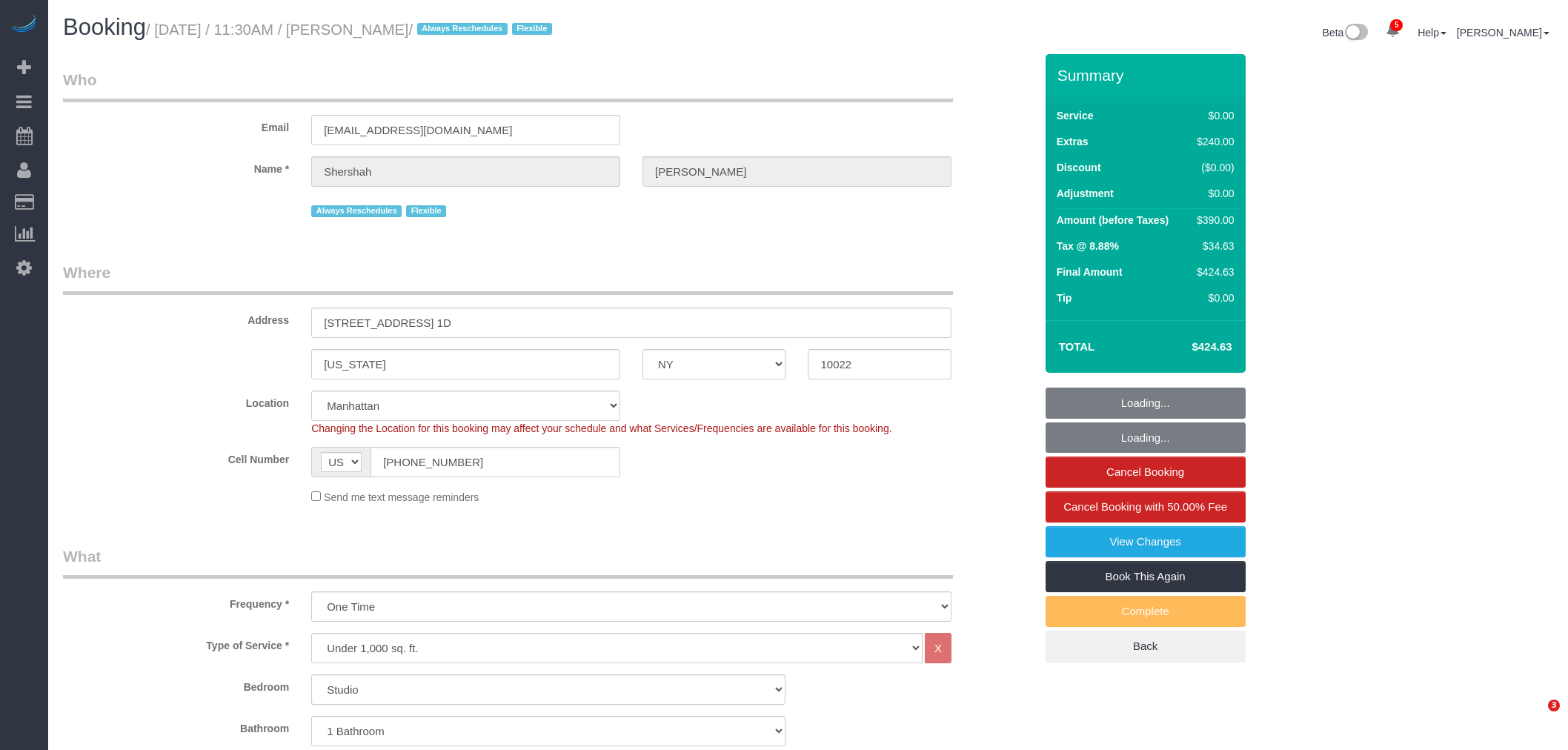
select select "NY"
select select "string:stripe-pm_1RtUu44VGloSiKo7MdliQjSN"
select select "number:59"
select select "number:77"
select select "number:15"
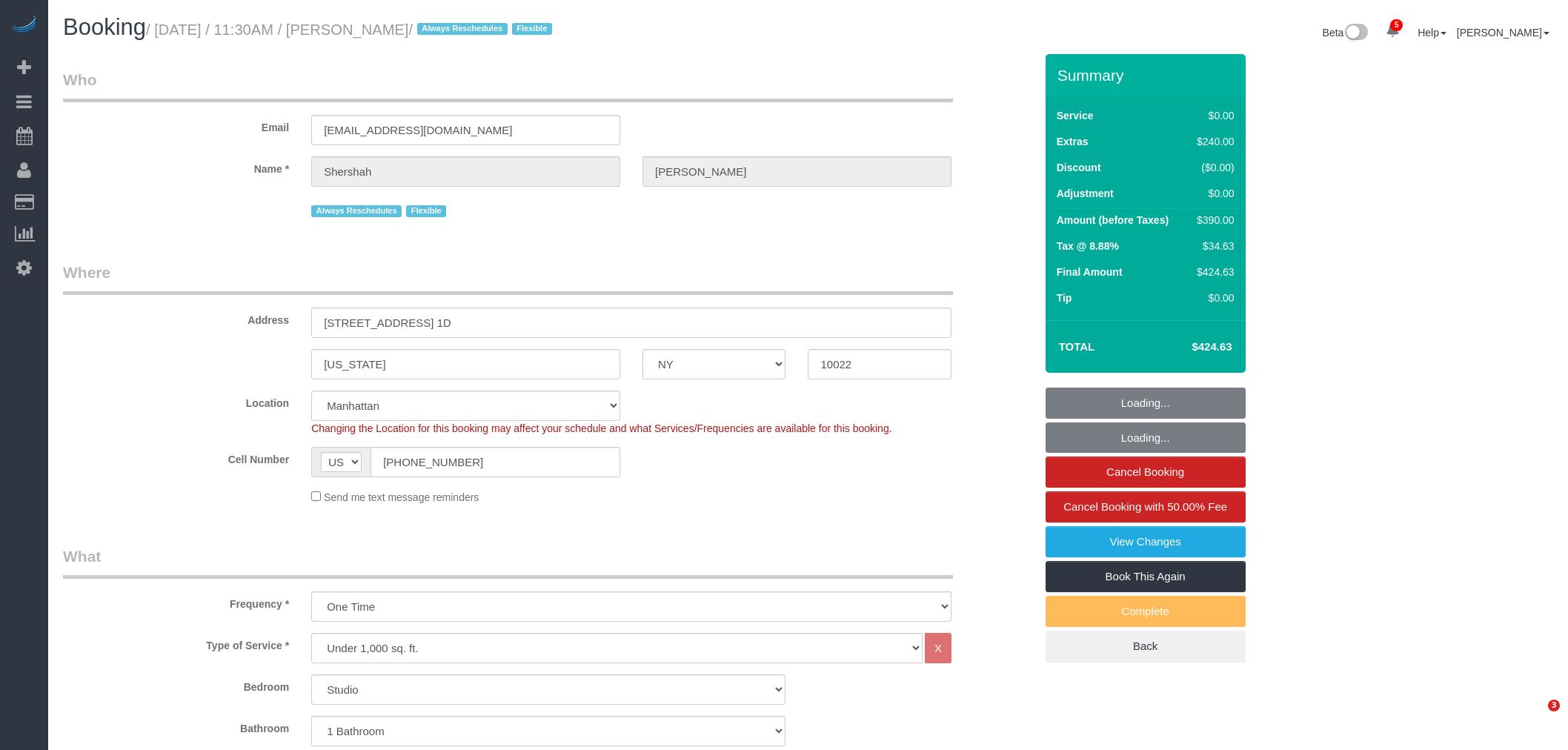
select select "number:7"
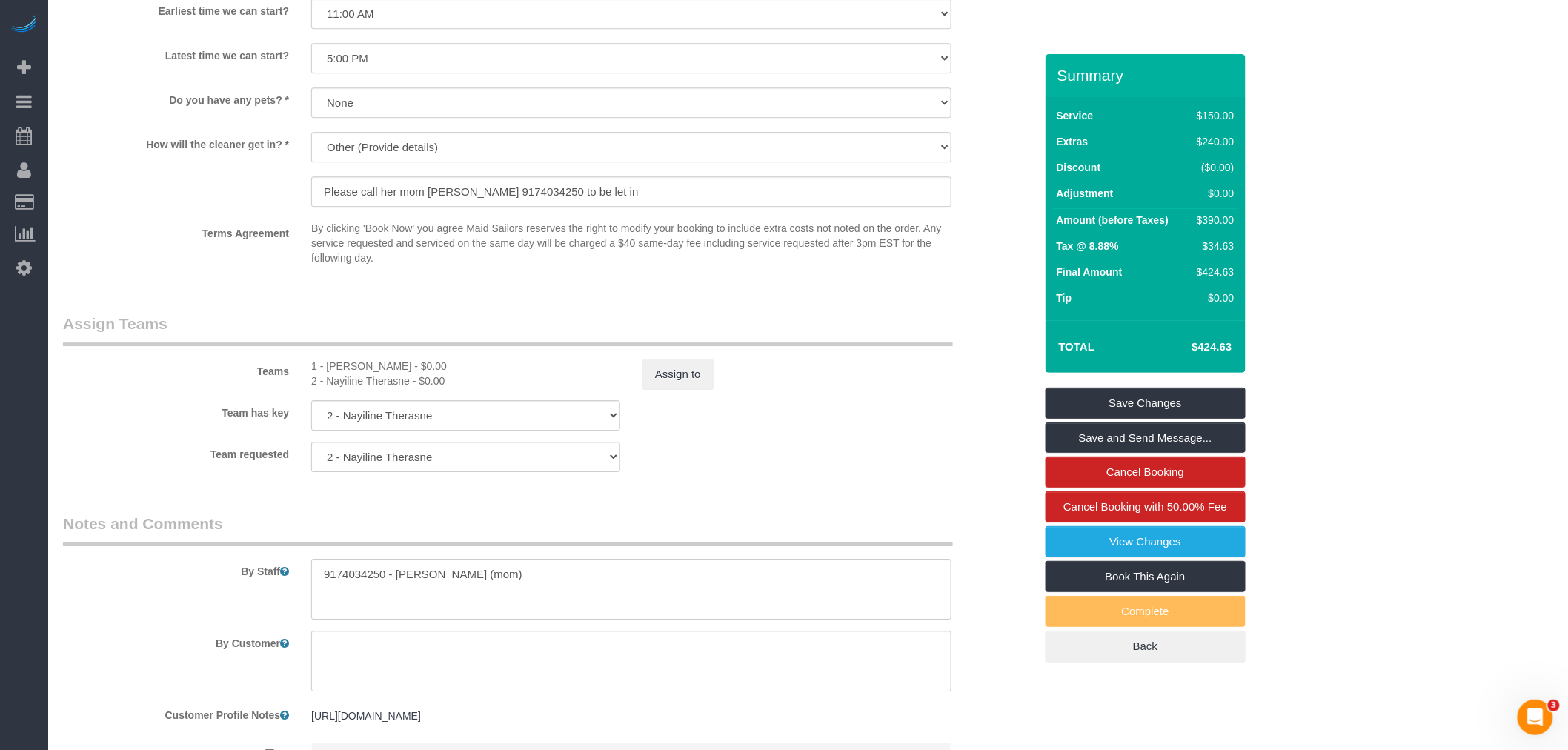
scroll to position [1729, 0]
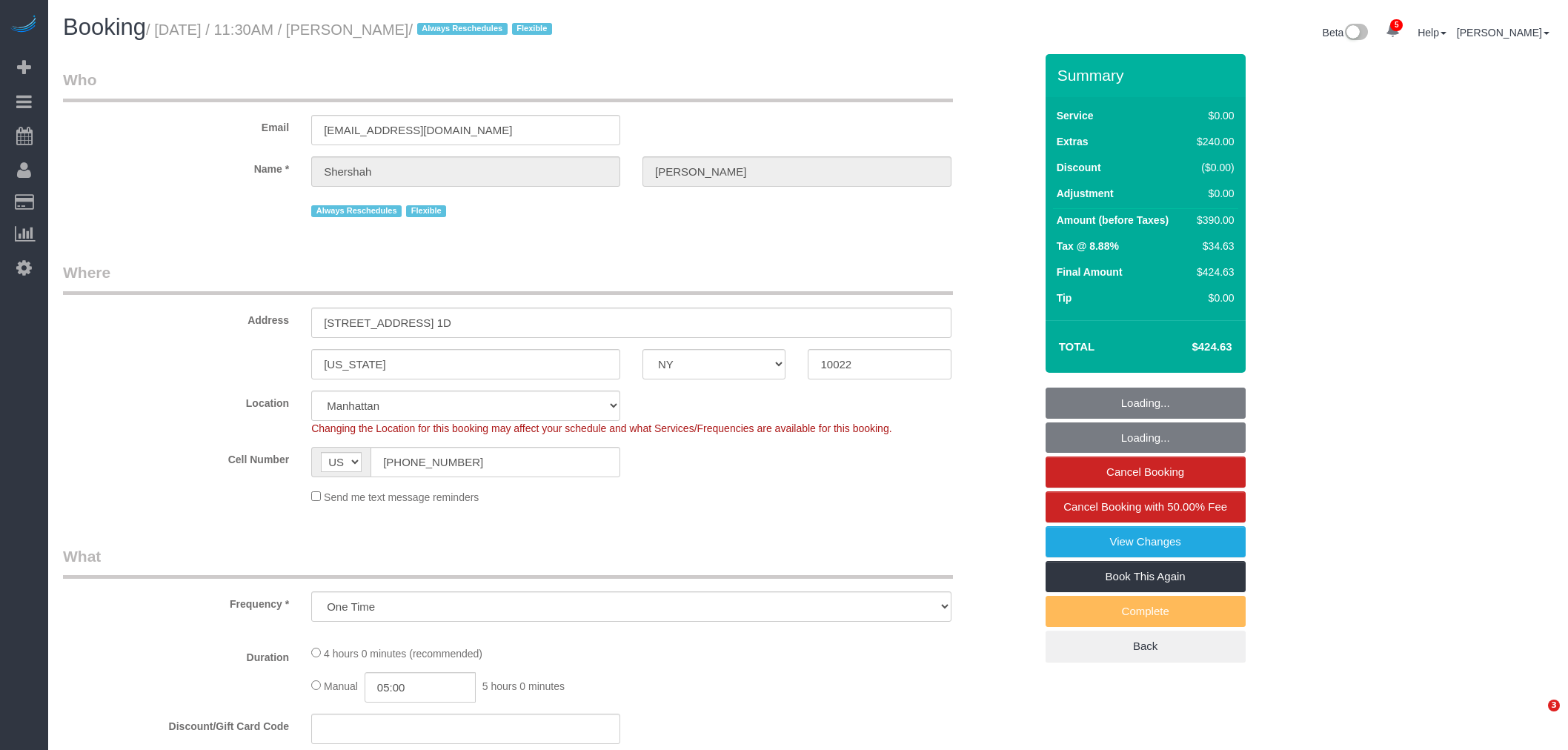
select select "NY"
select select "string:stripe-pm_1RtUu44VGloSiKo7MdliQjSN"
select select "number:59"
select select "number:77"
select select "number:15"
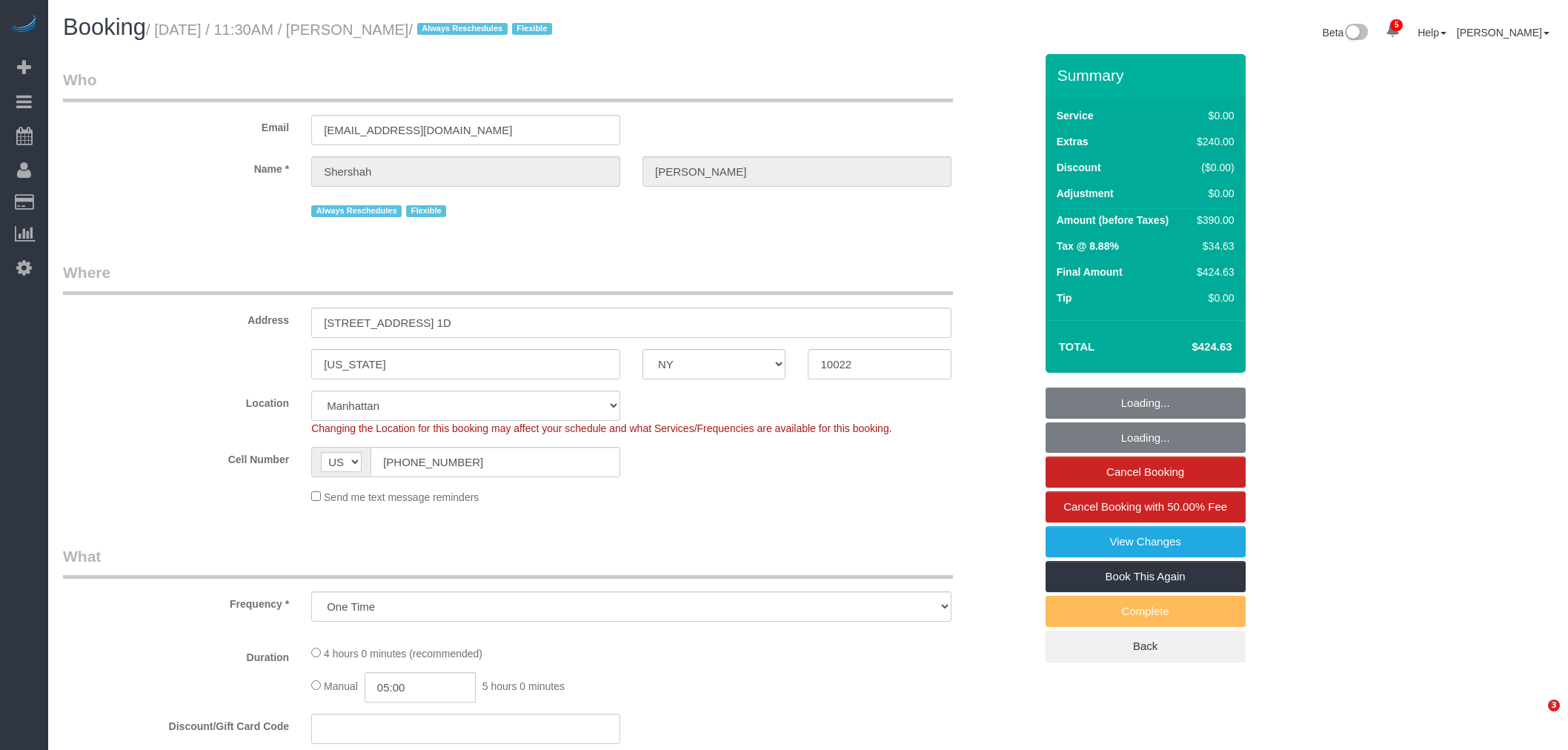
select select "number:7"
select select "object:931"
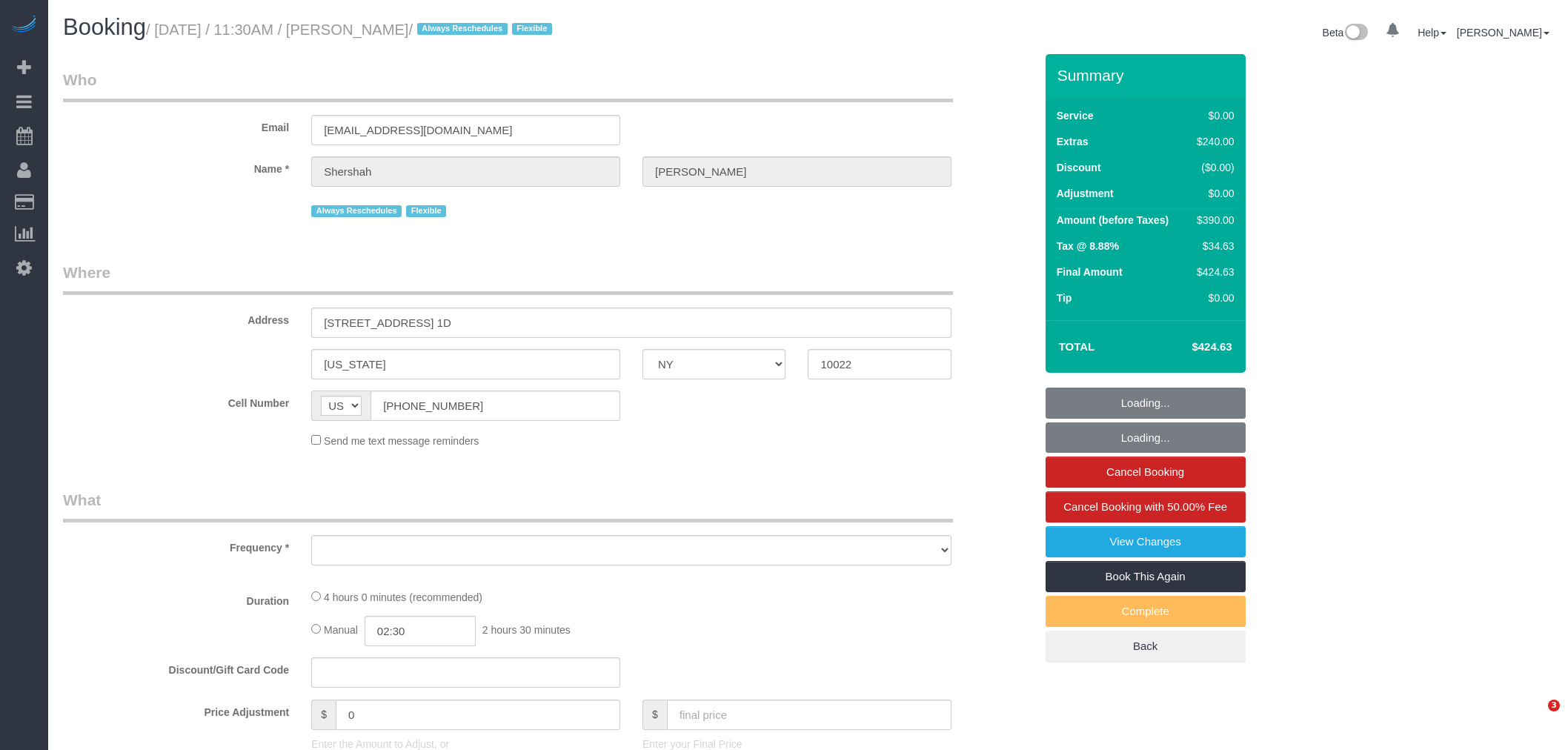
select select "NY"
select select "number:59"
select select "number:77"
select select "number:15"
select select "number:7"
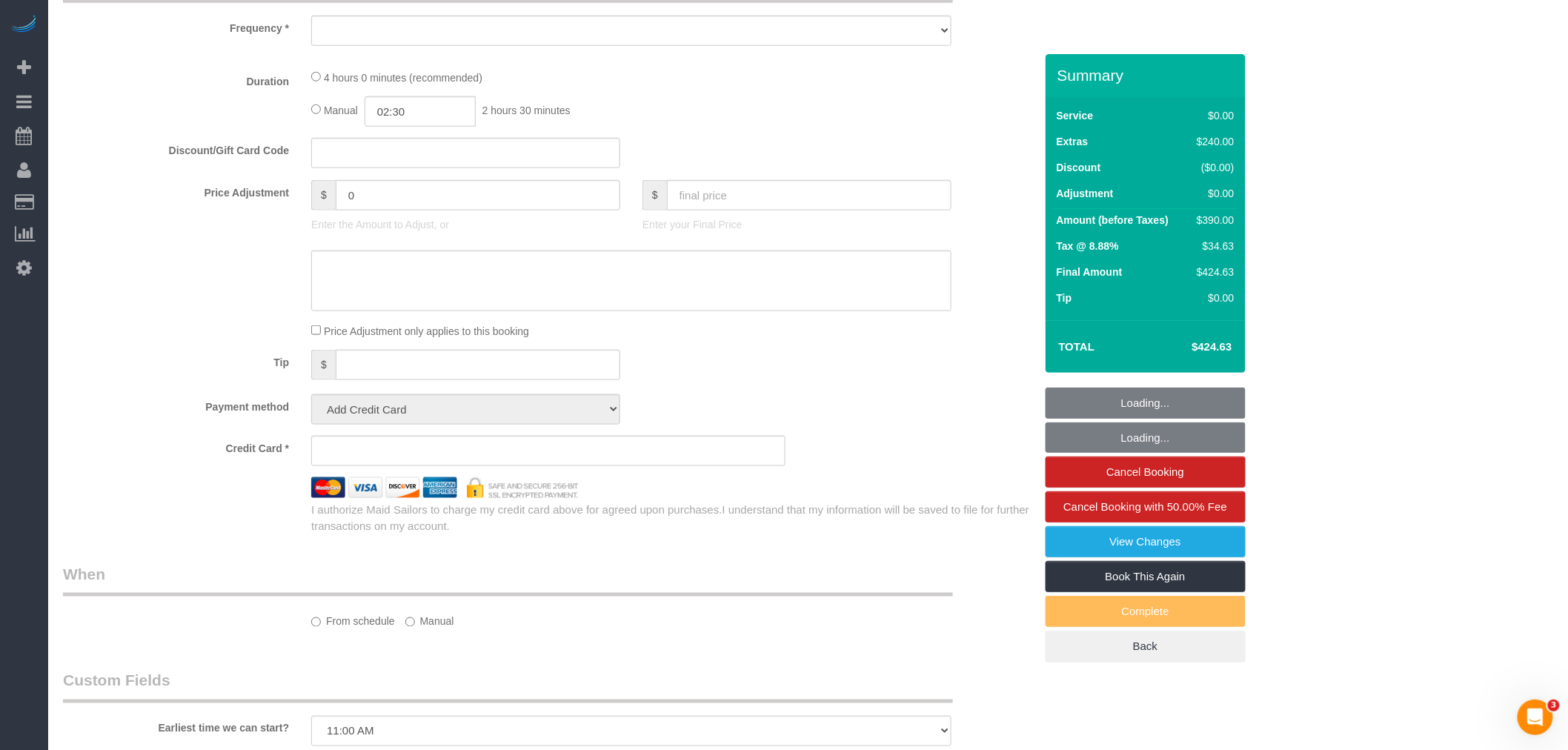
select select "object:824"
select select "string:stripe-pm_1RtUu44VGloSiKo7MdliQjSN"
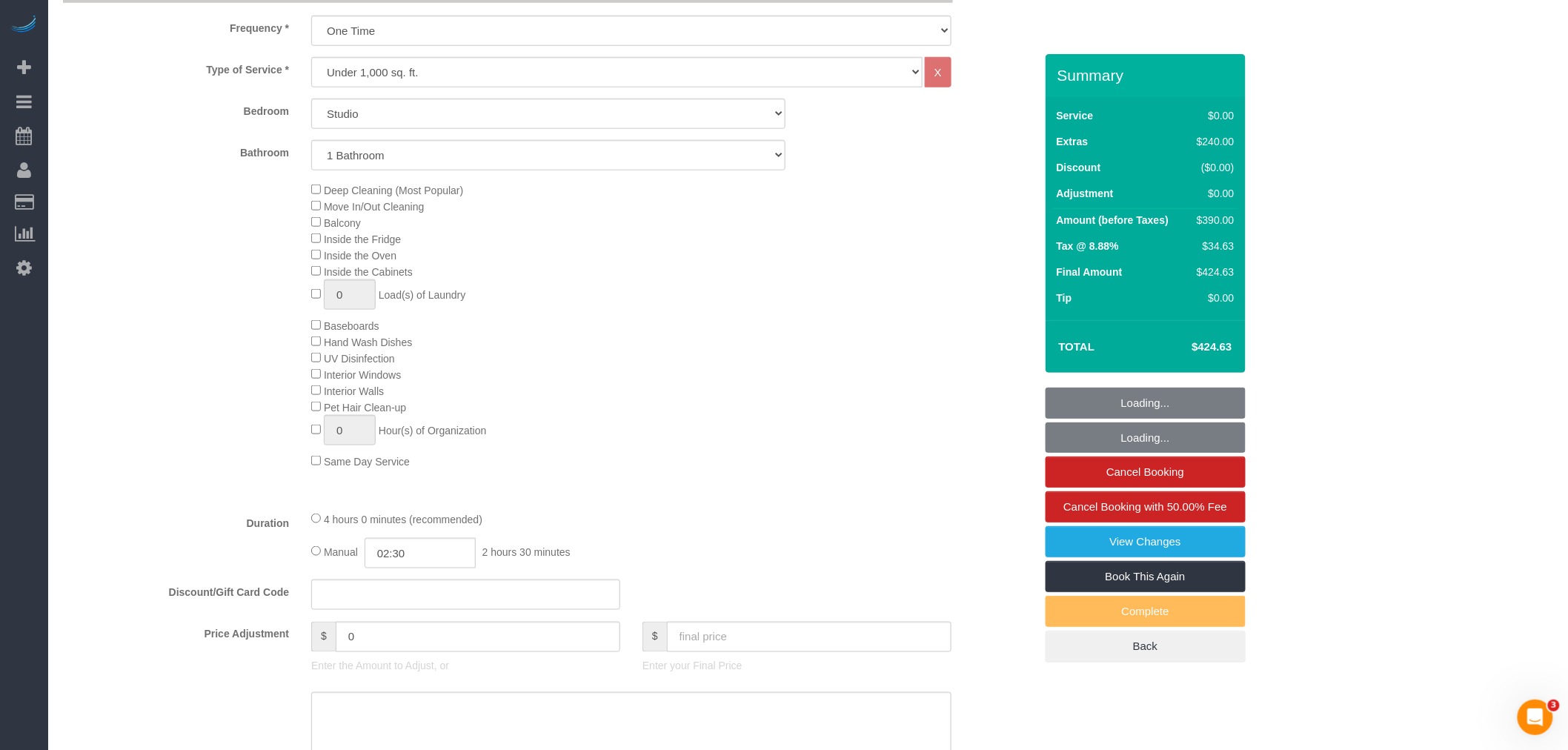
select select "object:1370"
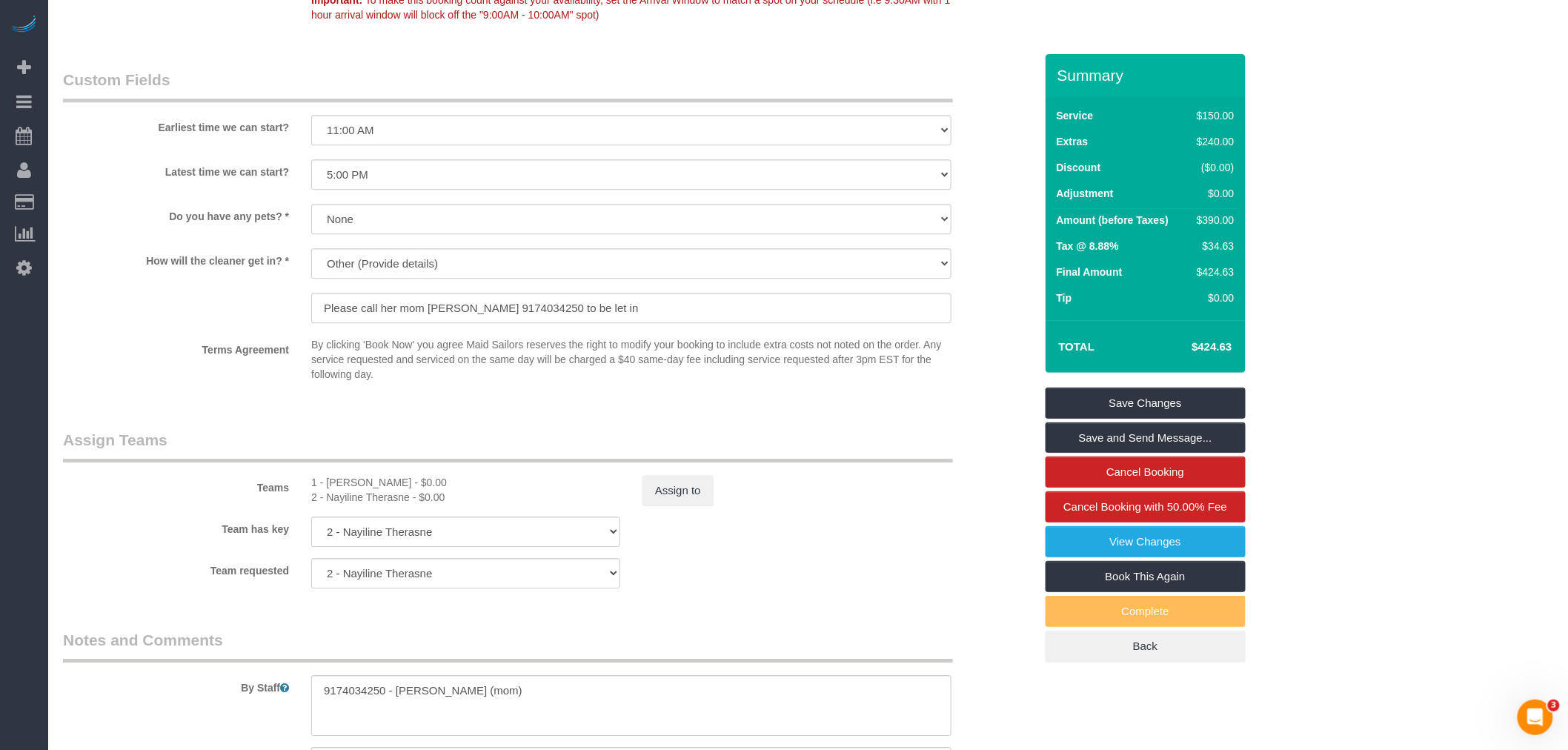
scroll to position [1647, 0]
click at [828, 462] on legend "Assign Teams" at bounding box center [508, 445] width 890 height 34
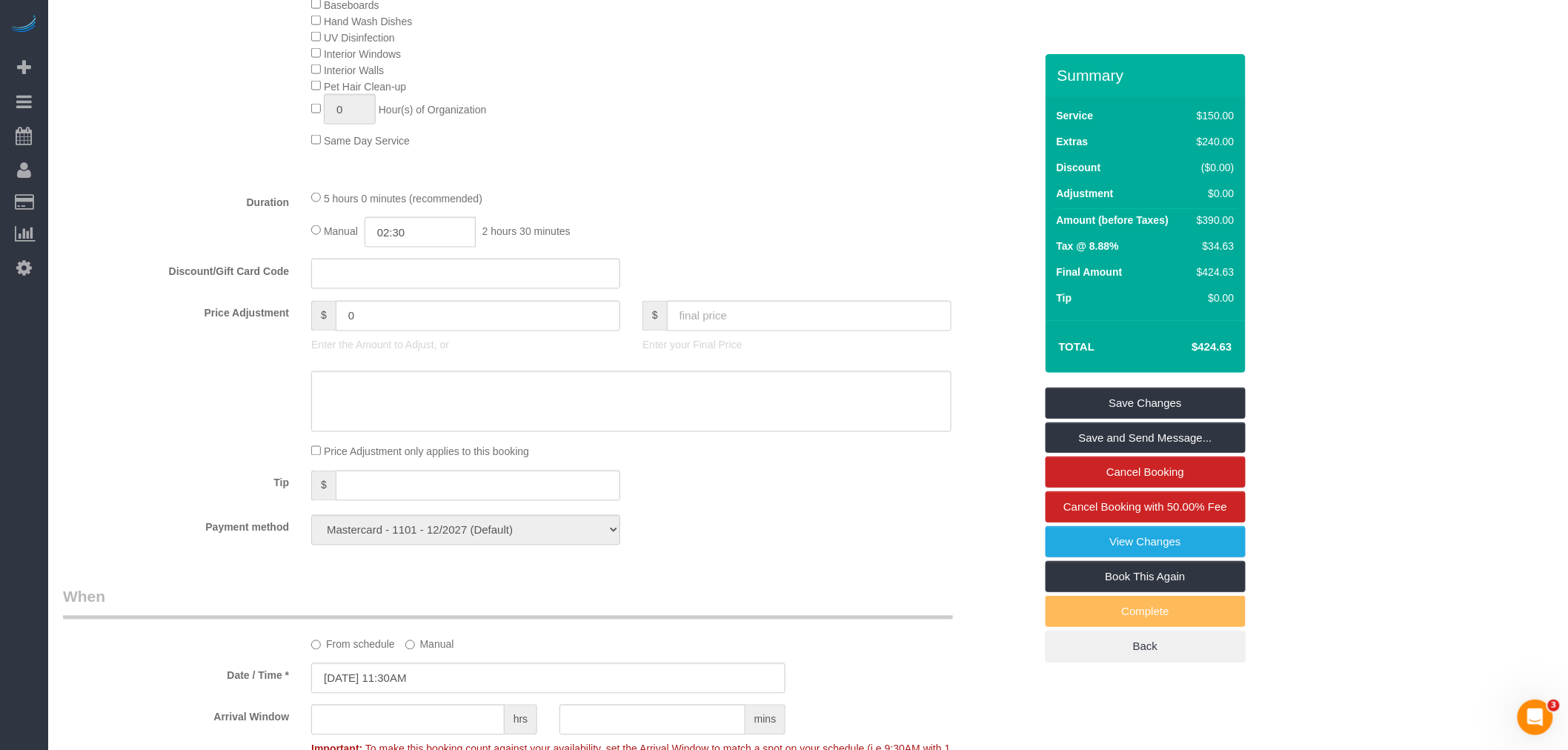
scroll to position [988, 0]
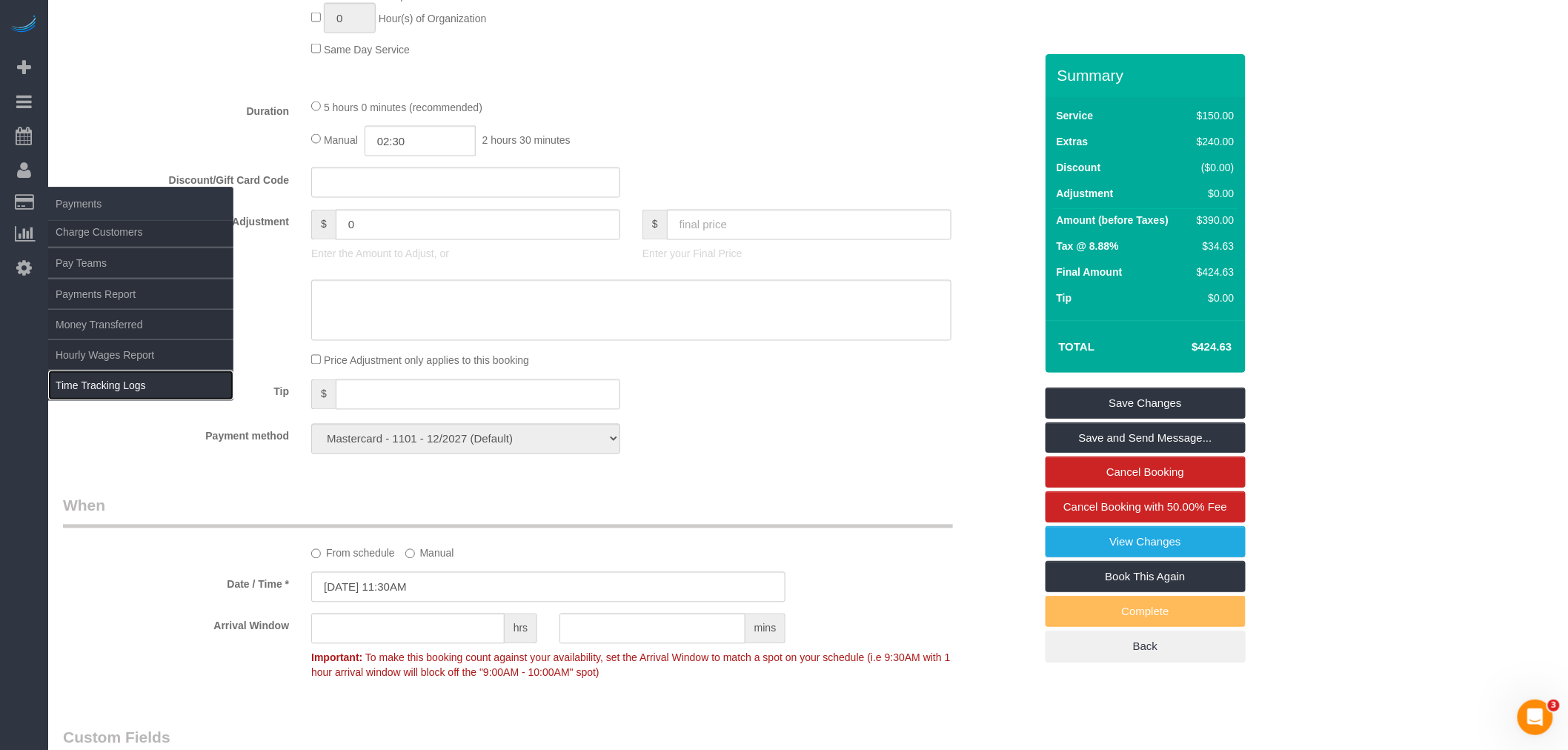
click at [134, 385] on link "Time Tracking Logs" at bounding box center [141, 385] width 185 height 29
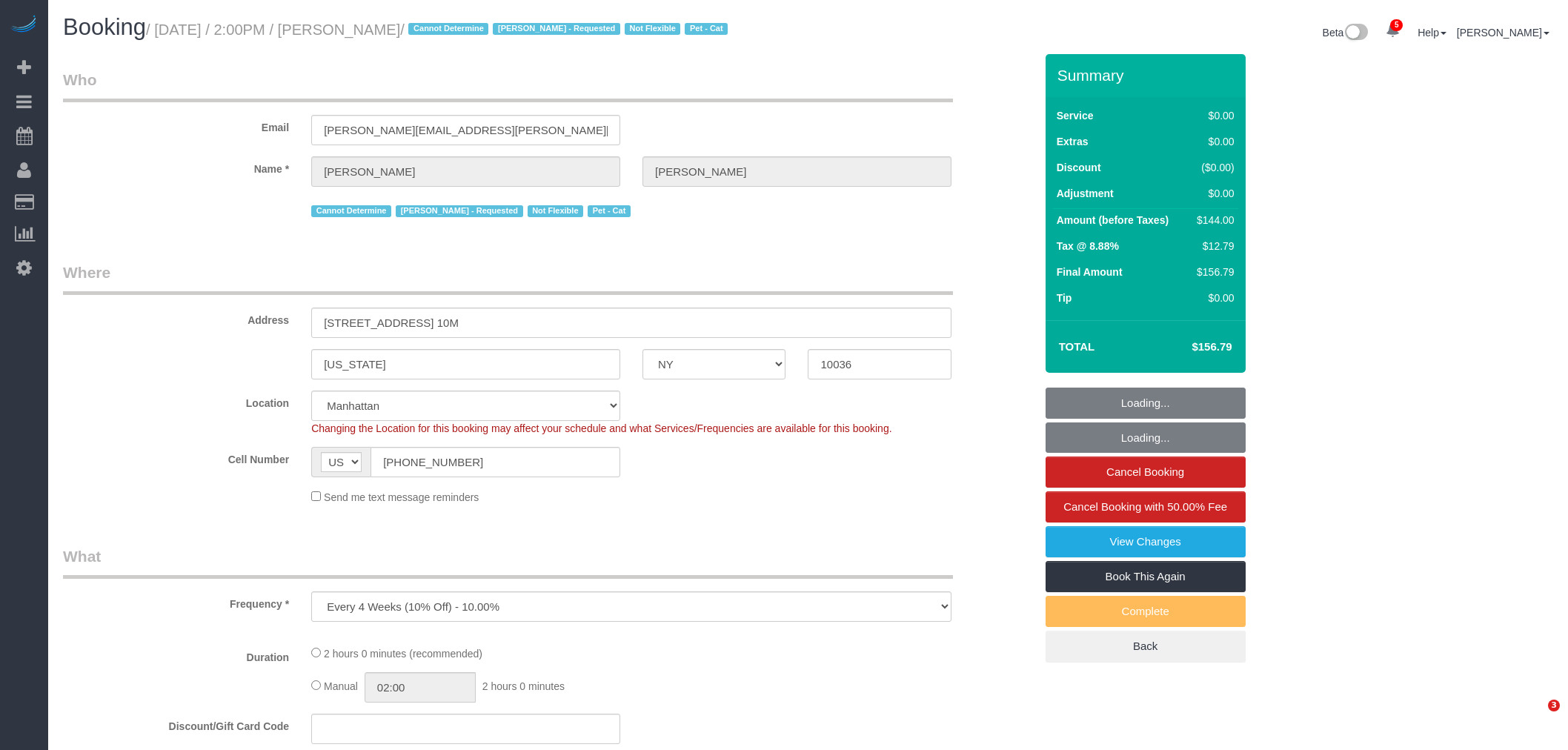
select select "NY"
select select "spot1"
select select "number:89"
select select "number:90"
select select "number:14"
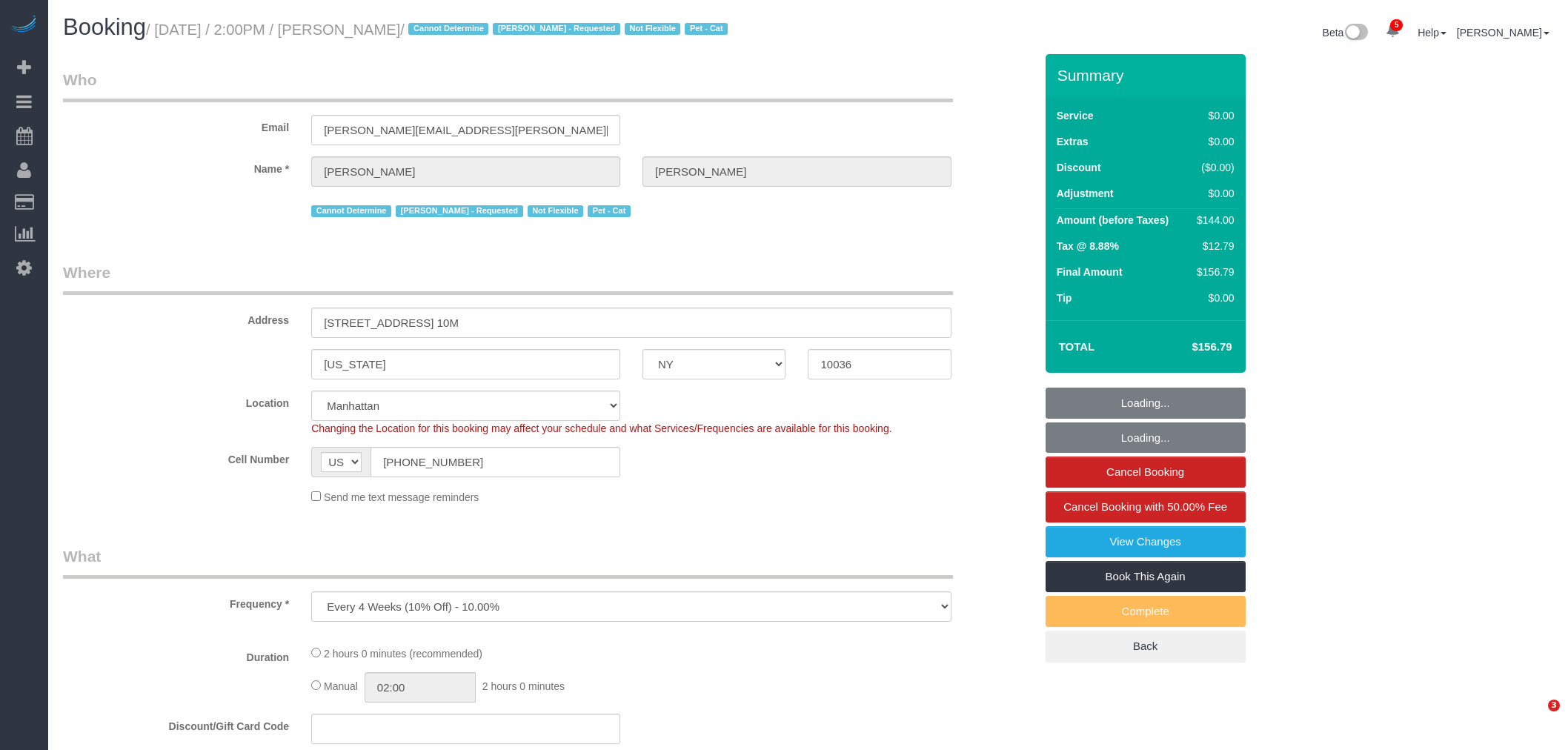
select select "number:5"
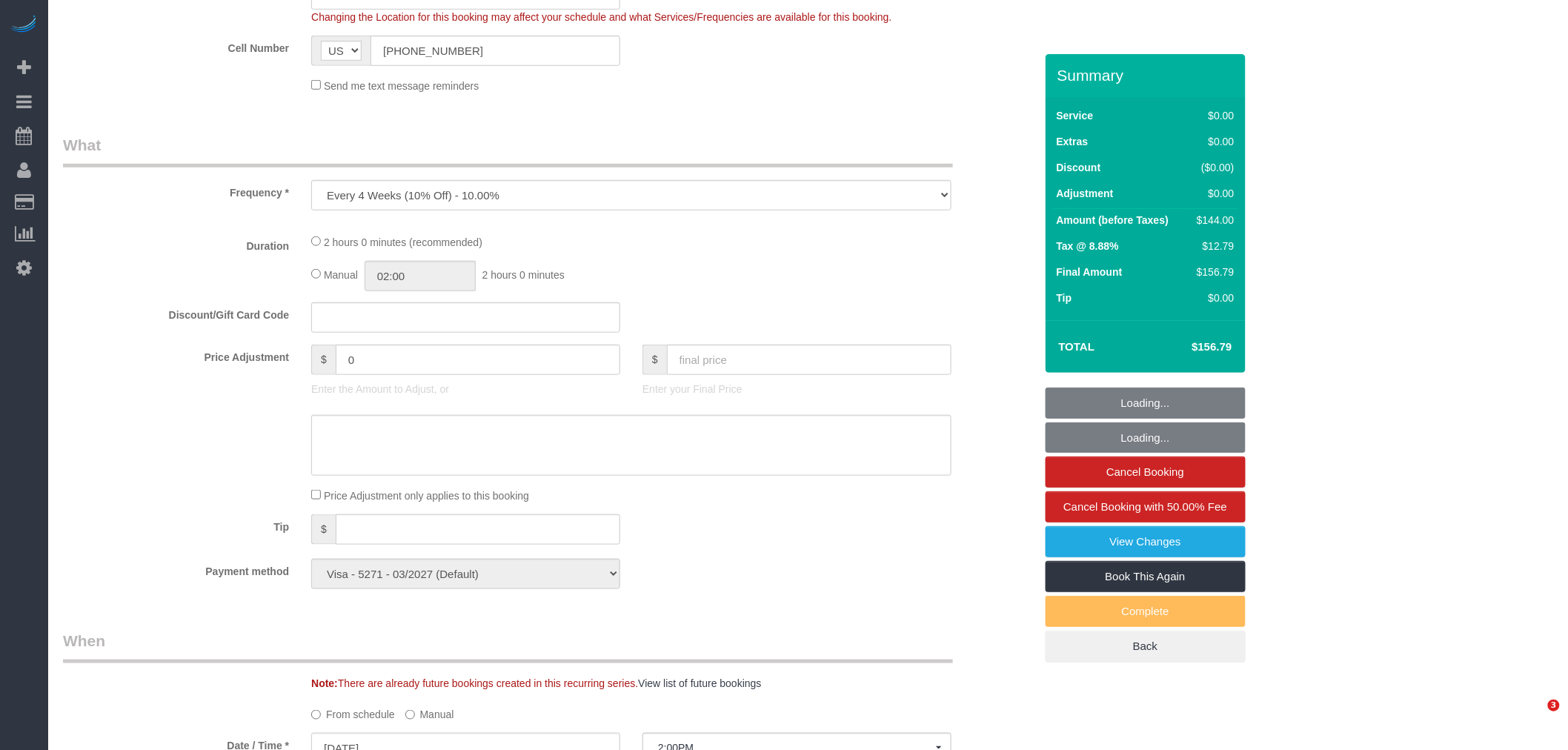
select select "1"
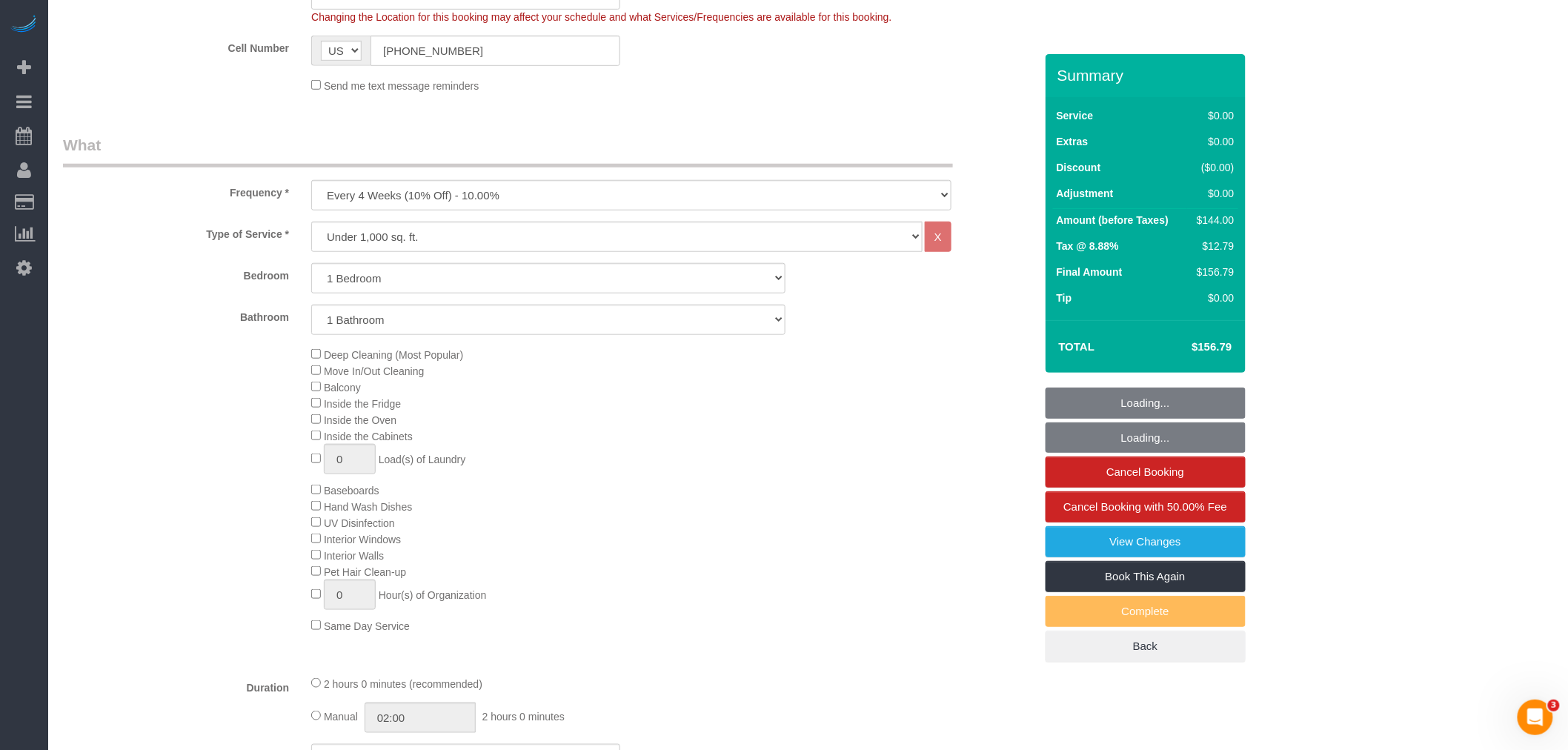
scroll to position [823, 0]
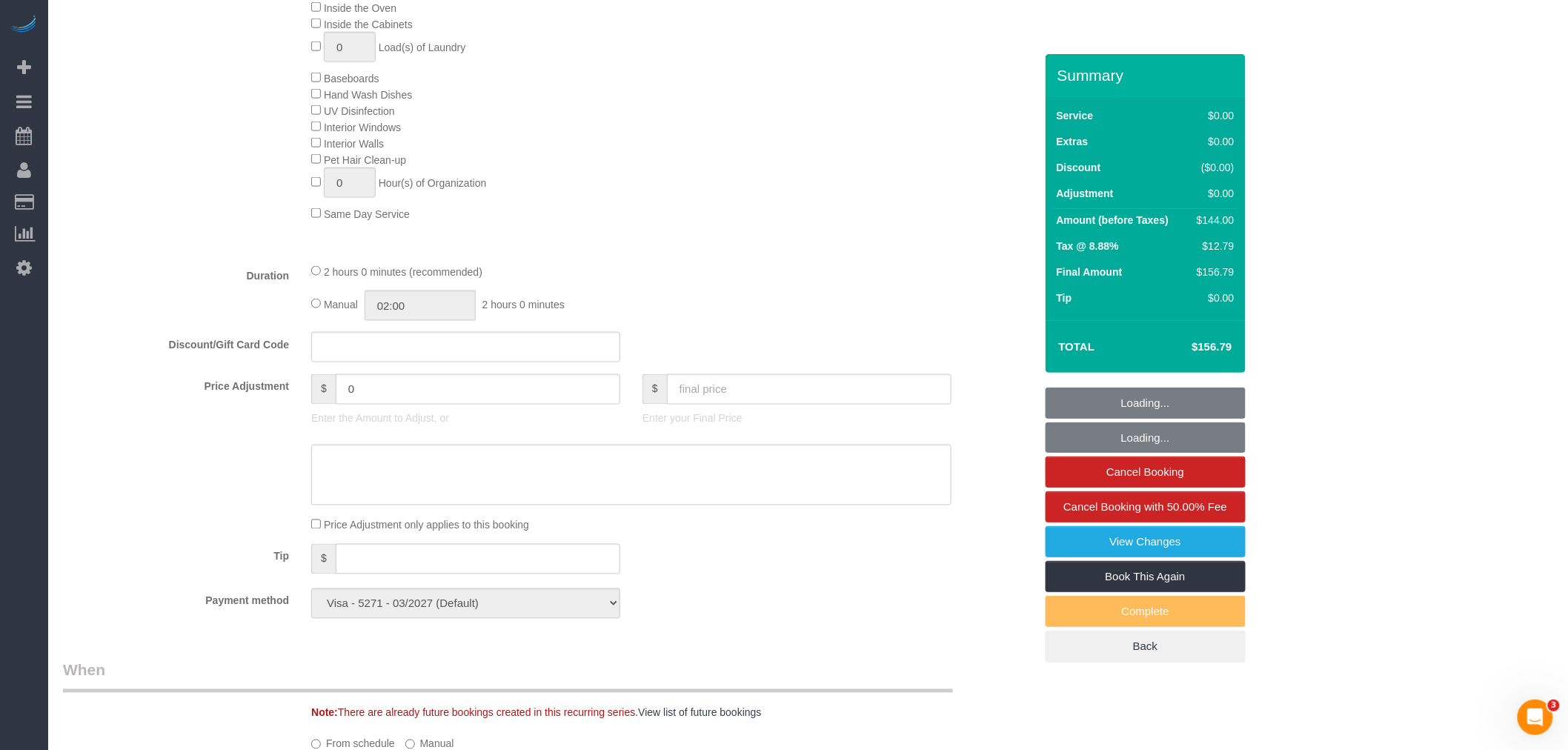
select select "1"
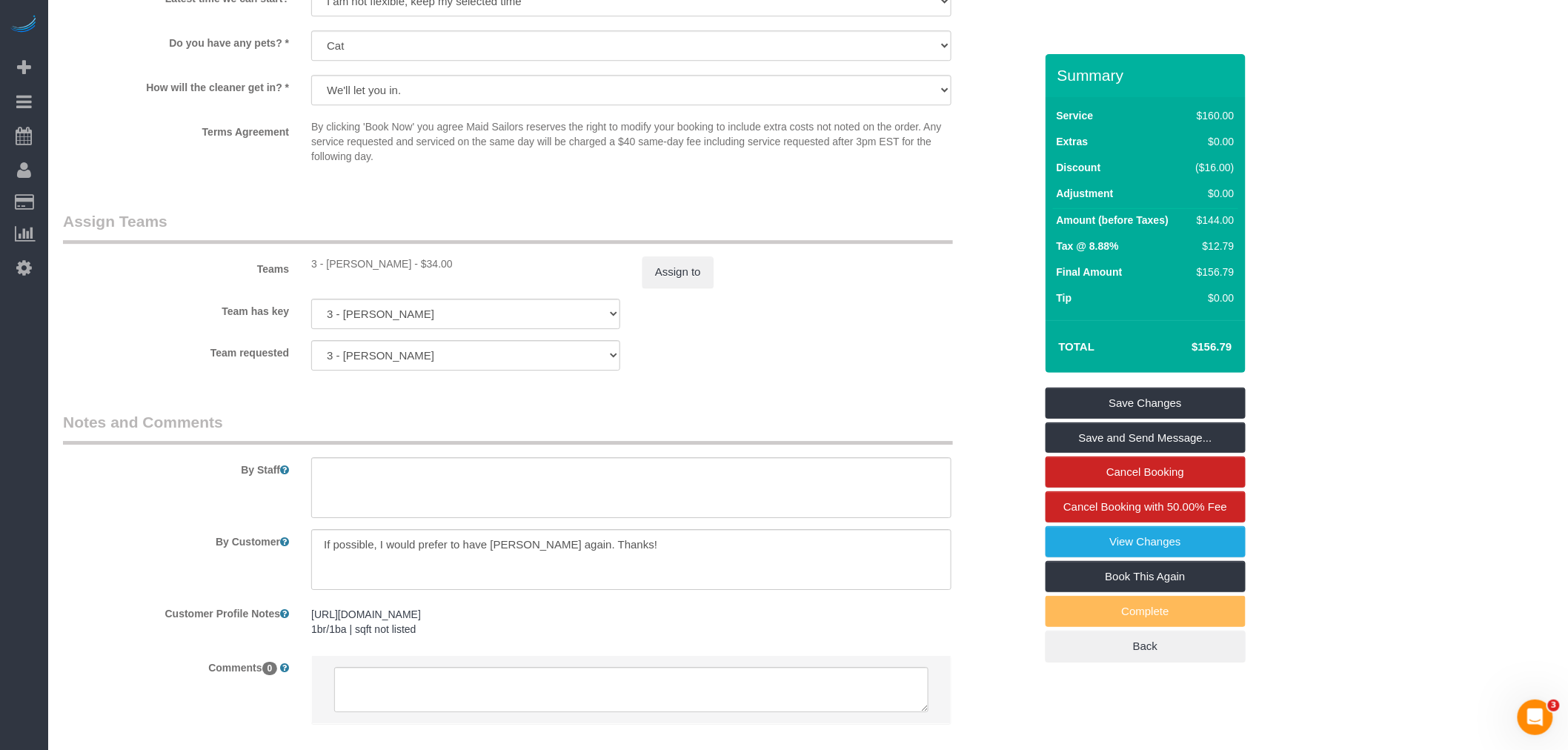
scroll to position [1884, 0]
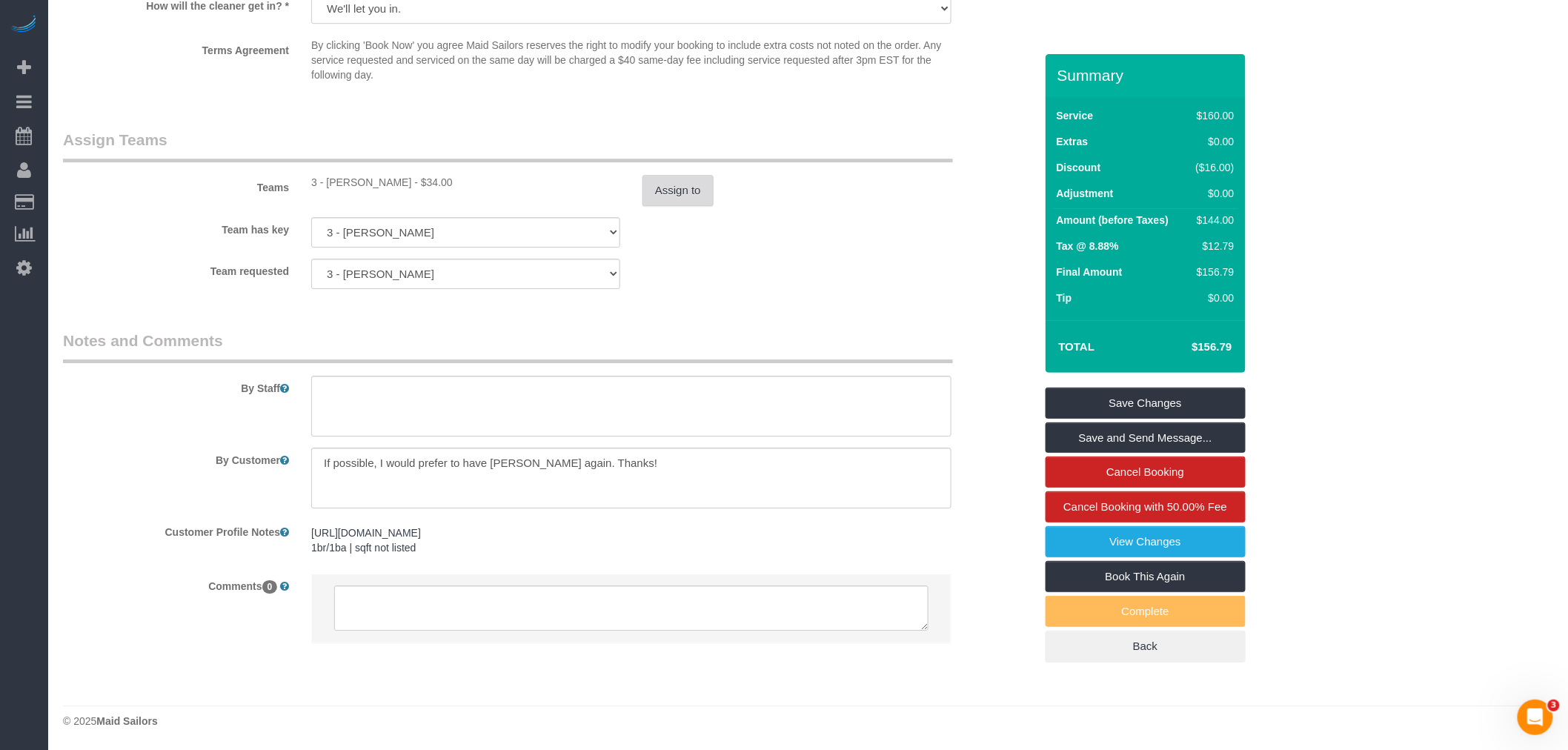
click at [675, 190] on button "Assign to" at bounding box center [678, 191] width 72 height 31
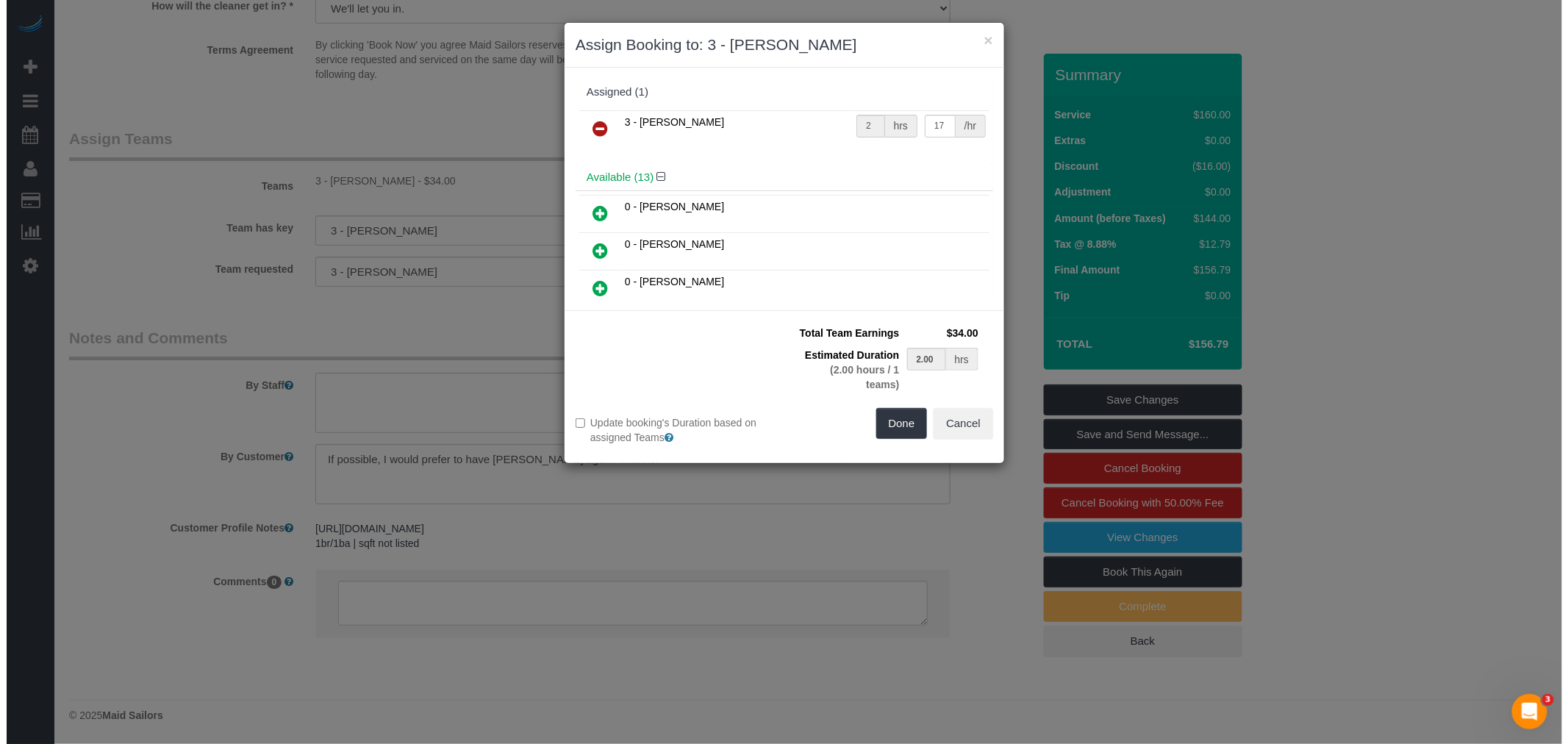
scroll to position [1851, 0]
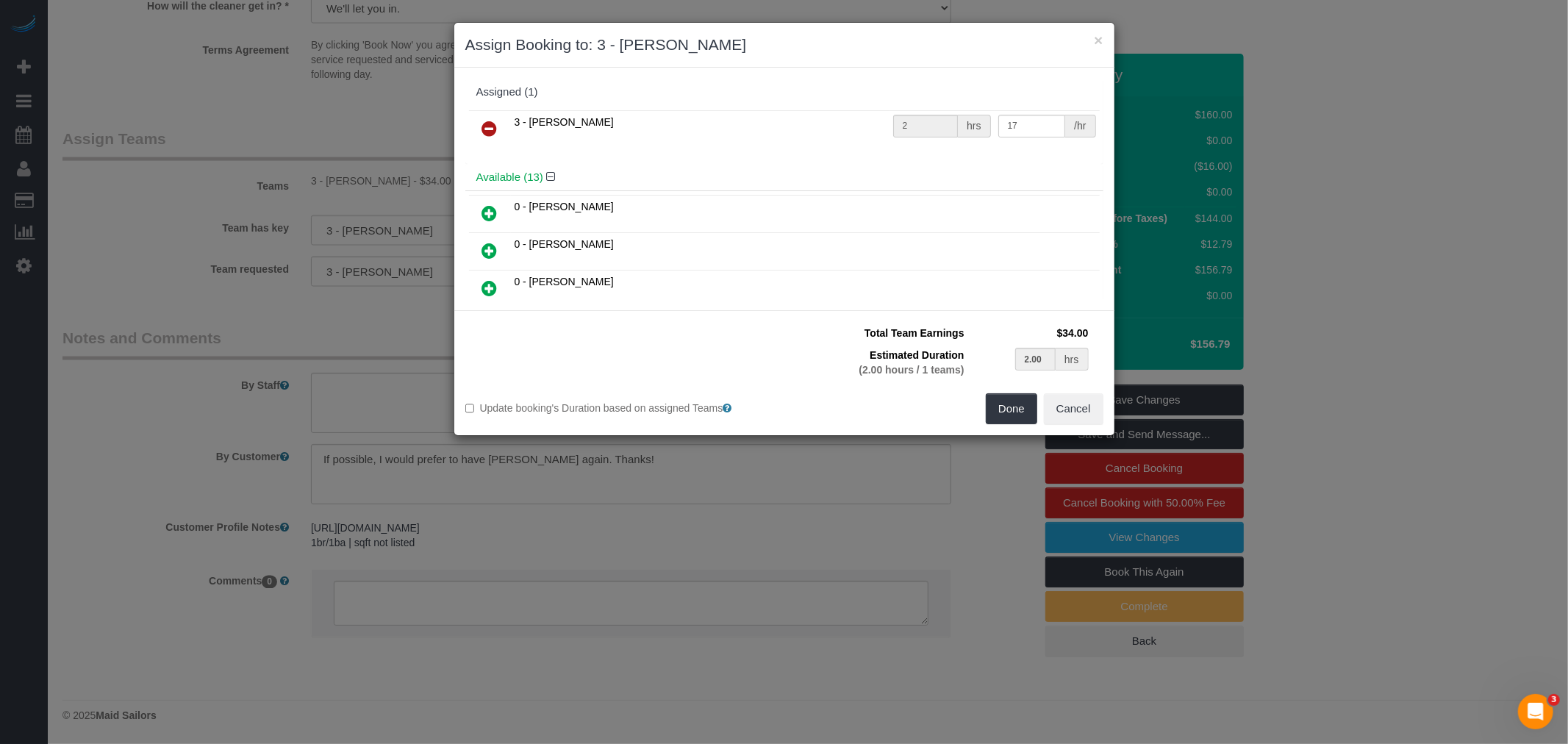
click at [486, 125] on icon at bounding box center [490, 128] width 15 height 18
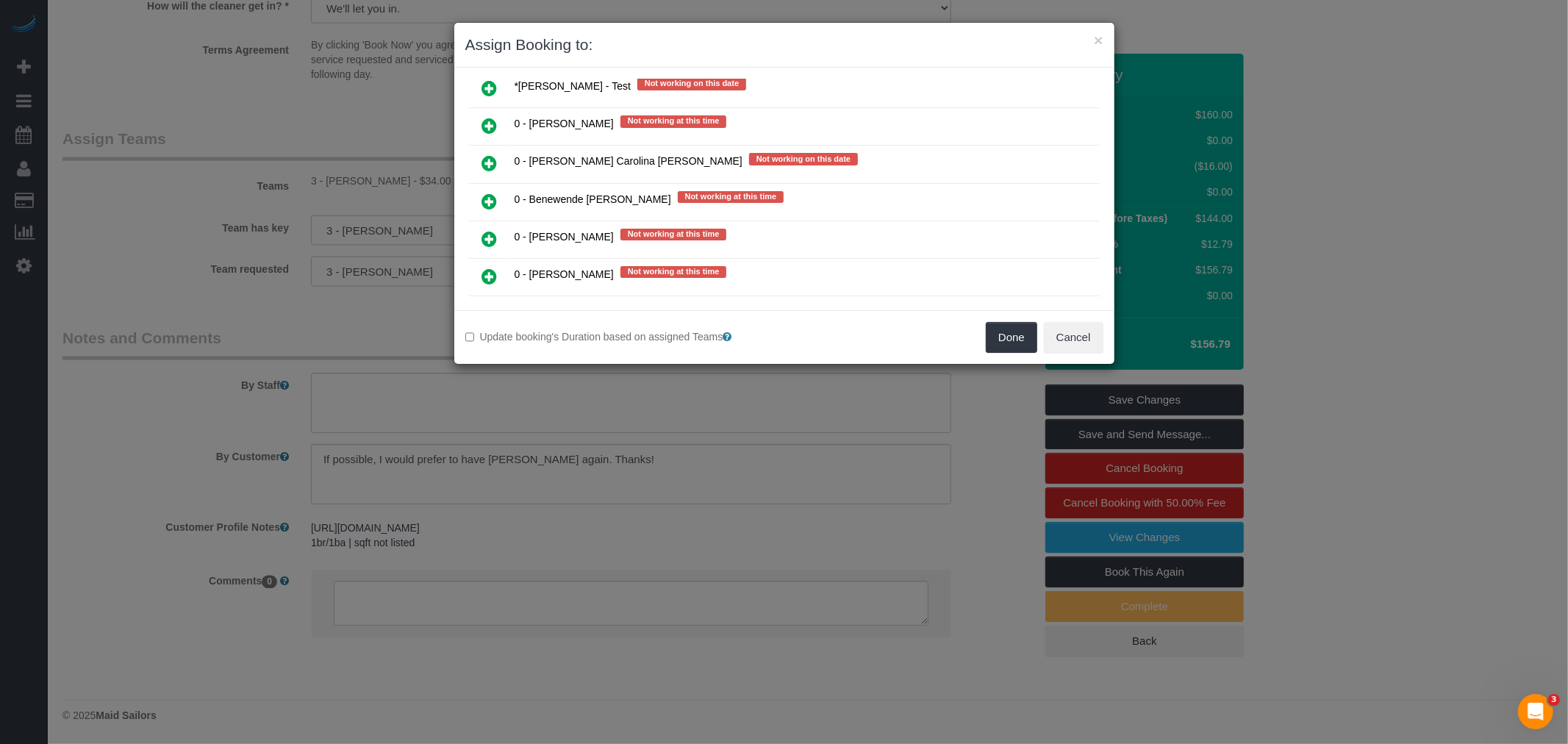
scroll to position [735, 0]
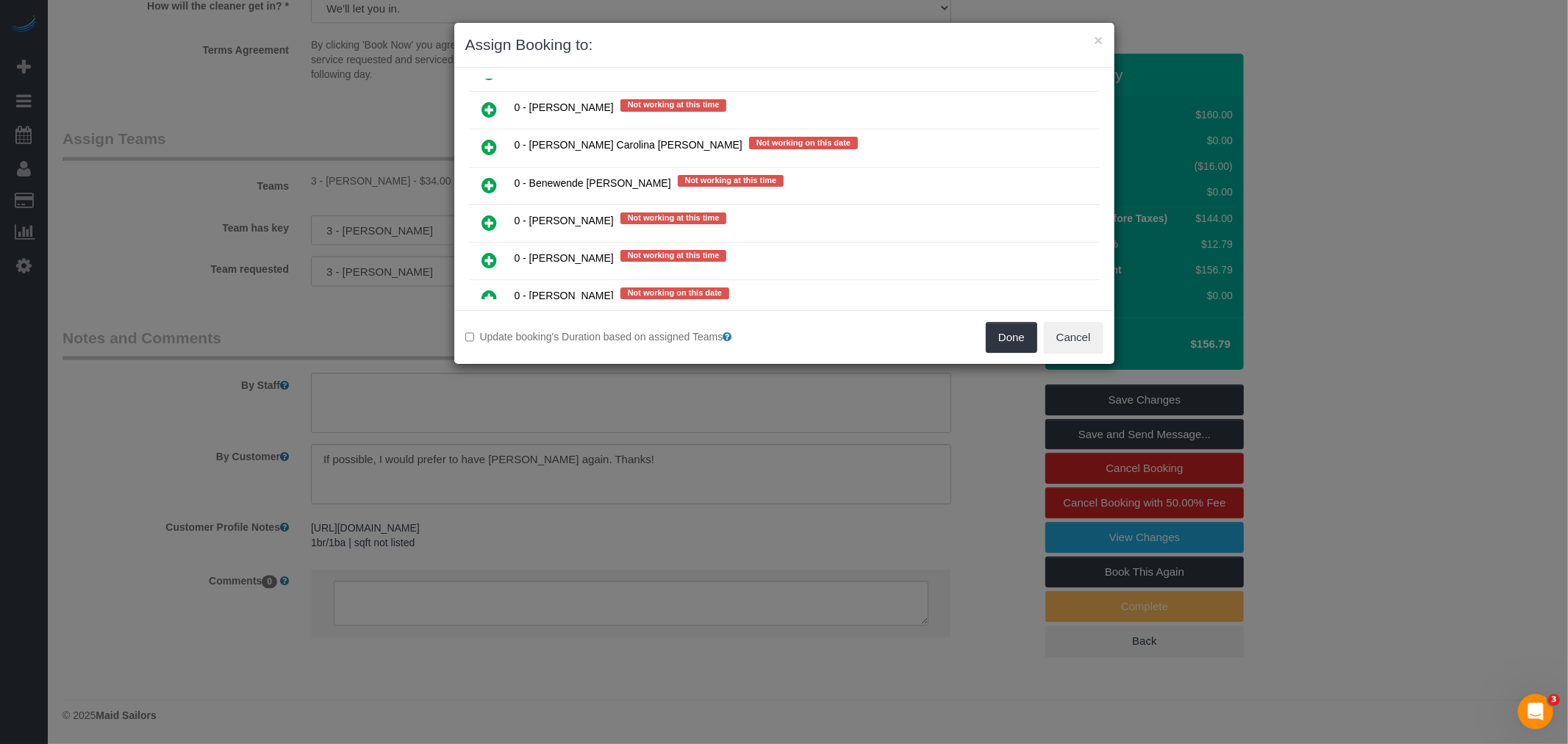
click at [482, 139] on icon at bounding box center [490, 147] width 15 height 18
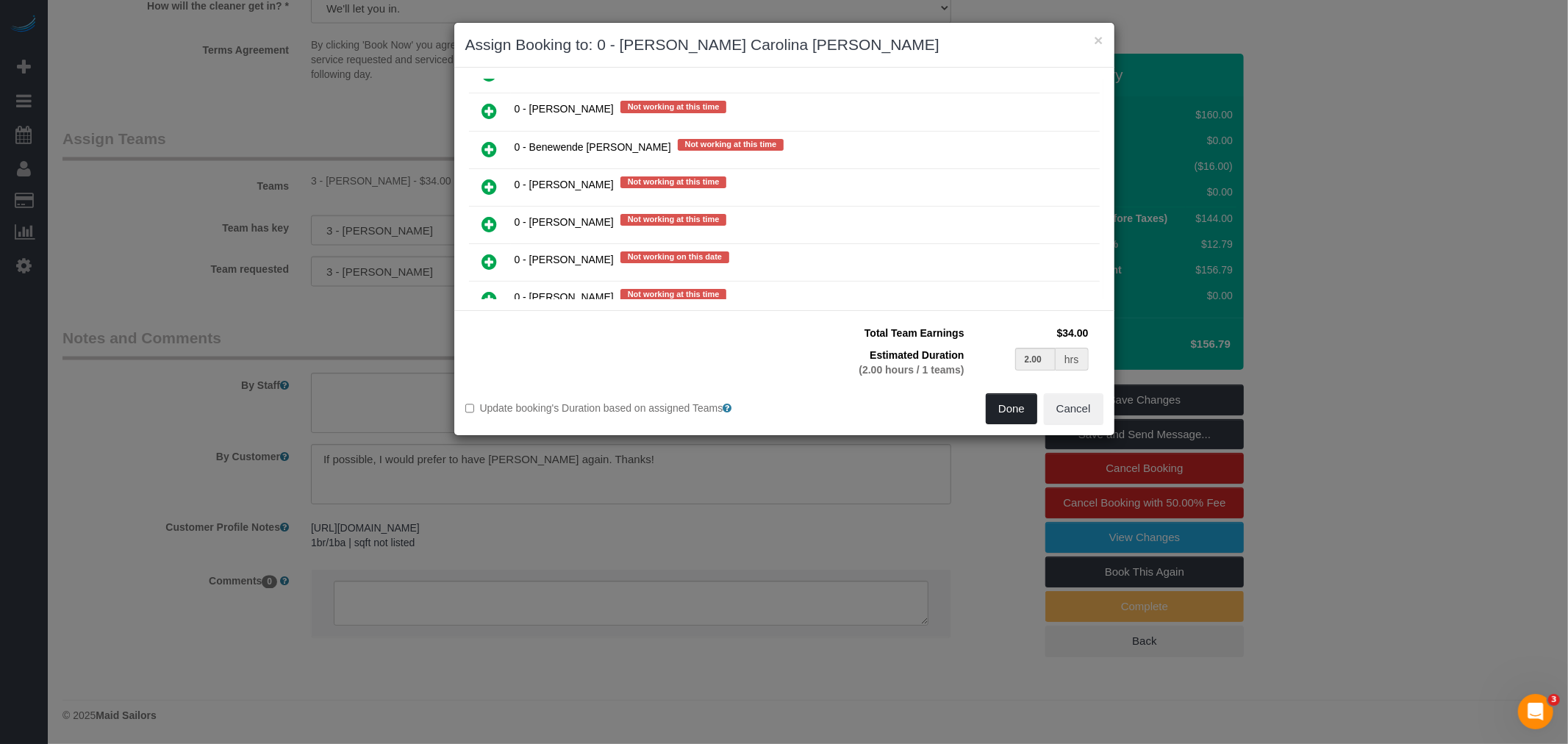
click at [1017, 412] on button "Done" at bounding box center [1011, 409] width 51 height 31
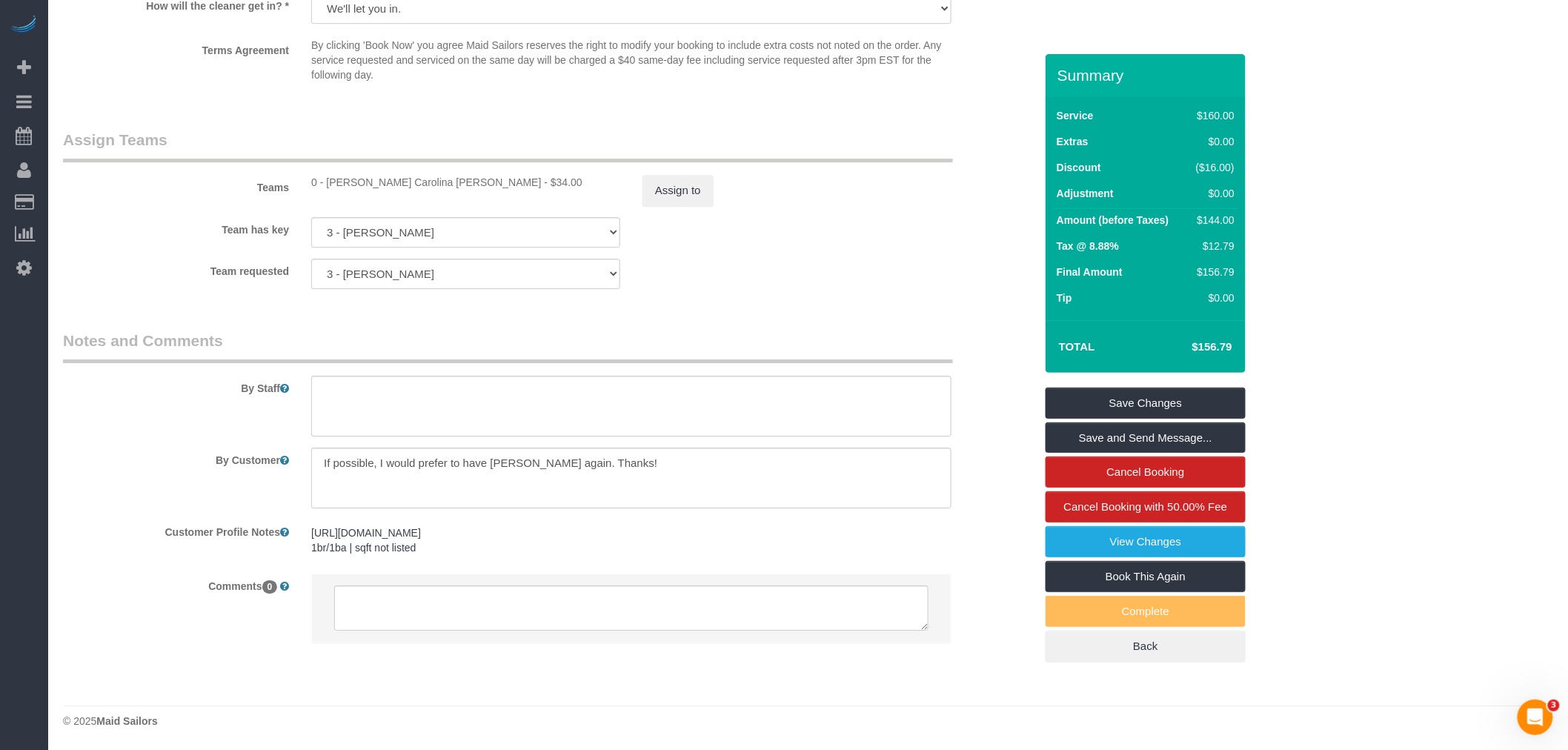
click at [549, 468] on textarea at bounding box center [631, 478] width 640 height 61
click at [771, 348] on legend "Notes and Comments" at bounding box center [508, 347] width 890 height 34
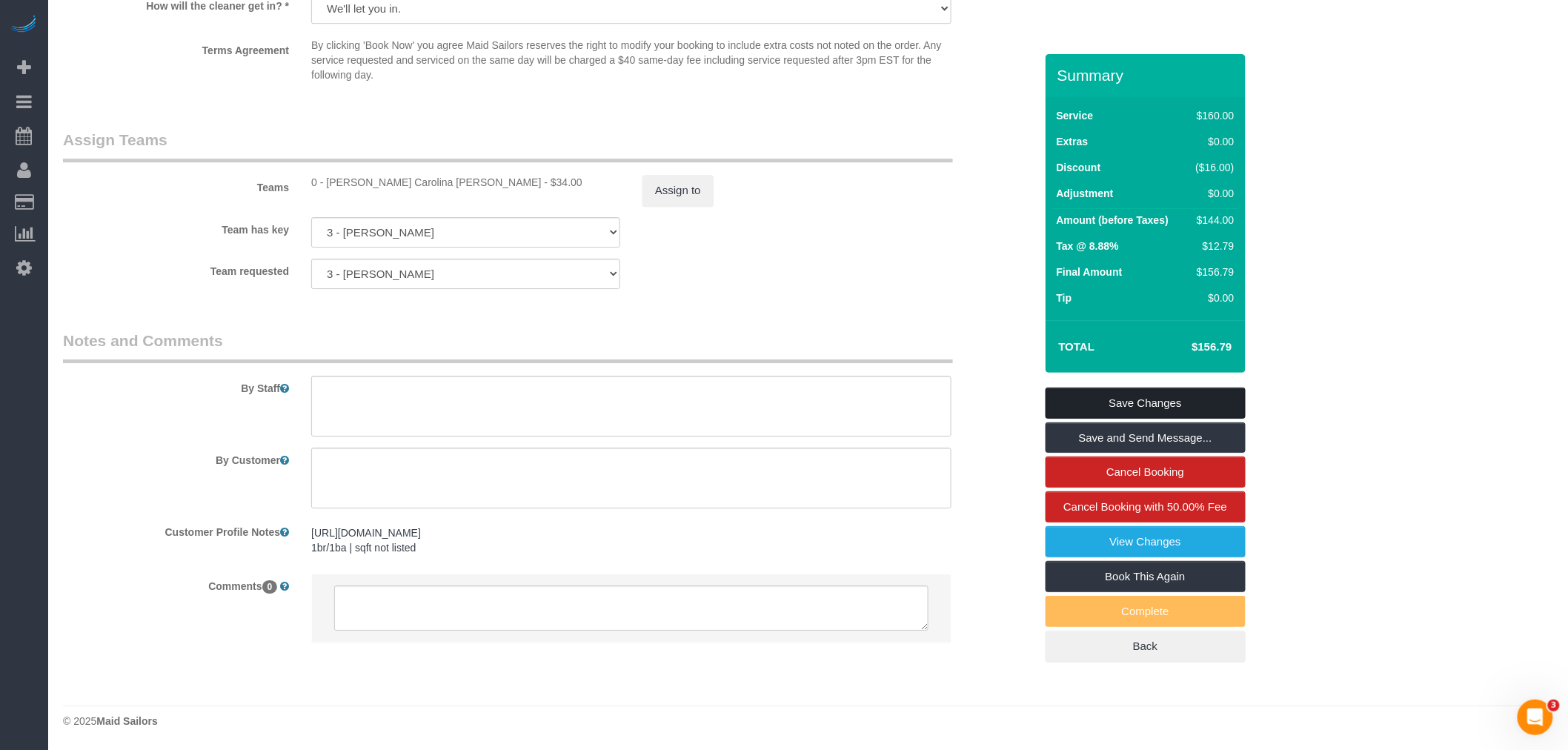
click at [1153, 411] on link "Save Changes" at bounding box center [1146, 403] width 200 height 31
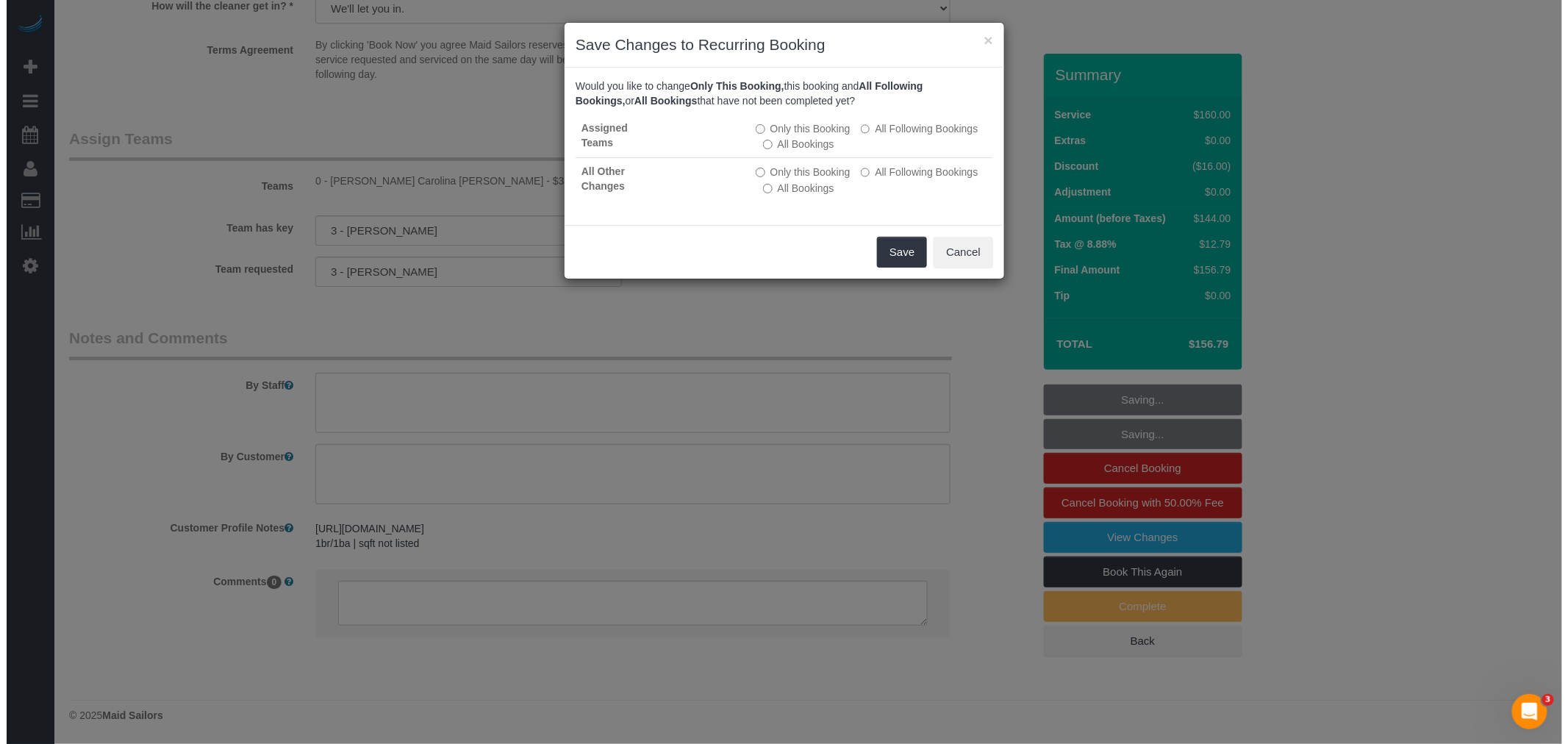
scroll to position [1851, 0]
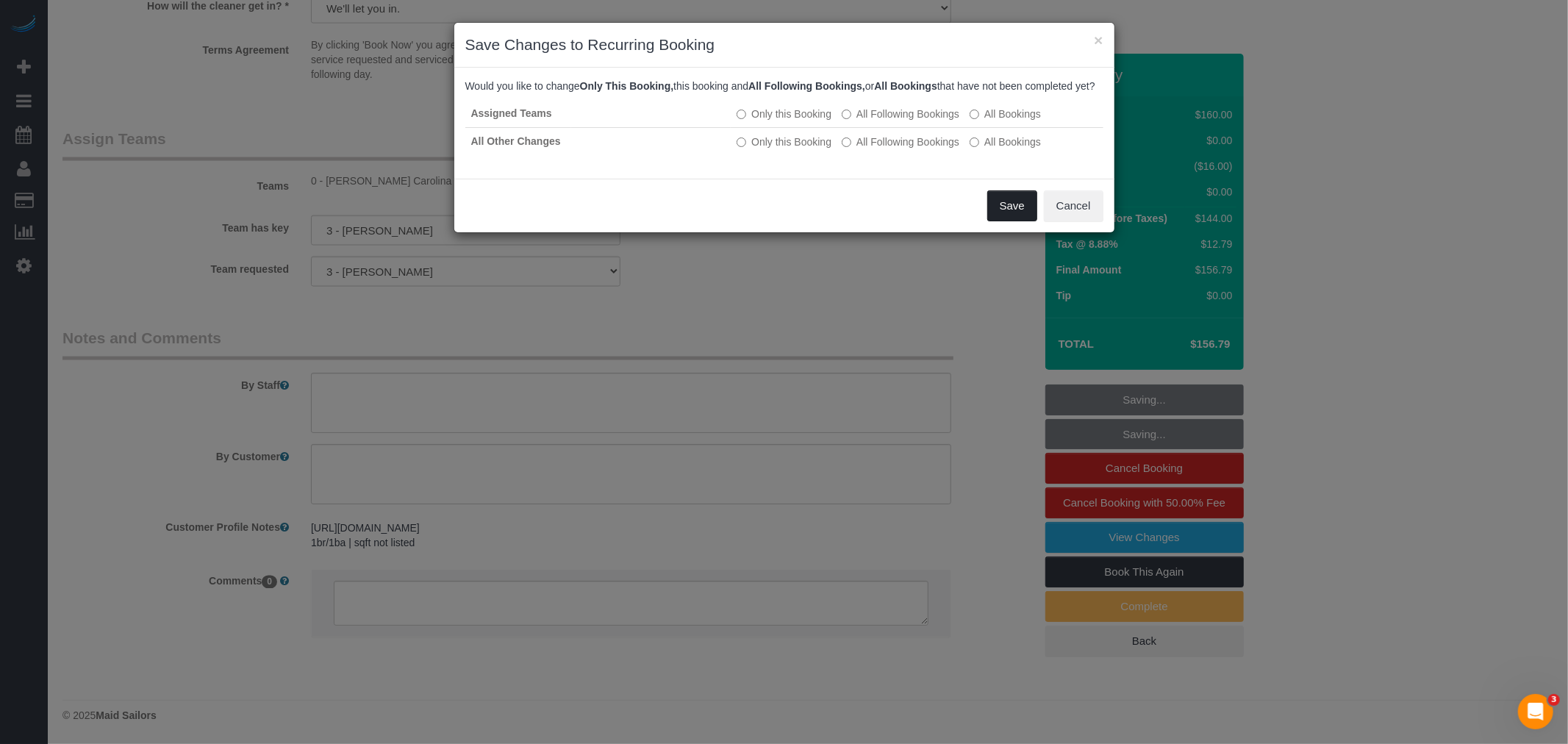
click at [1011, 214] on button "Save" at bounding box center [1012, 206] width 50 height 31
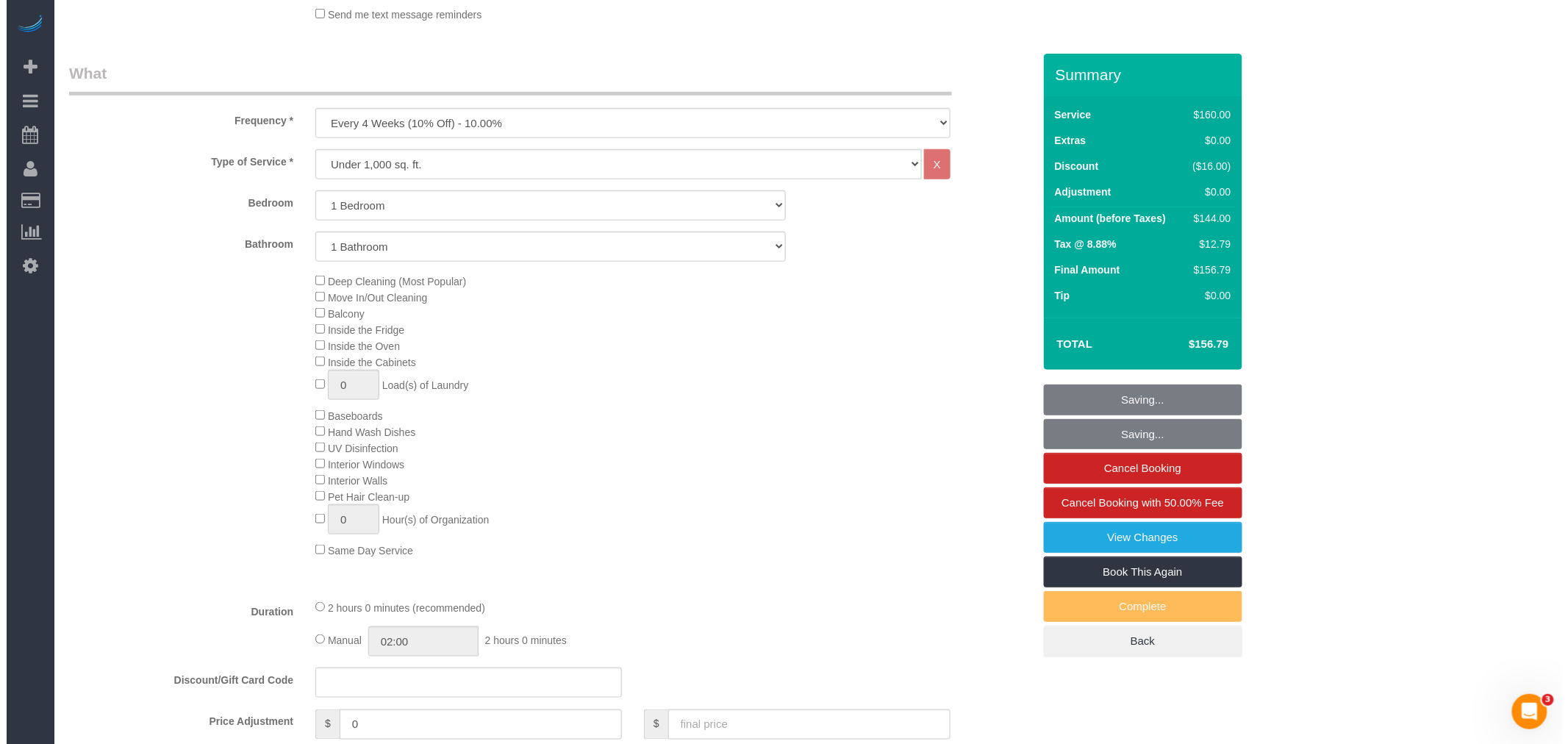
scroll to position [0, 0]
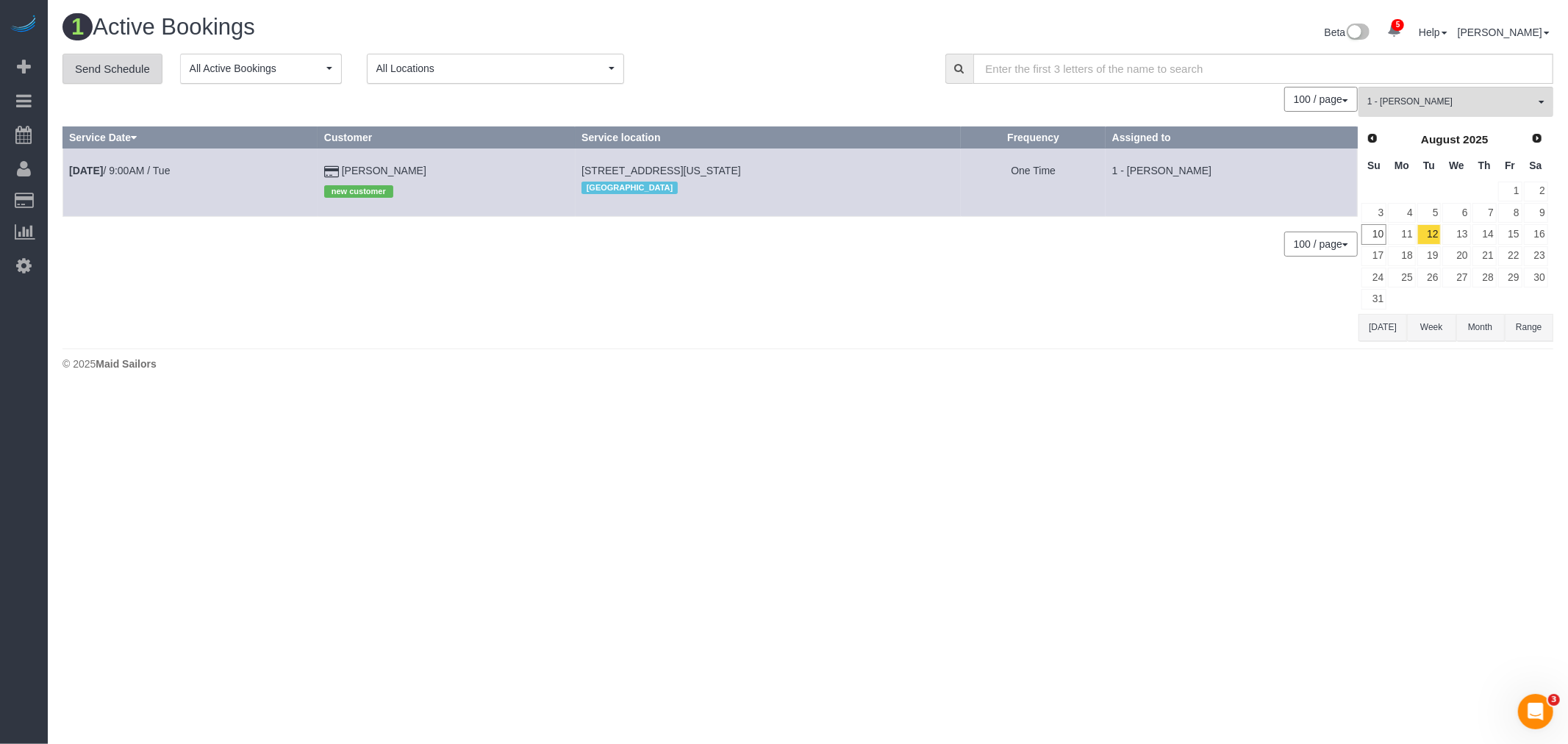
click at [104, 75] on link "Send Schedule" at bounding box center [112, 69] width 100 height 31
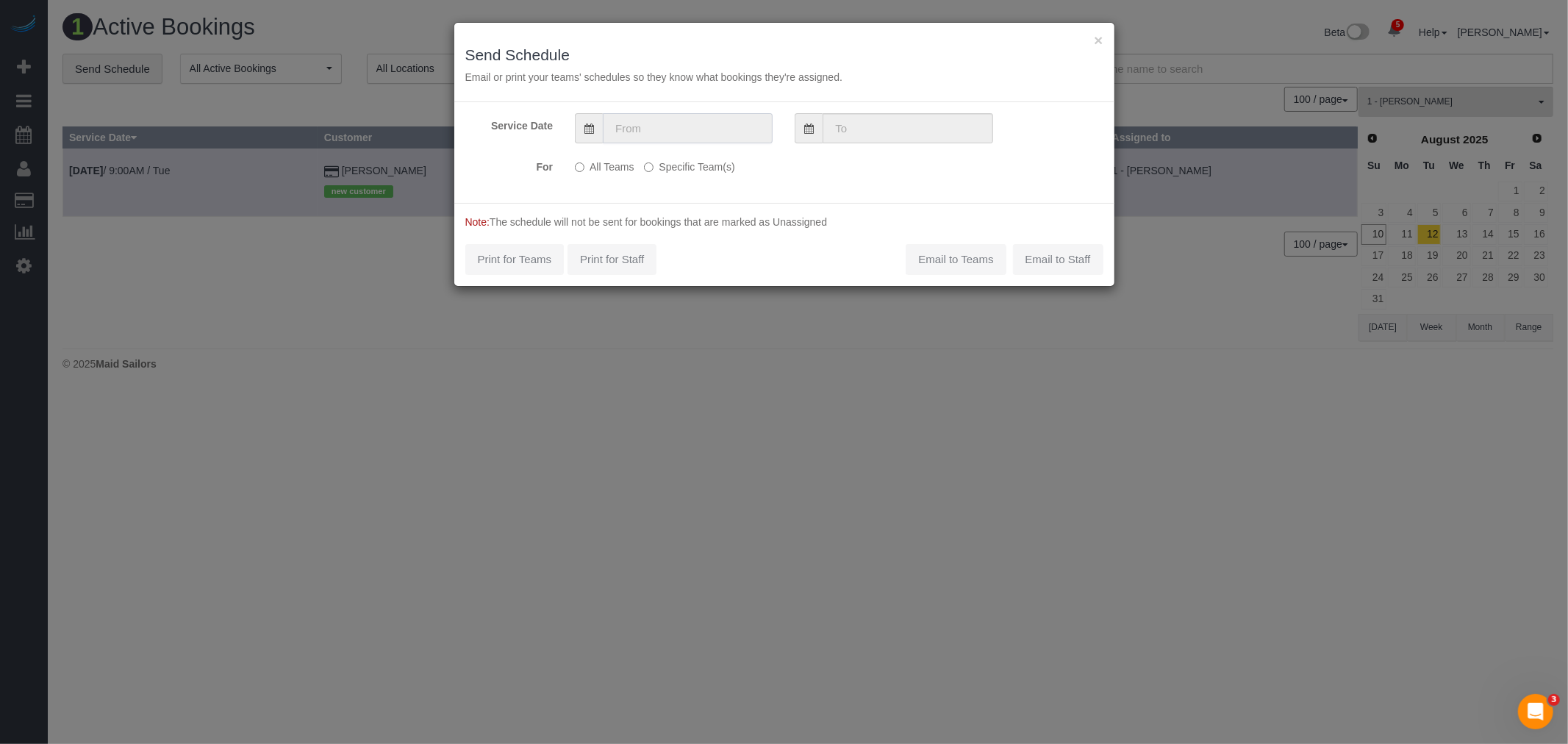
click at [685, 126] on input "text" at bounding box center [687, 127] width 170 height 30
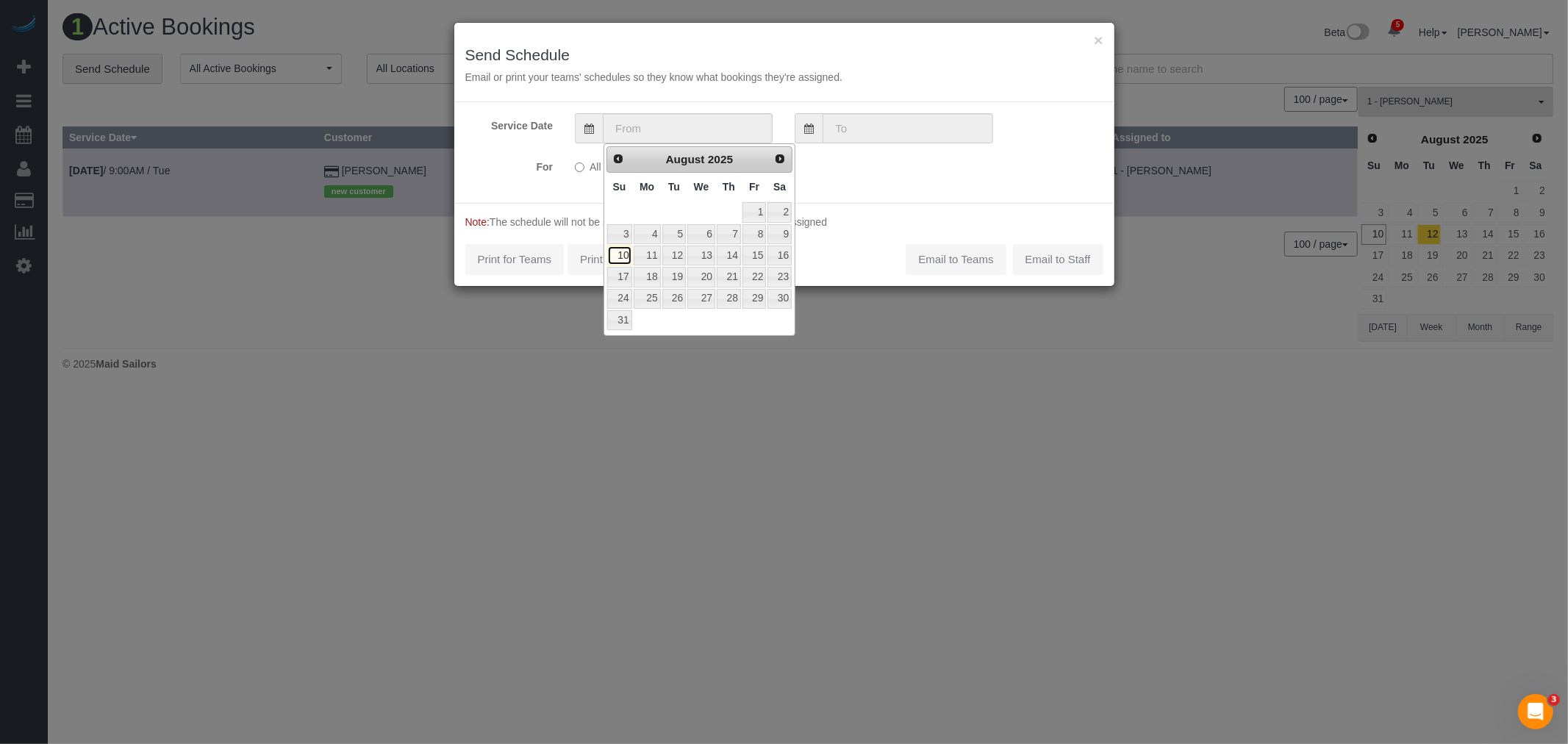
click at [616, 254] on link "10" at bounding box center [619, 255] width 25 height 20
type input "[DATE]"
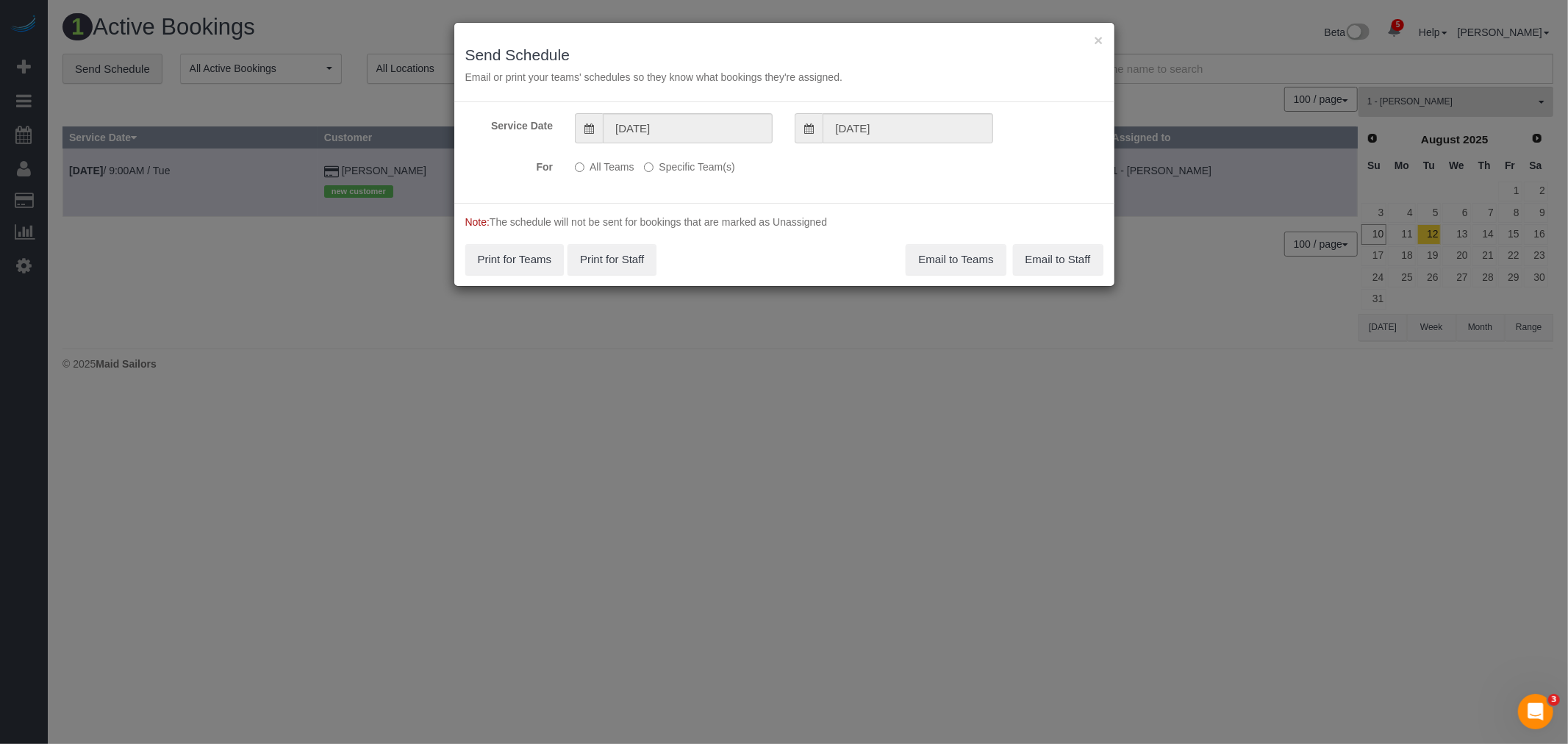
drag, startPoint x: 687, startPoint y: 166, endPoint x: 690, endPoint y: 186, distance: 20.2
click at [687, 166] on label "Specific Team(s)" at bounding box center [689, 164] width 91 height 20
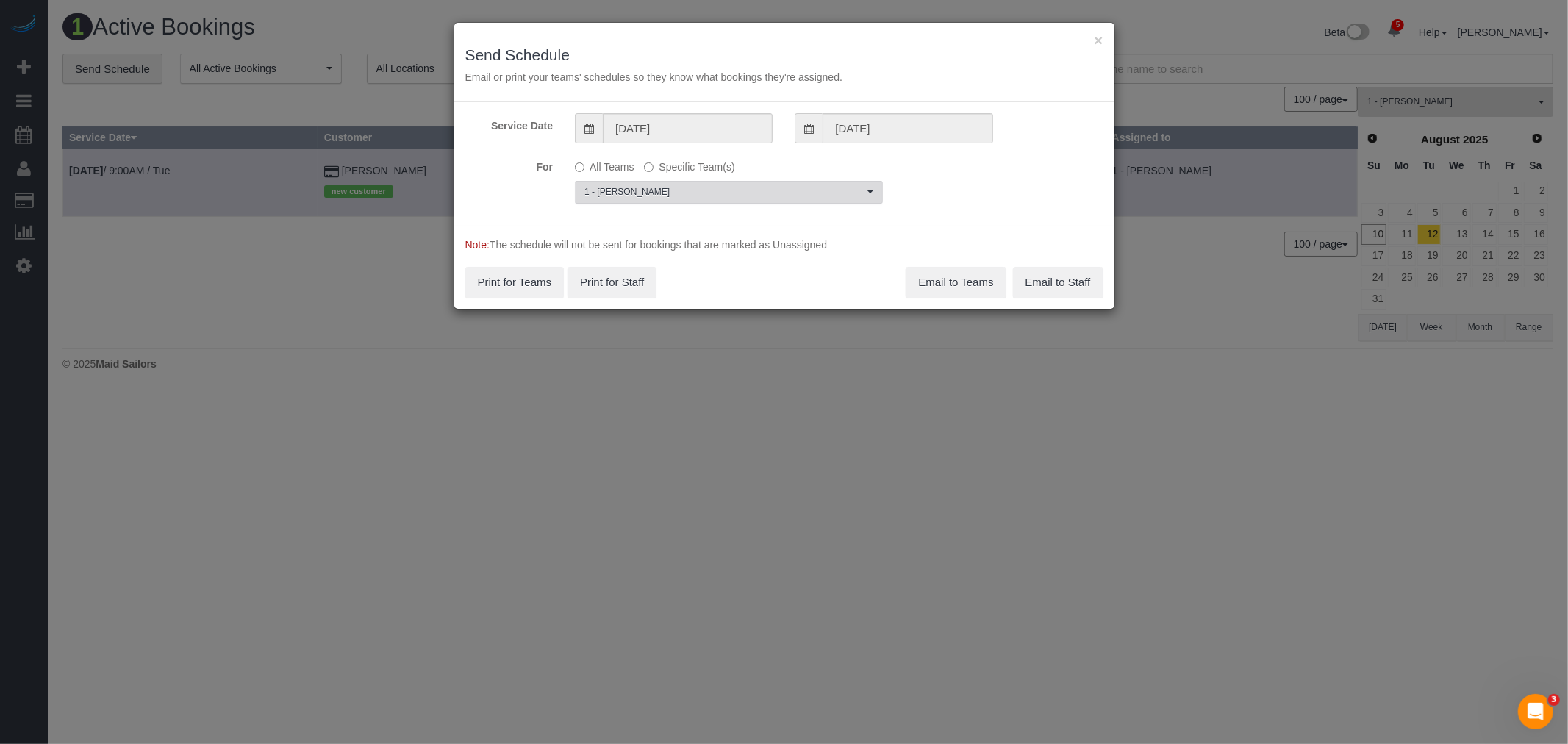
click at [692, 197] on span "1 - [PERSON_NAME]" at bounding box center [724, 192] width 280 height 13
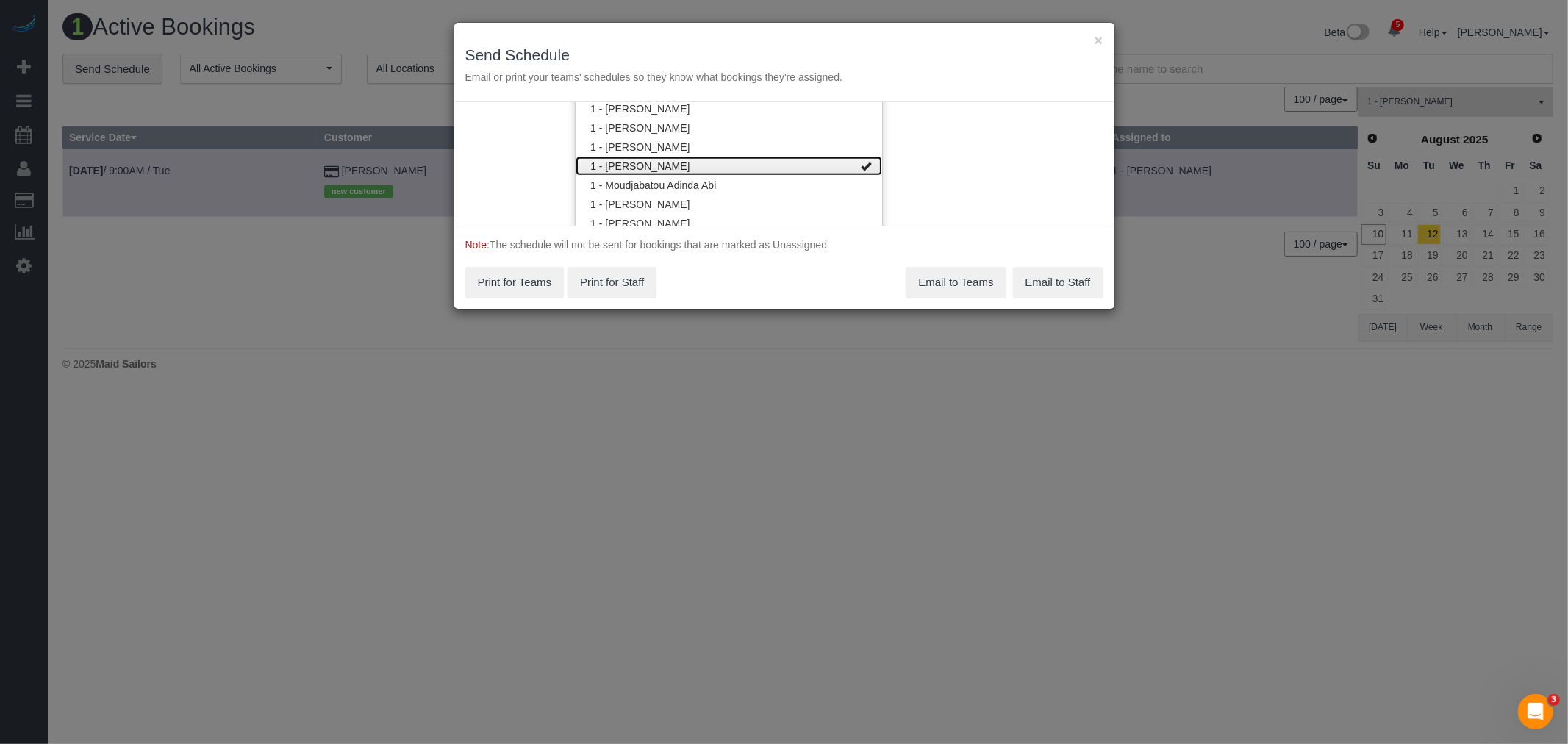
click at [782, 156] on link "1 - [PERSON_NAME]" at bounding box center [728, 166] width 307 height 19
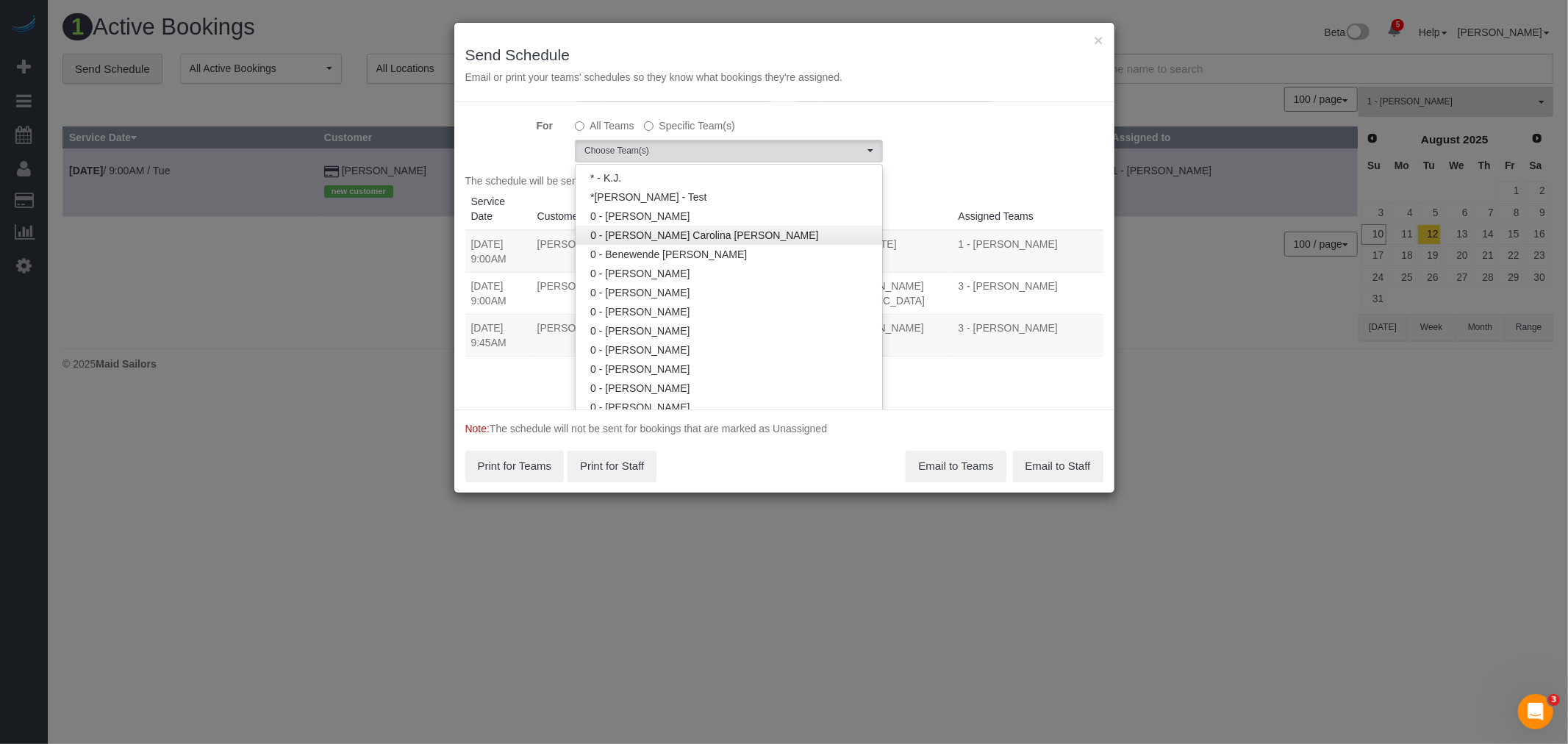
scroll to position [81, 0]
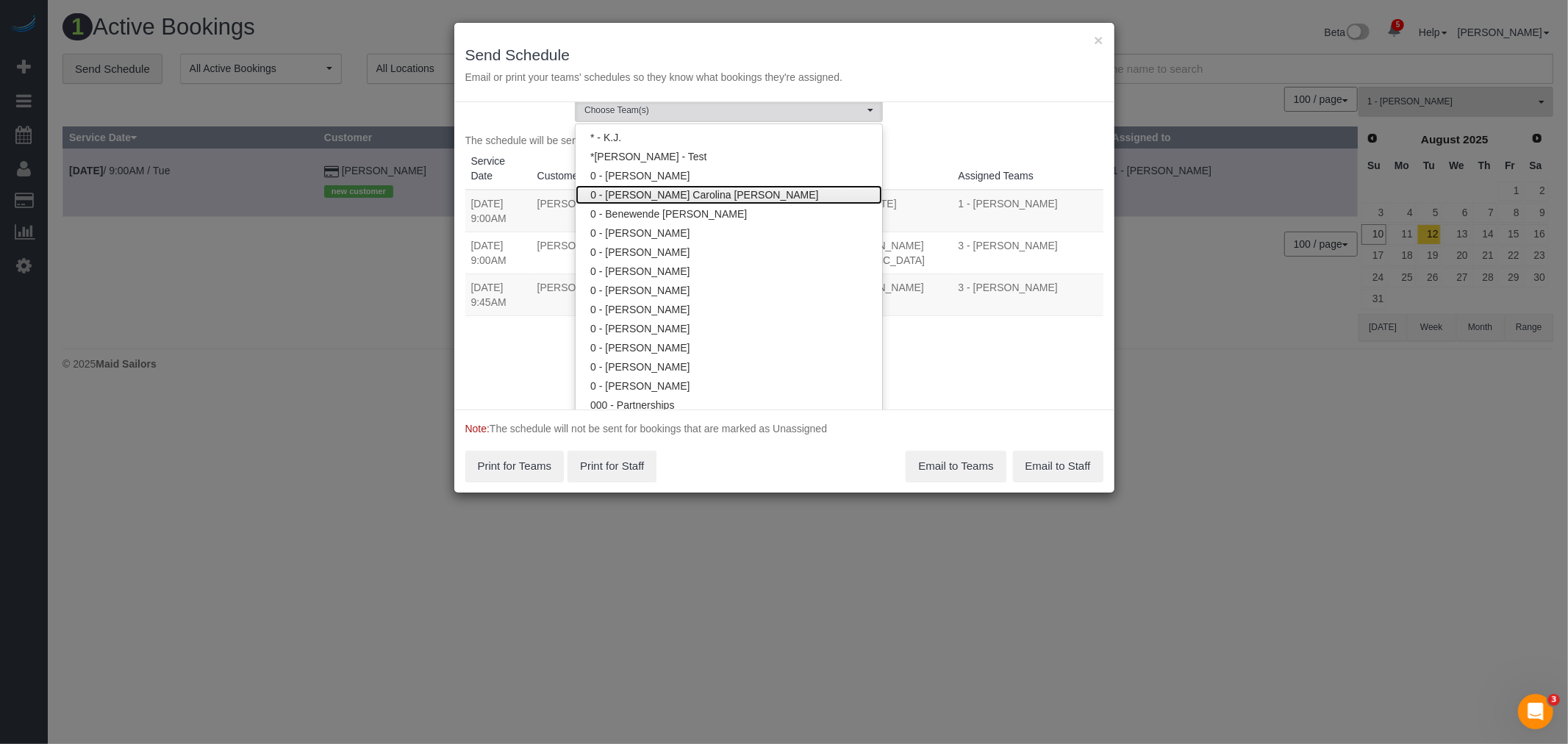
click at [740, 186] on link "0 - [PERSON_NAME] Carolina [PERSON_NAME]" at bounding box center [728, 195] width 307 height 19
drag, startPoint x: 925, startPoint y: 128, endPoint x: 909, endPoint y: 186, distance: 60.2
click at [926, 128] on div "Service Date 08/10/2025 08/10/2025 For All Teams Specific Team(s) 0 - Andreina …" at bounding box center [784, 256] width 660 height 307
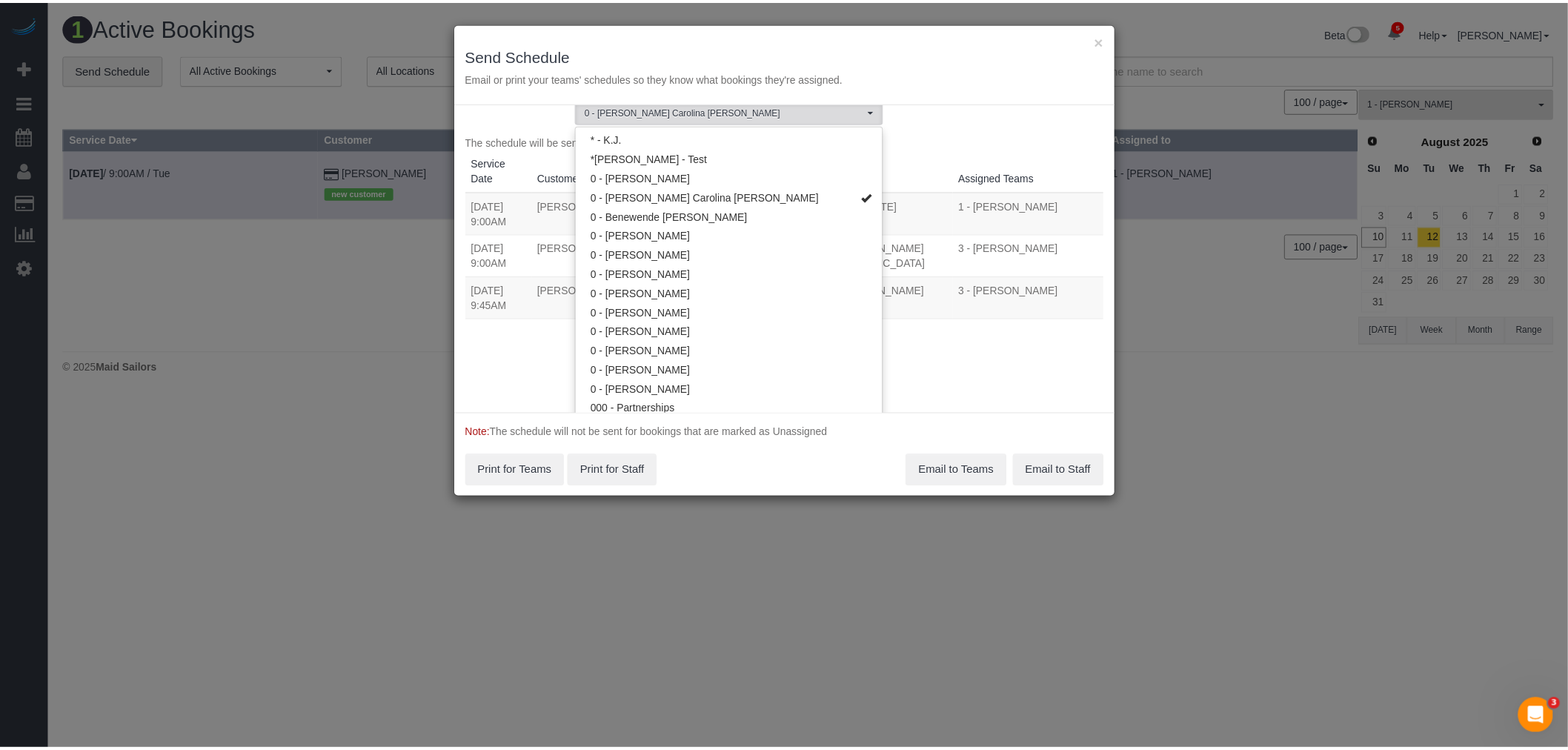
scroll to position [0, 0]
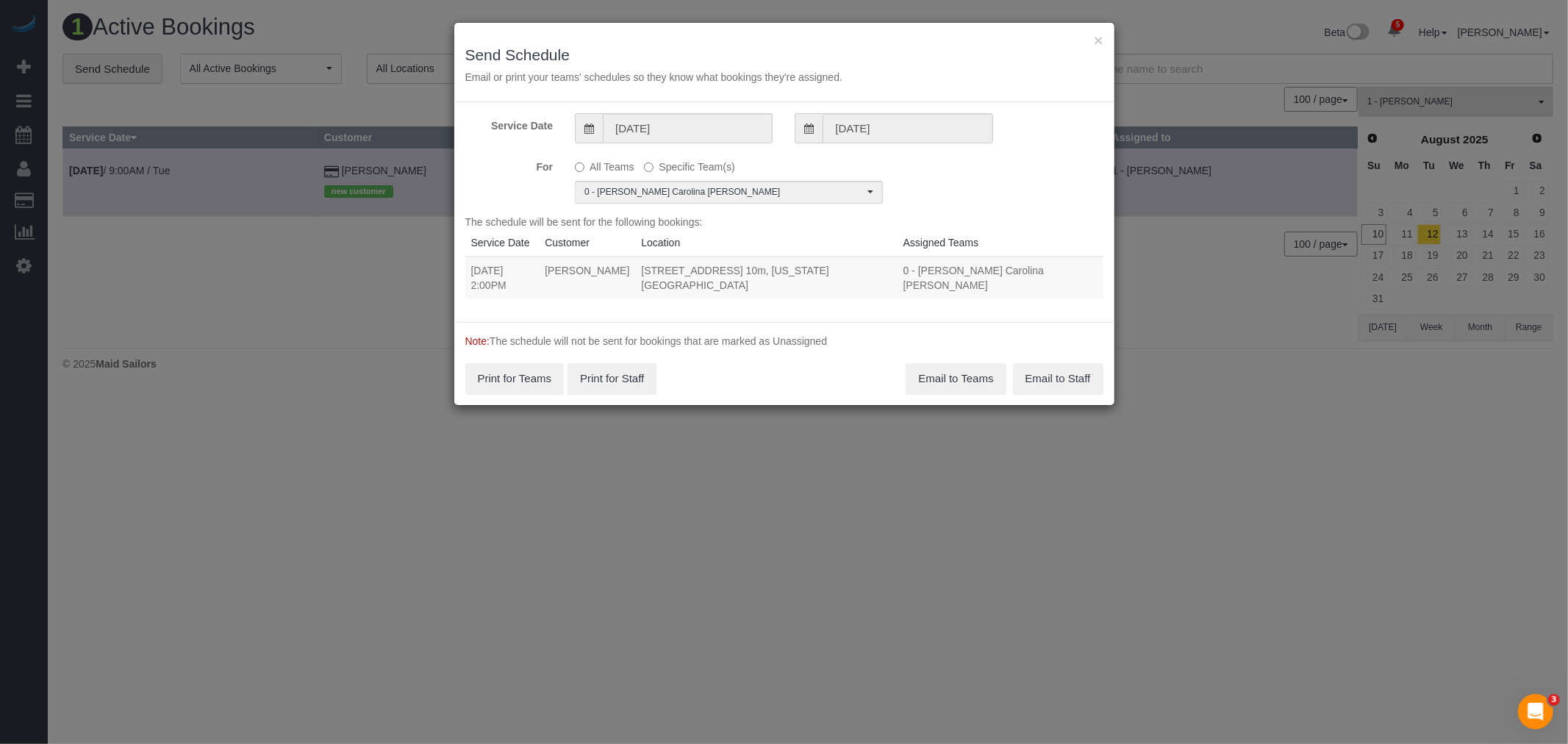
drag, startPoint x: 469, startPoint y: 269, endPoint x: 908, endPoint y: 263, distance: 439.0
click at [909, 263] on tr "08/10/2025 2:00PM Miranda Gilmore 235 West 48th Street, Apt. 10m, New York, NY …" at bounding box center [784, 277] width 638 height 42
copy tr "08/10/2025 2:00PM Miranda Gilmore 235 West 48th Street, Apt. 10m, New York, NY …"
click at [937, 363] on button "Email to Teams" at bounding box center [955, 379] width 100 height 31
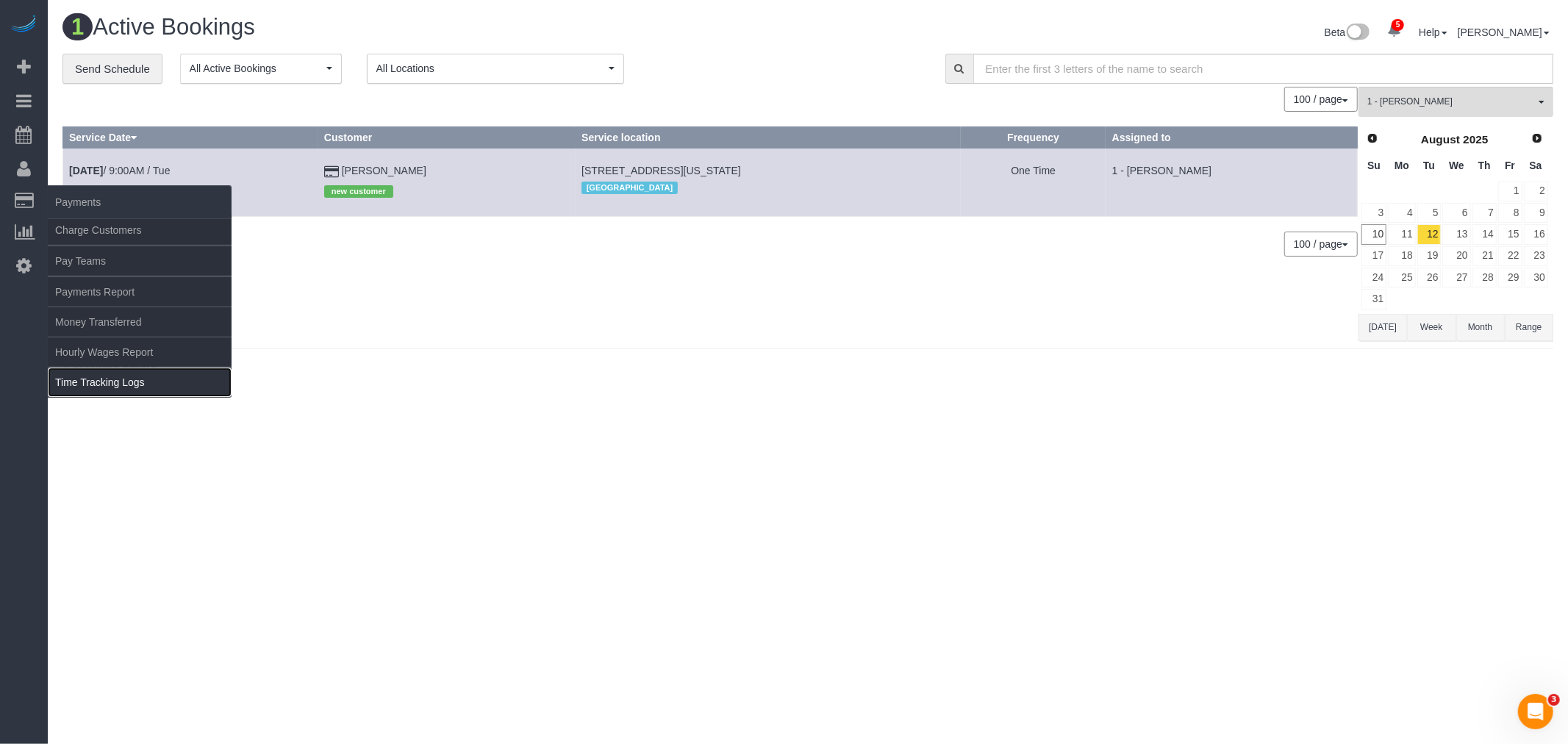
click at [128, 387] on link "Time Tracking Logs" at bounding box center [139, 382] width 184 height 29
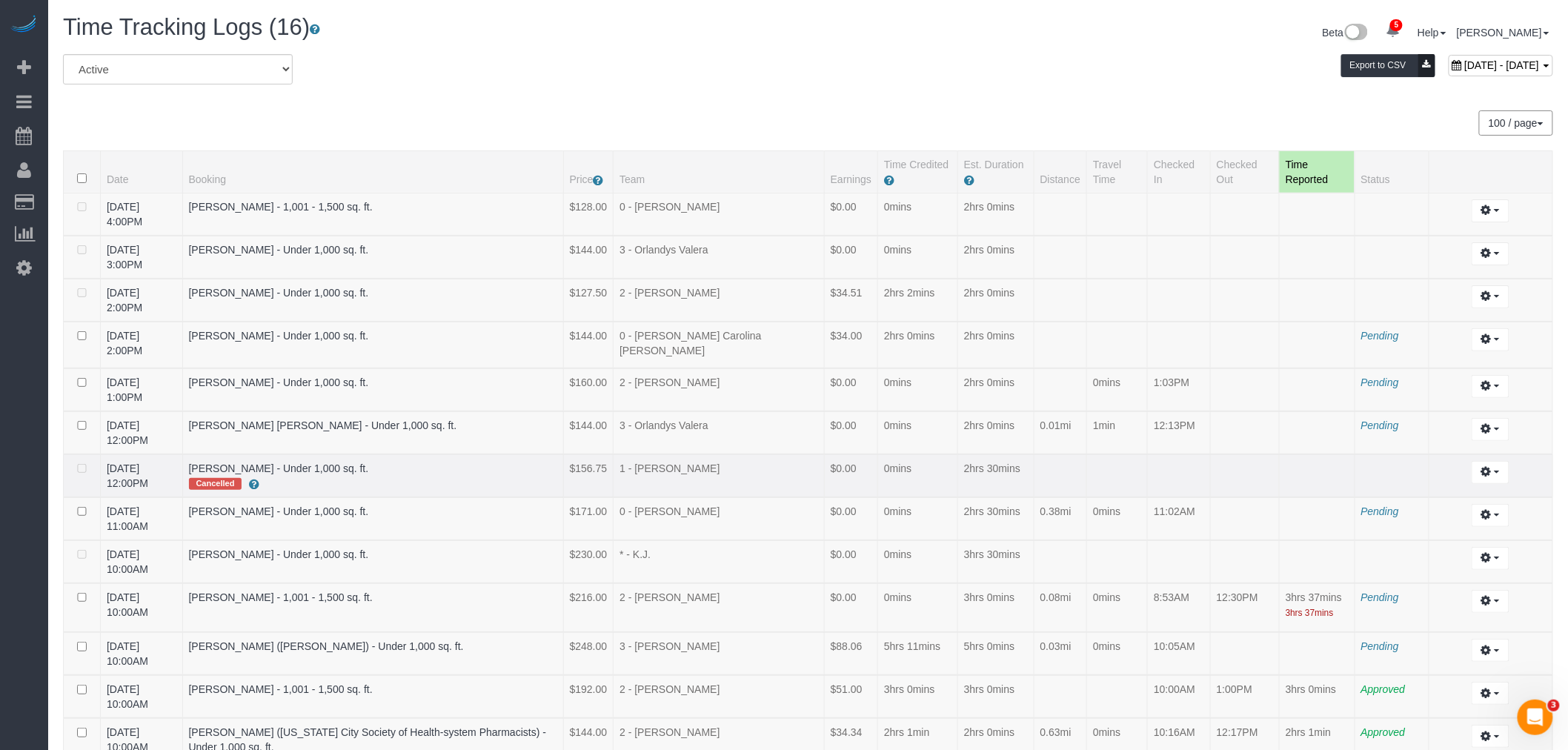
click at [904, 458] on td "0mins" at bounding box center [918, 476] width 80 height 43
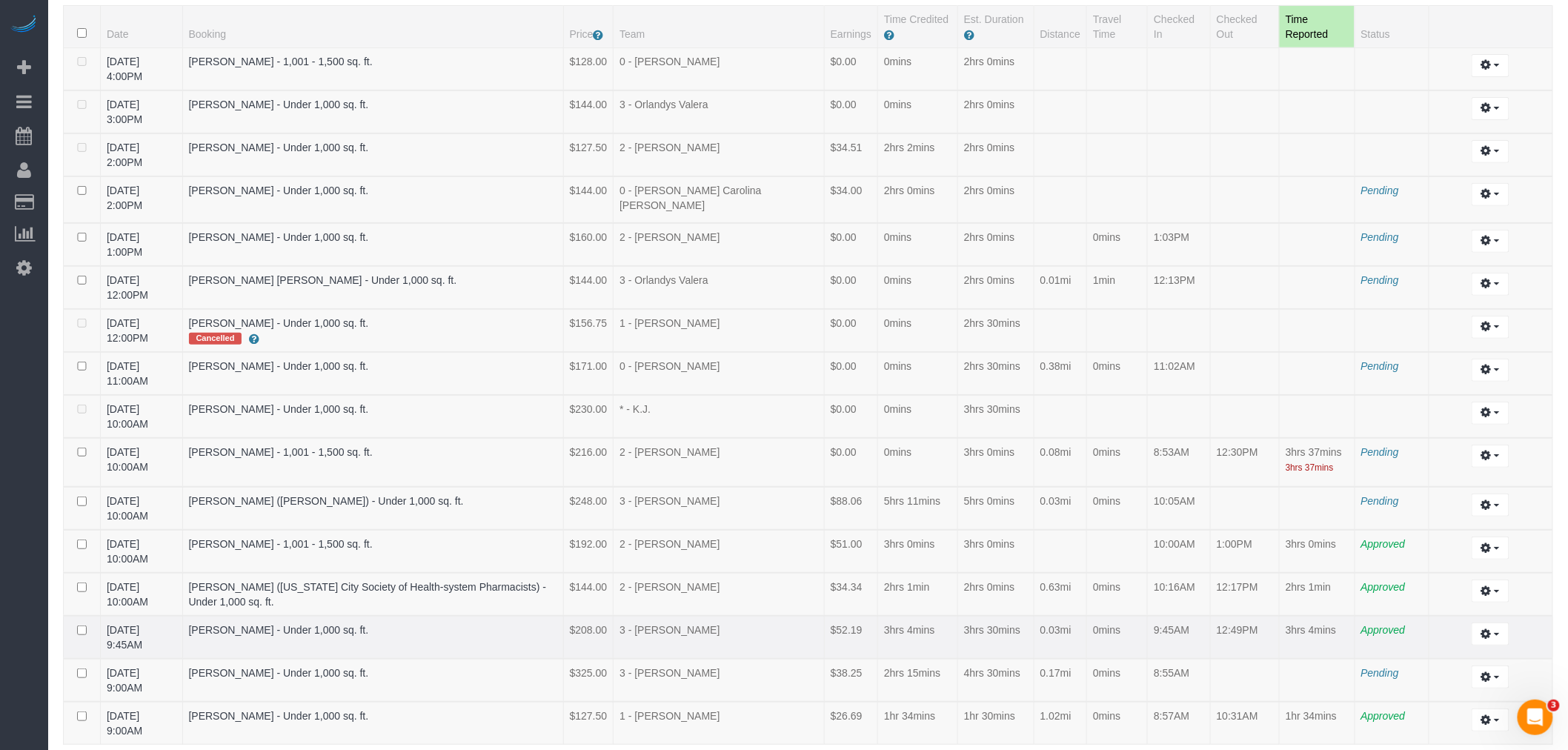
scroll to position [237, 0]
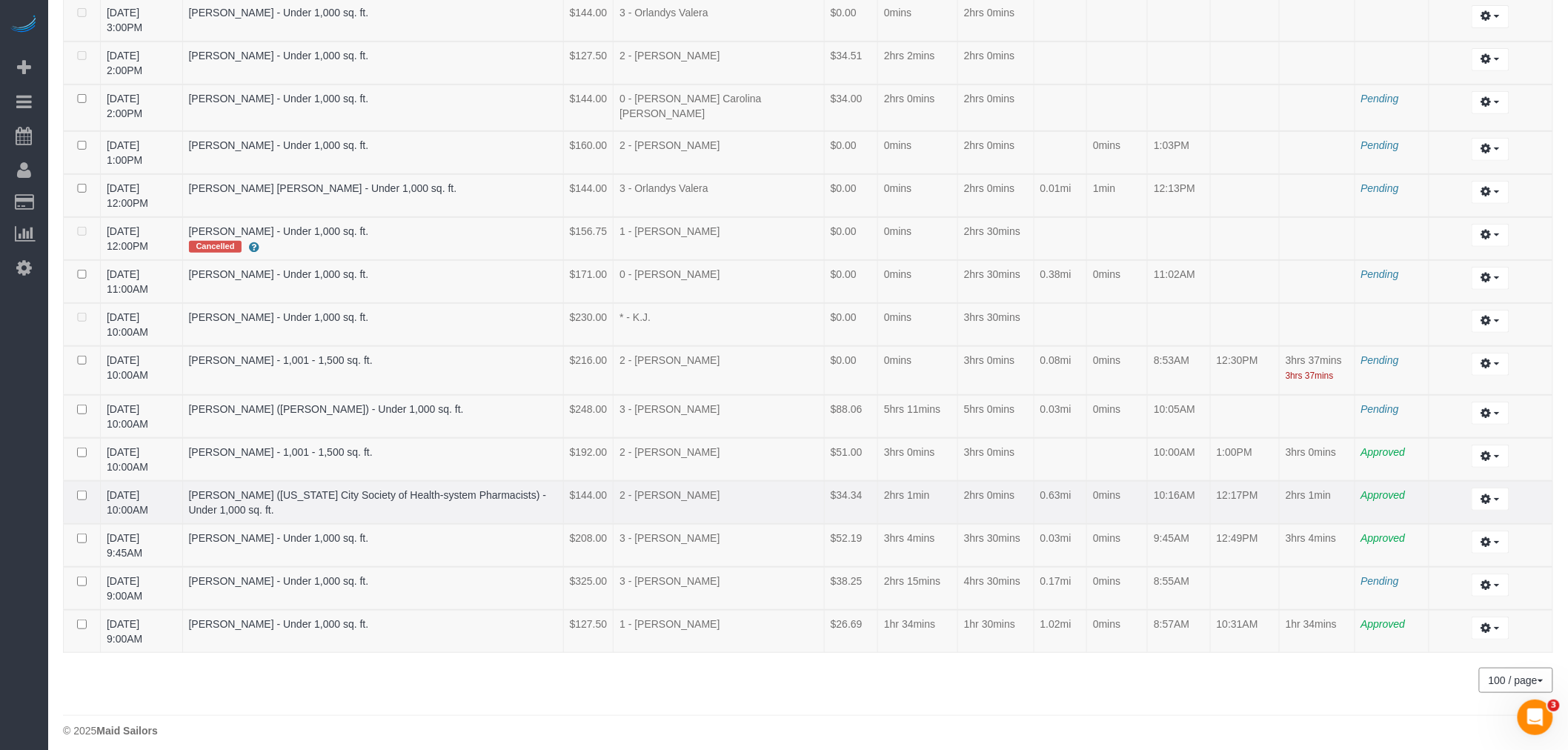
click at [878, 503] on td "2hrs 1min" at bounding box center [918, 503] width 80 height 43
drag, startPoint x: 1154, startPoint y: 354, endPoint x: 1332, endPoint y: 356, distance: 178.0
click at [1335, 356] on tr "08/10/2025 10:00AM John Sun - 1,001 - 1,500 sq. ft. $216.00 2 - Luis Maneiro $0…" at bounding box center [809, 372] width 1490 height 50
click at [1246, 395] on td at bounding box center [1245, 416] width 69 height 43
drag, startPoint x: 1145, startPoint y: 357, endPoint x: 1262, endPoint y: 395, distance: 123.0
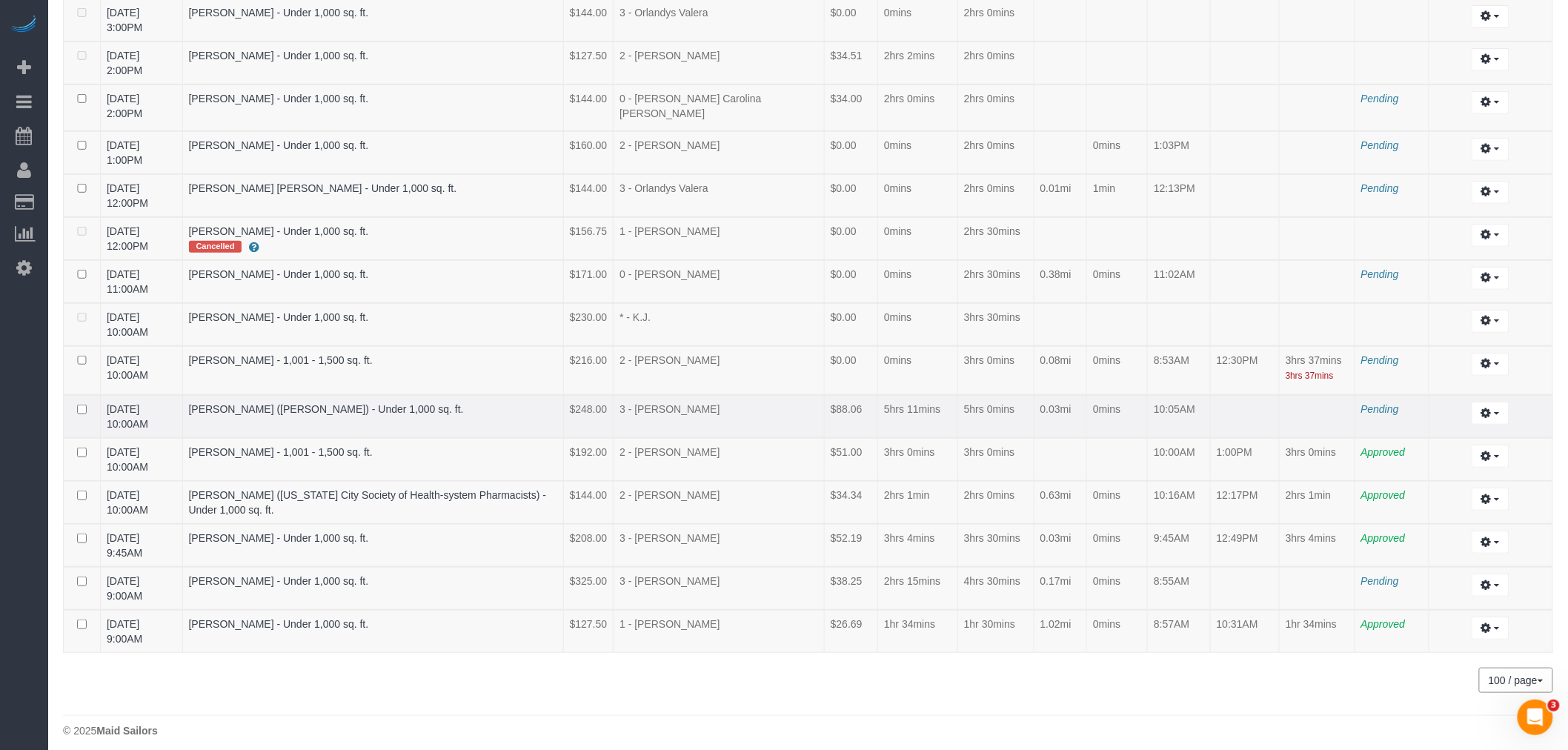
click at [1262, 395] on table "Date Booking Price Team Earnings Time Credited Est. Duration Distance Travel Ti…" at bounding box center [808, 283] width 1490 height 741
click at [878, 481] on td "2hrs 1min" at bounding box center [918, 503] width 80 height 43
click at [1249, 384] on td "12:30PM" at bounding box center [1245, 372] width 69 height 50
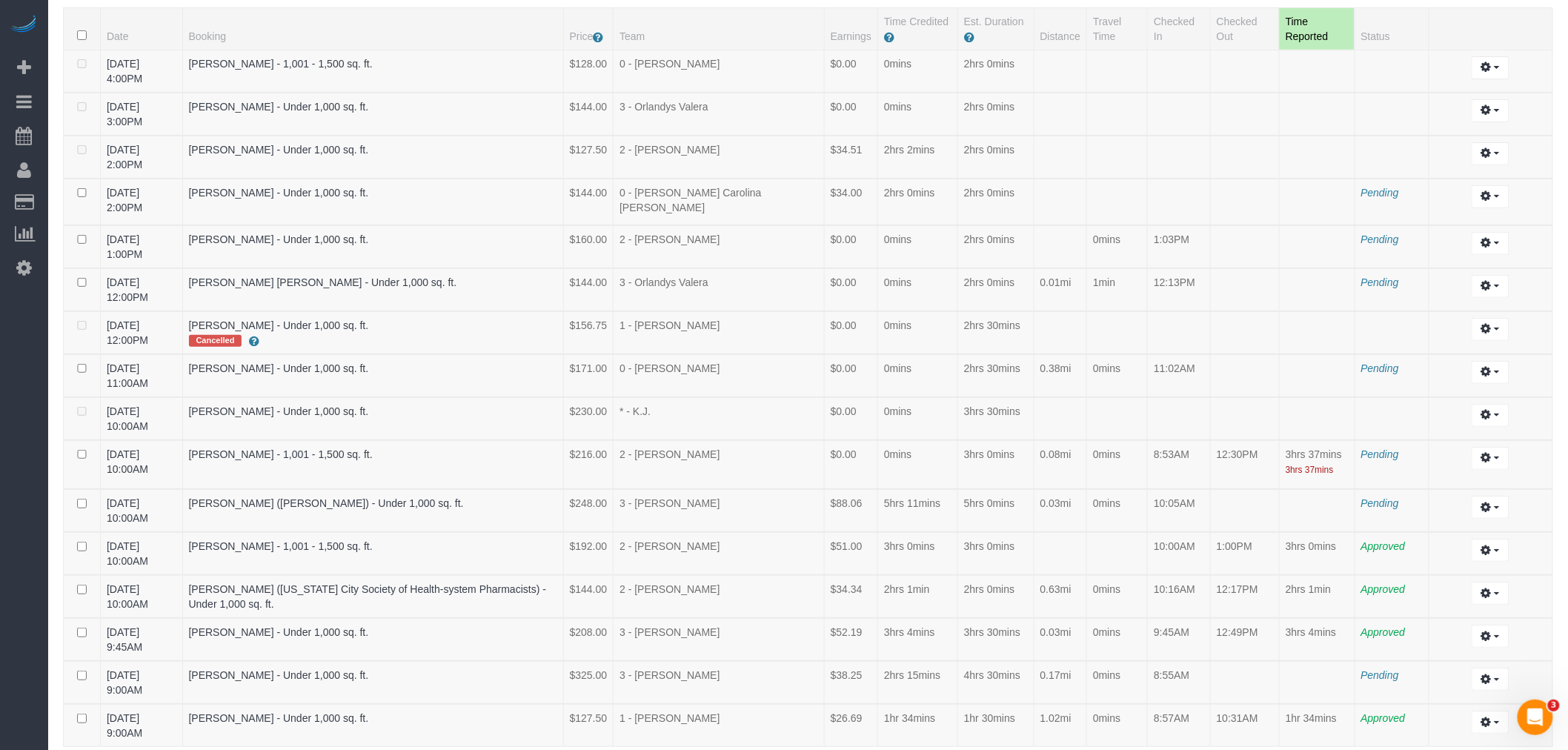
scroll to position [72, 0]
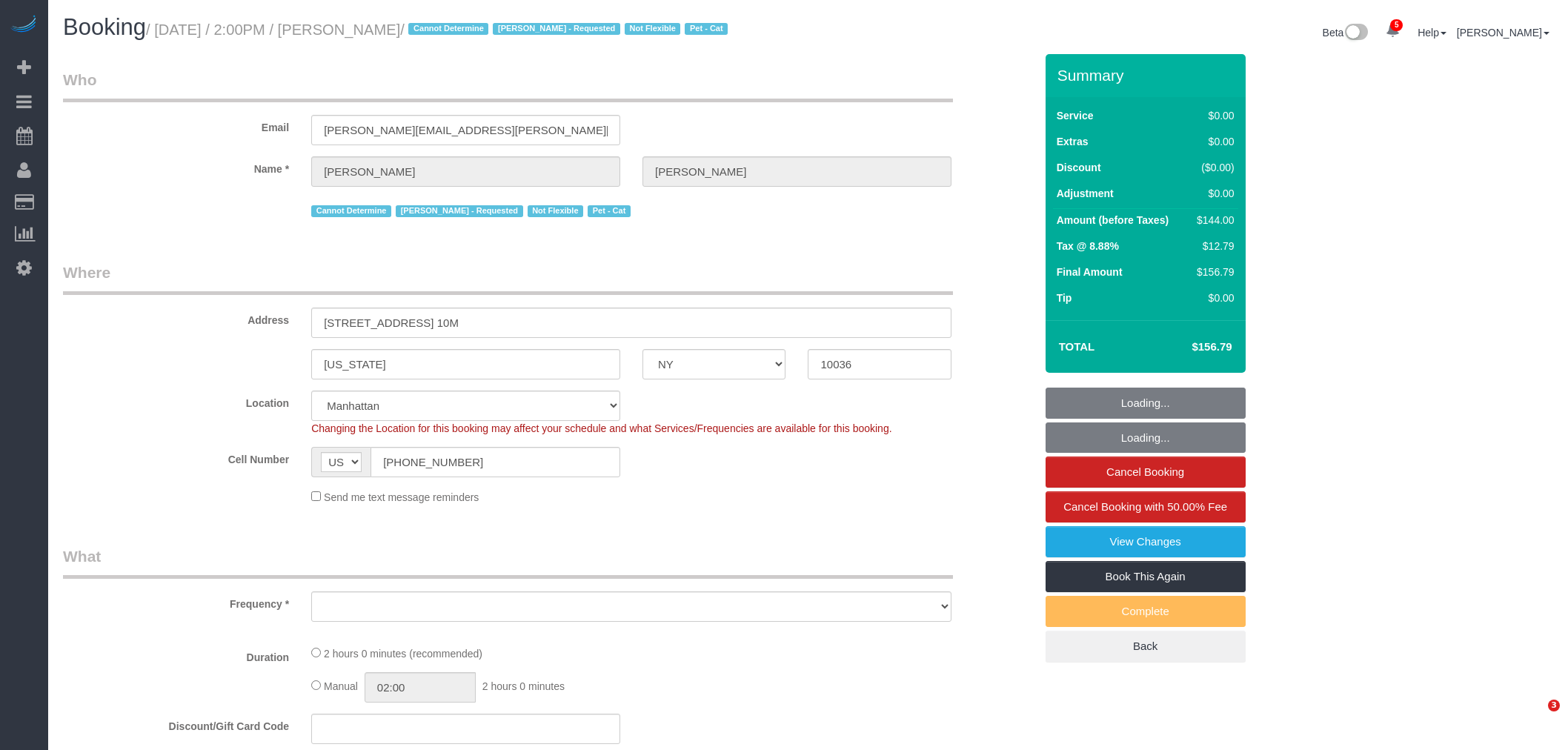
select select "NY"
select select "string:stripe-pm_1QTV2s4VGloSiKo7xIUkMpLp"
select select "1"
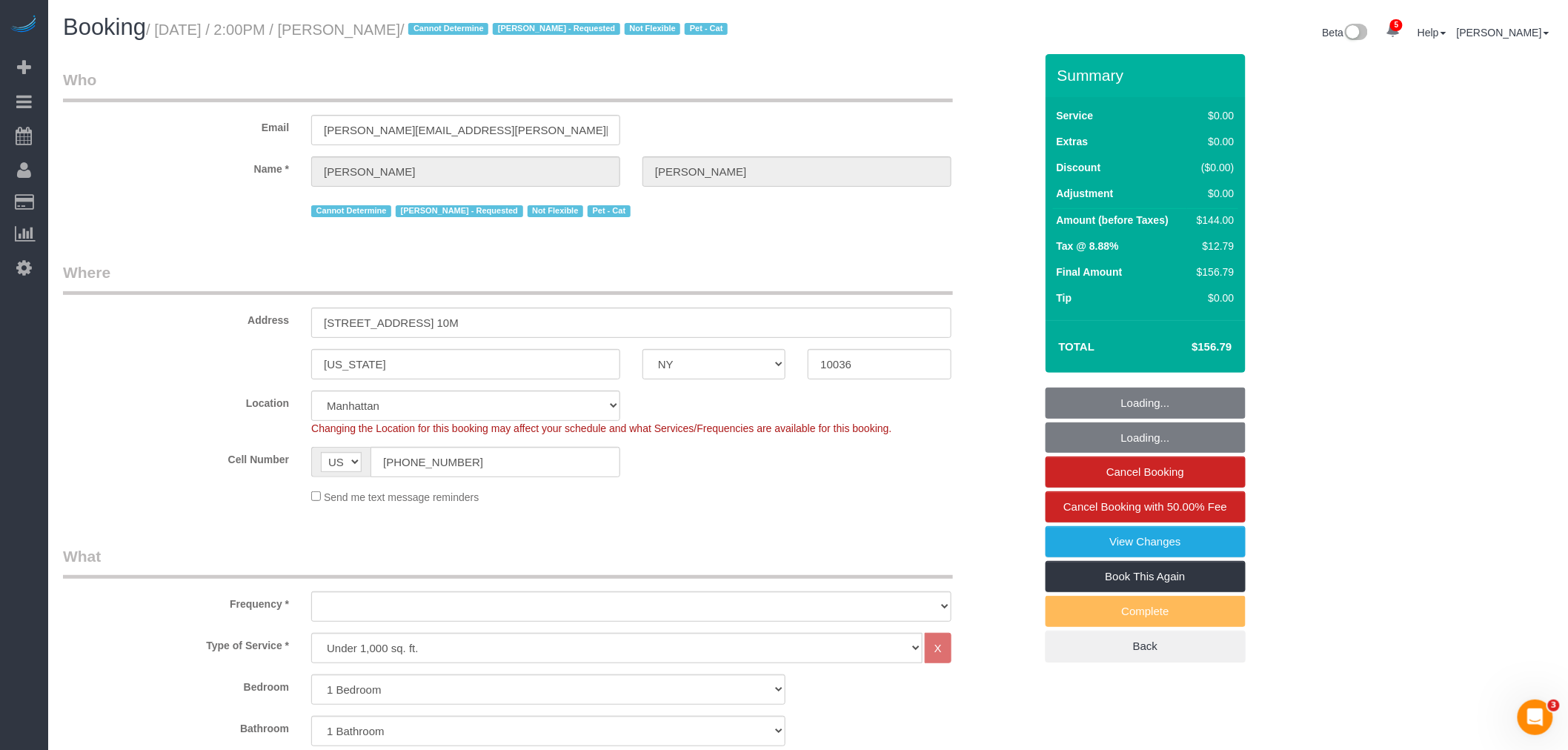
select select "number:89"
select select "number:90"
select select "number:14"
select select "number:5"
select select "1"
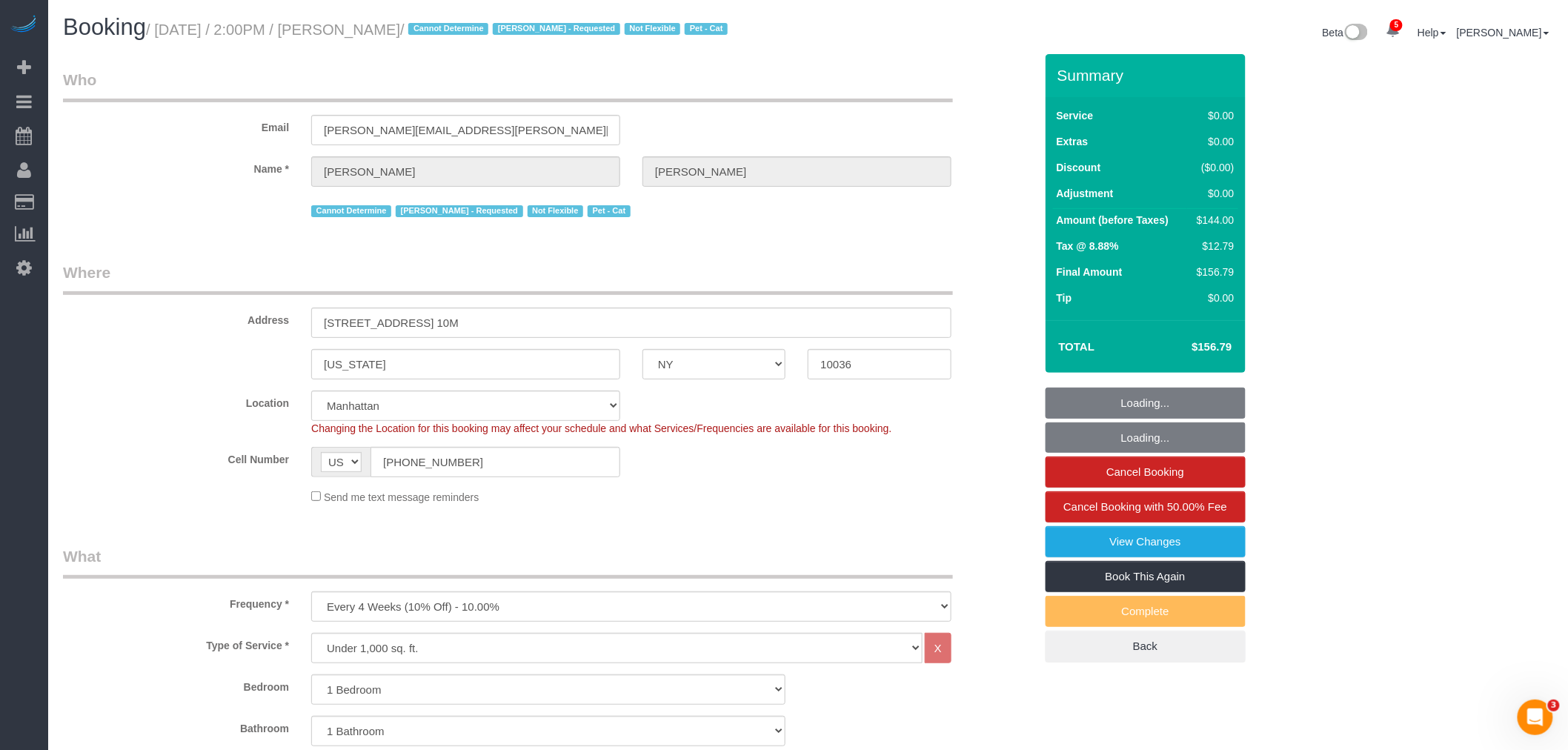
select select "object:1402"
select select "spot1"
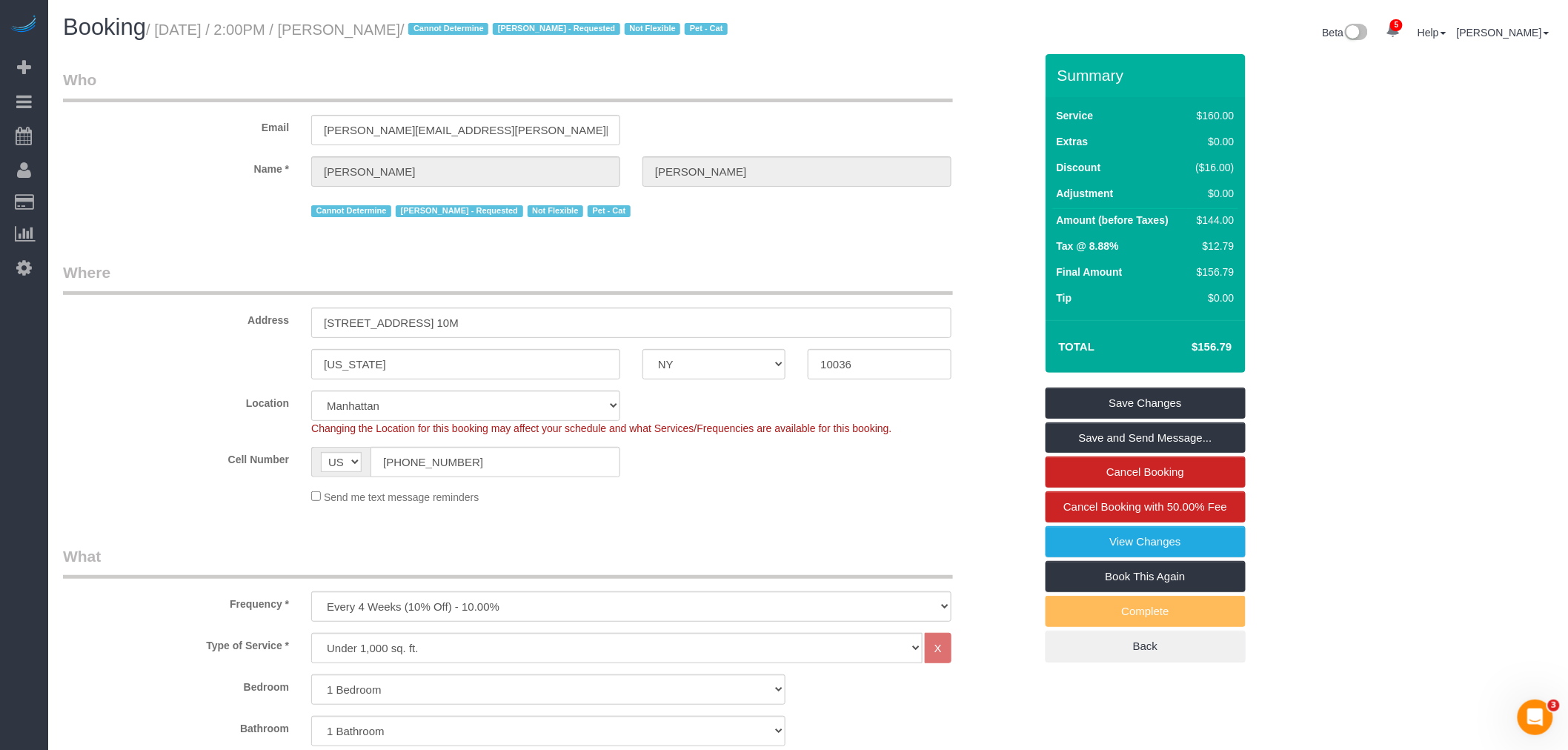
drag, startPoint x: 682, startPoint y: 89, endPoint x: 668, endPoint y: 85, distance: 14.6
click at [682, 89] on legend "Who" at bounding box center [508, 85] width 890 height 34
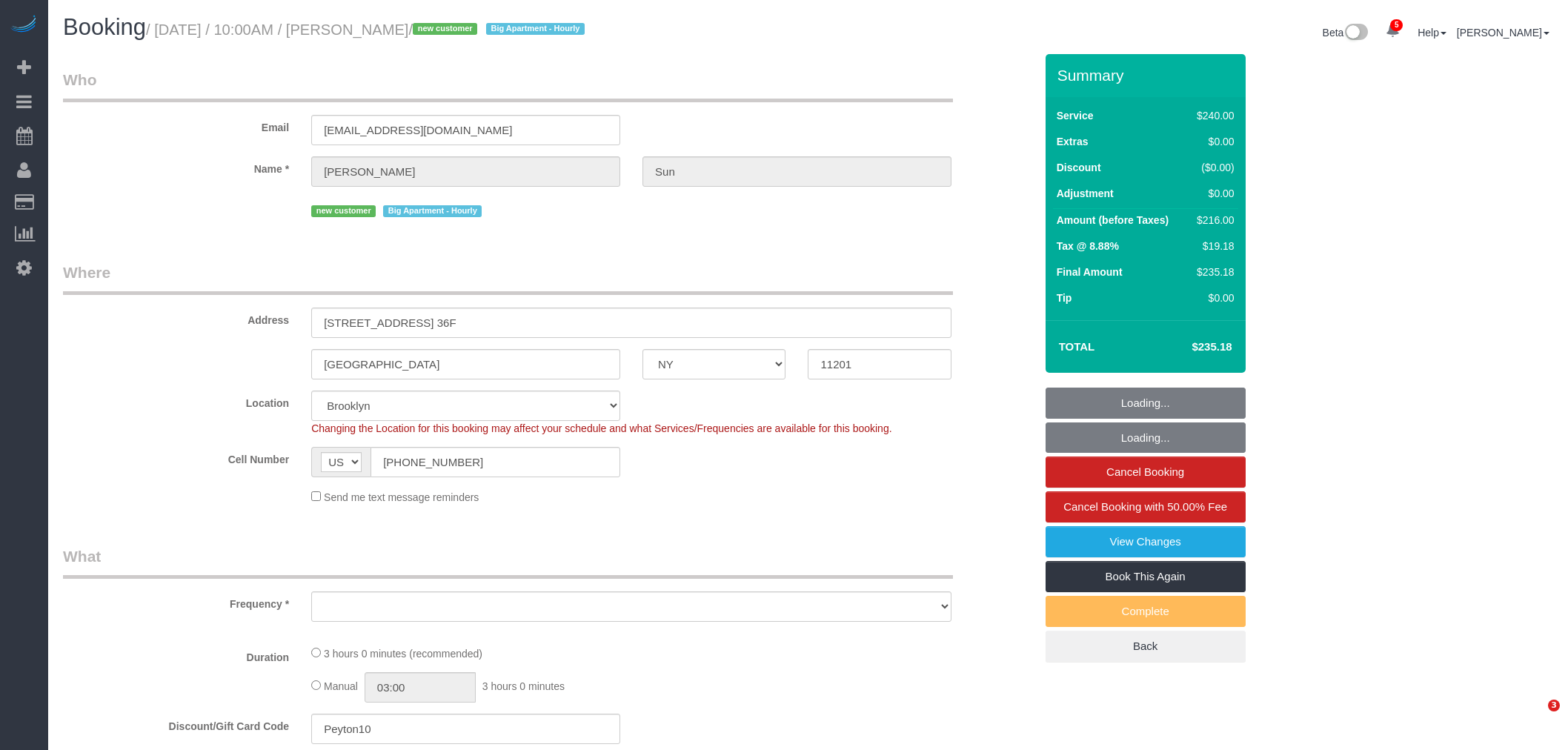
select select "NY"
select select "number:56"
select select "number:75"
select select "number:15"
select select "number:5"
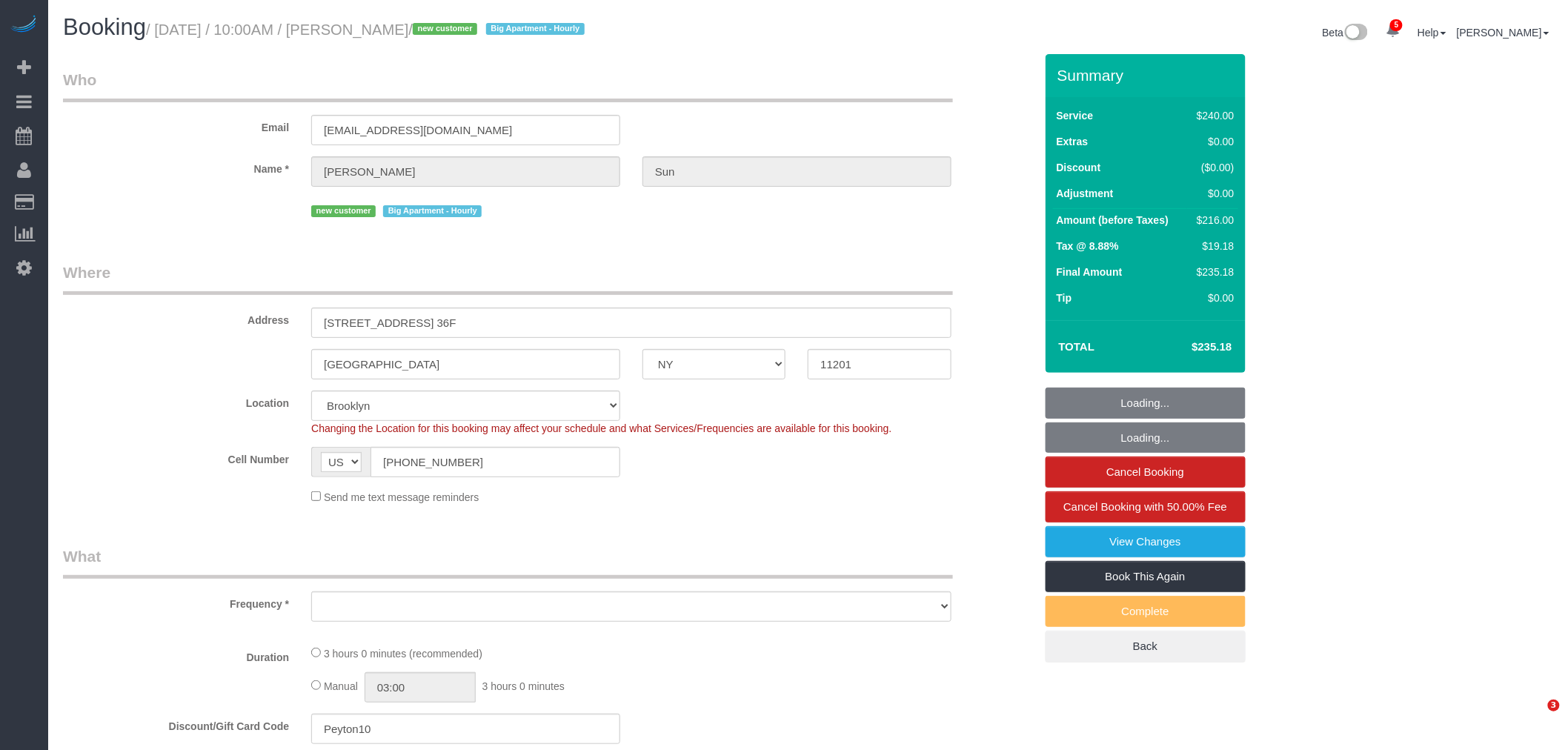
select select "180"
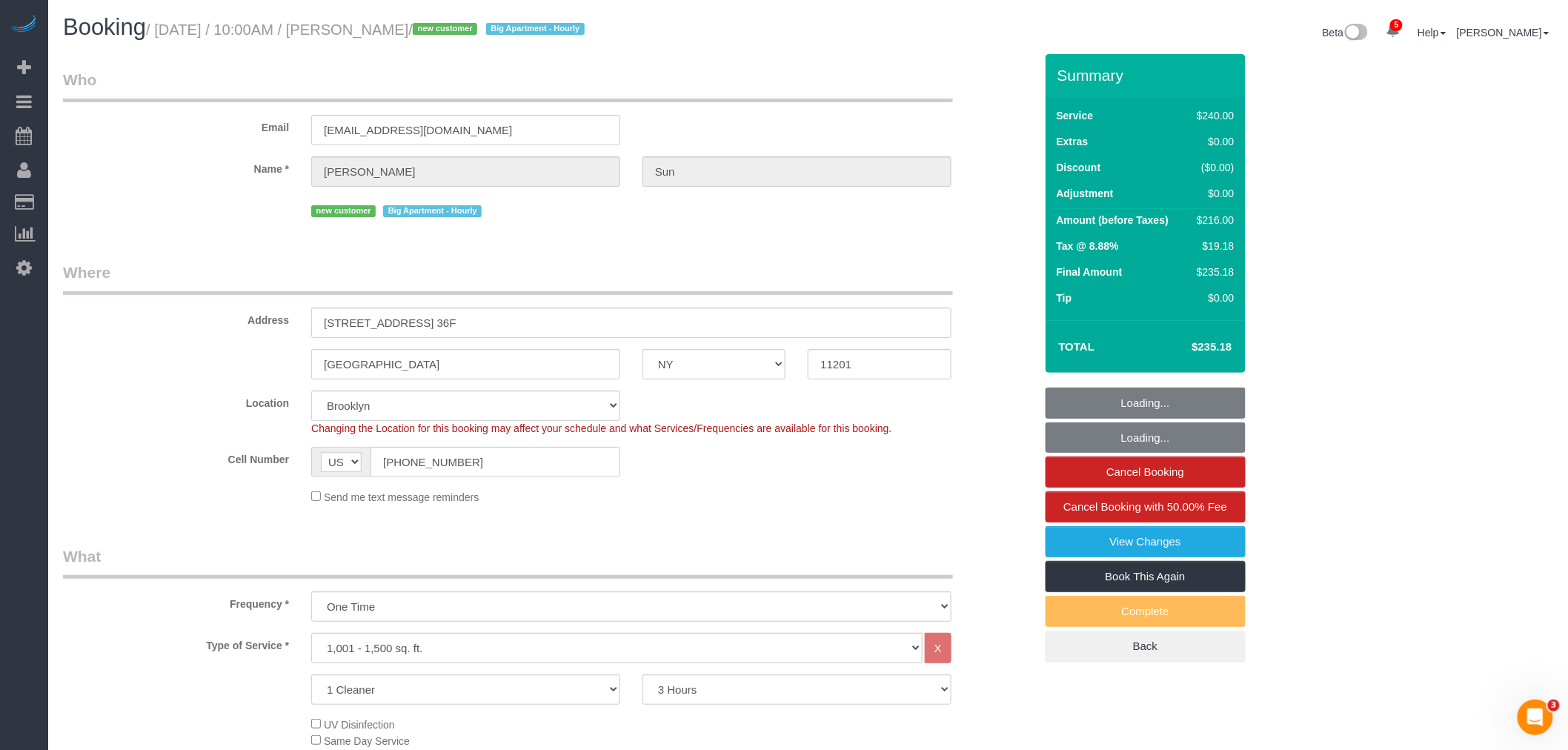
select select "object:1313"
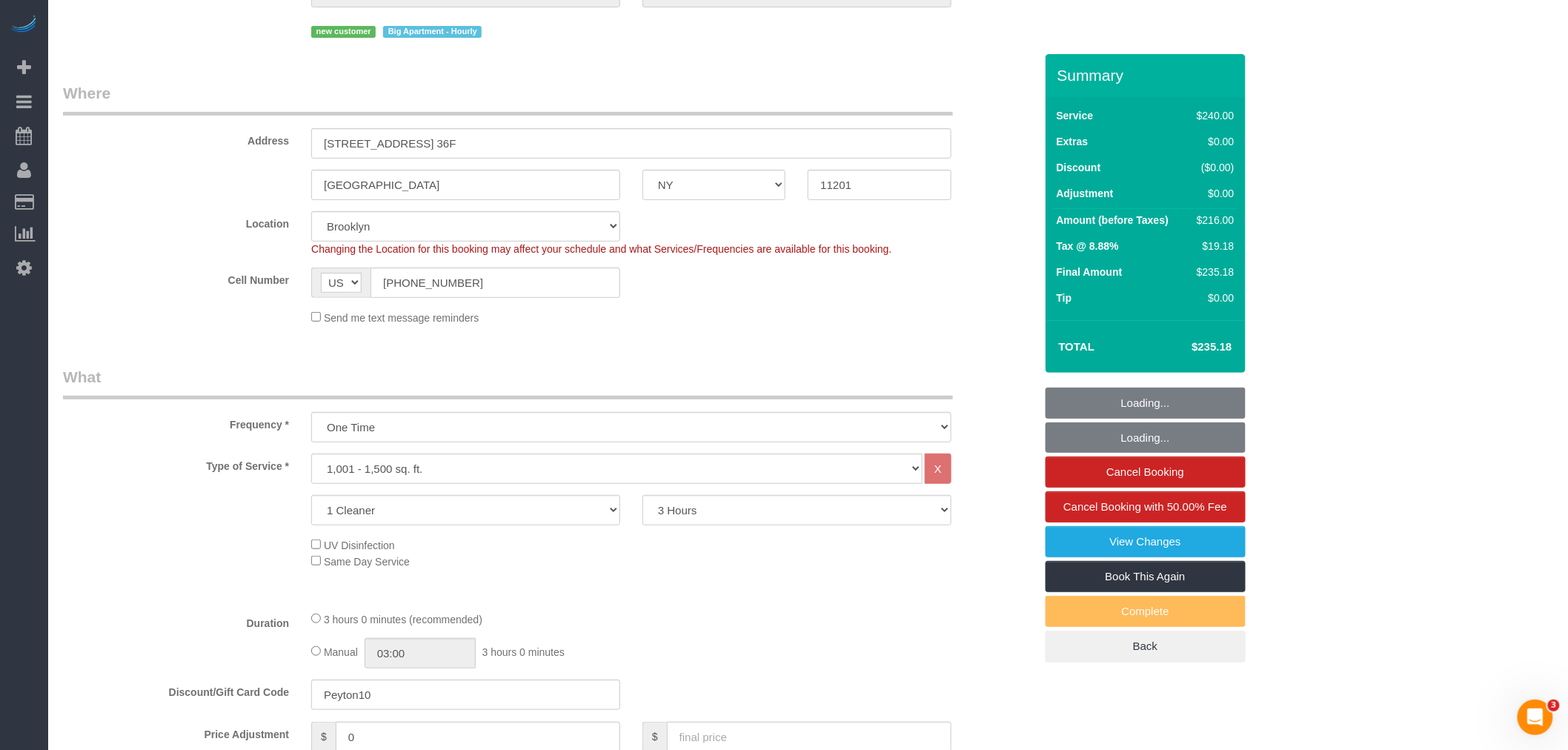
select select "spot1"
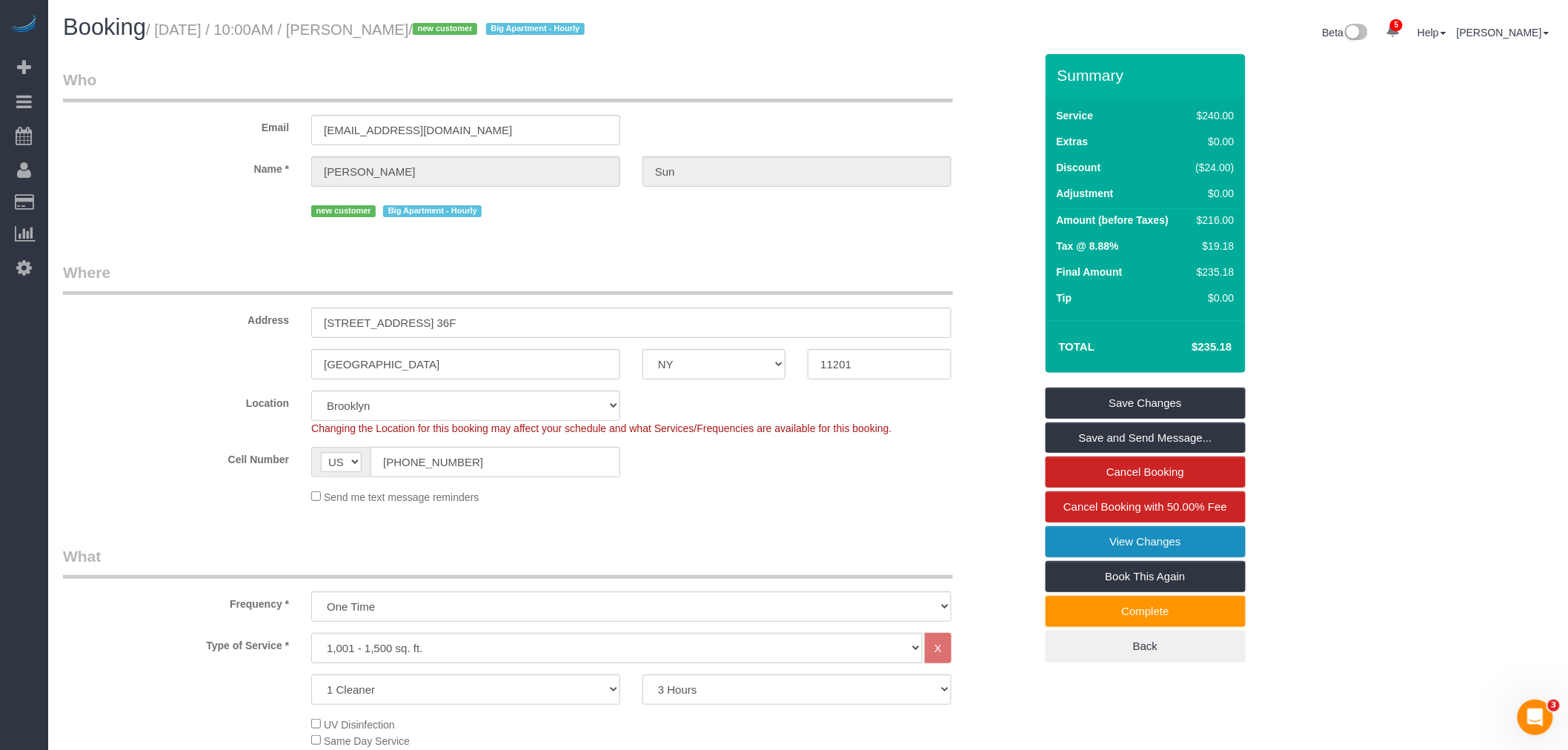
click at [1197, 543] on link "View Changes" at bounding box center [1146, 541] width 200 height 31
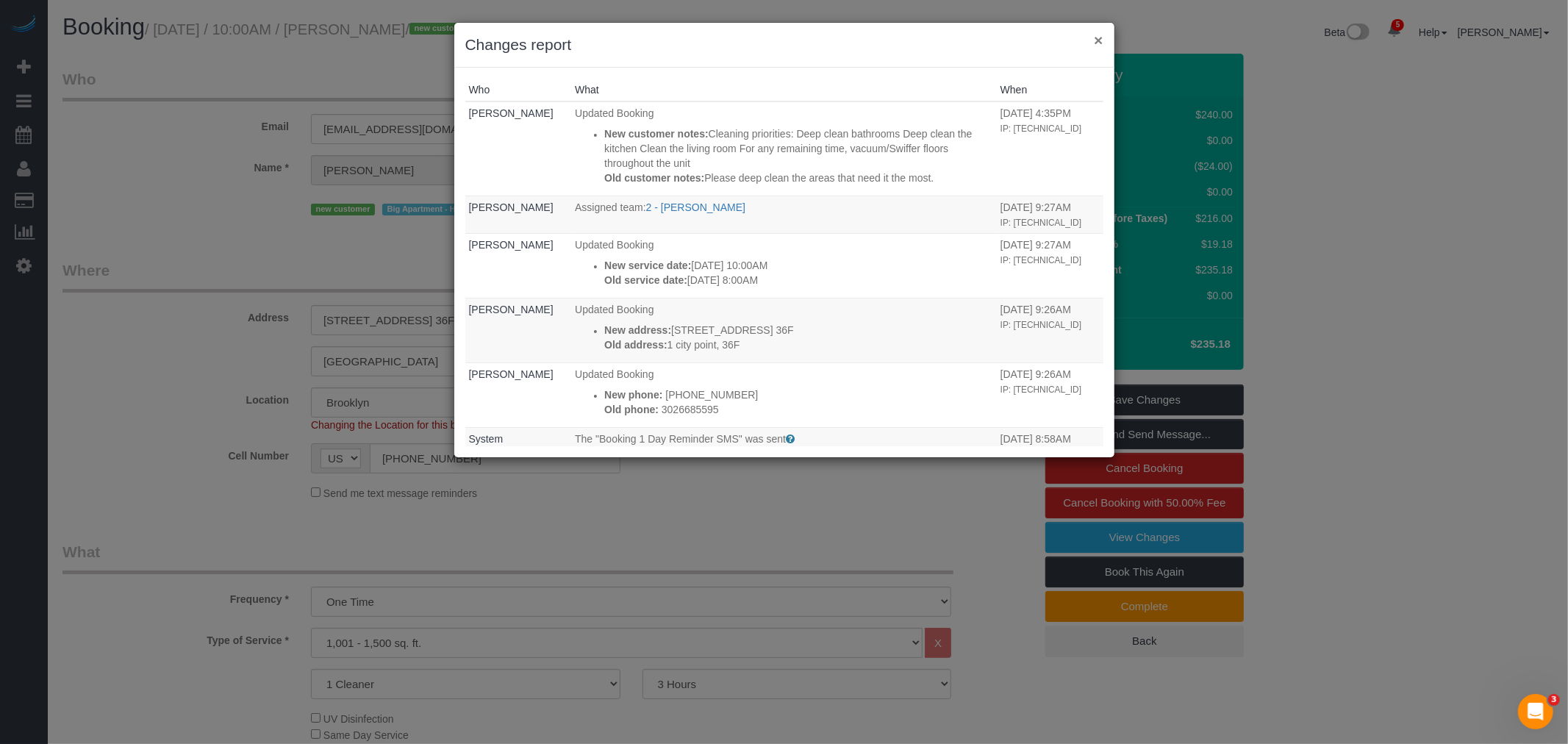
click at [1099, 41] on button "×" at bounding box center [1098, 40] width 9 height 15
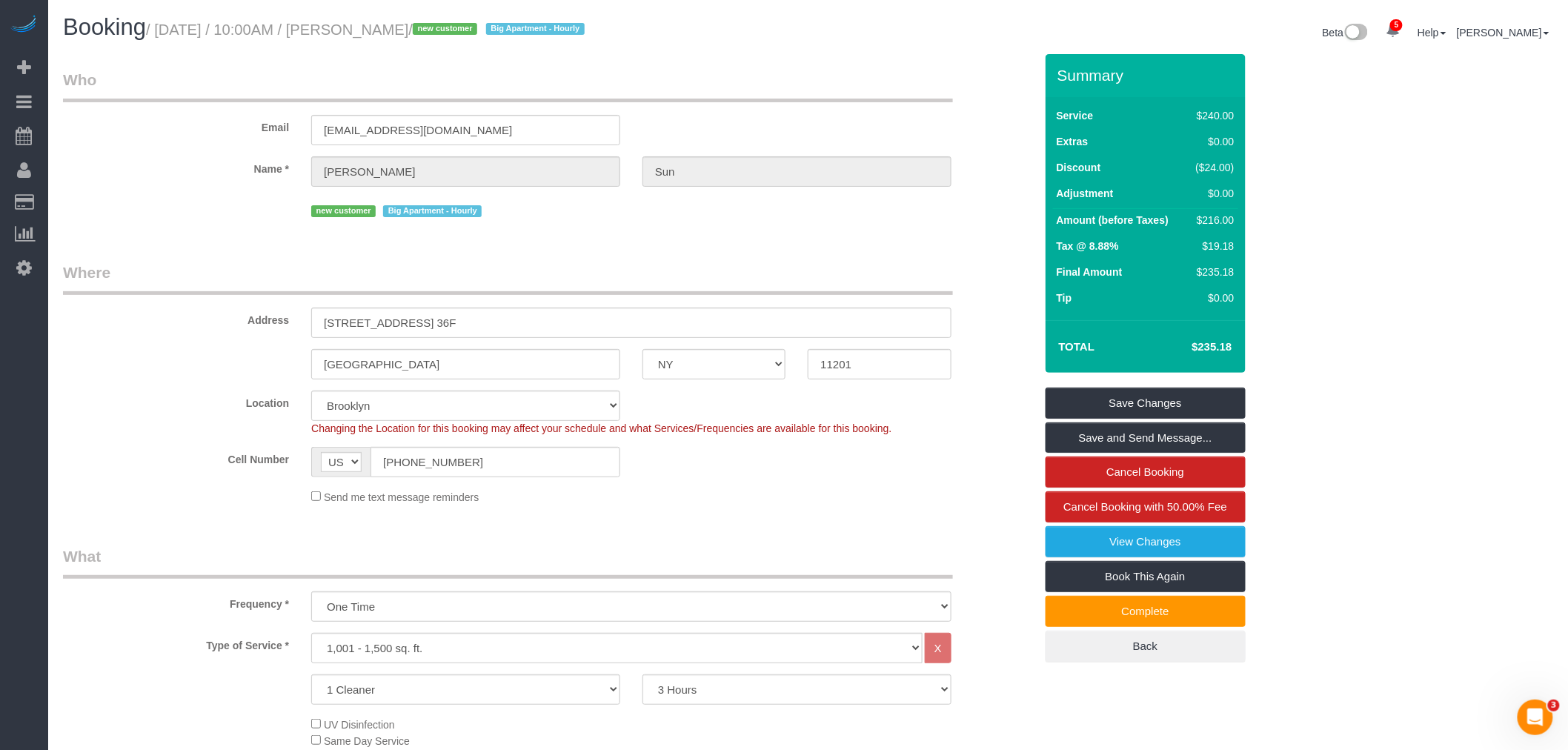
click at [373, 34] on small "/ August 10, 2025 / 10:00AM / John Sun / new customer Big Apartment - Hourly" at bounding box center [367, 29] width 443 height 16
click at [421, 33] on span "/ new customer Big Apartment - Hourly" at bounding box center [499, 29] width 181 height 16
click at [401, 25] on small "/ August 10, 2025 / 10:00AM / John Sun / new customer Big Apartment - Hourly" at bounding box center [367, 29] width 443 height 16
copy small "John Sun"
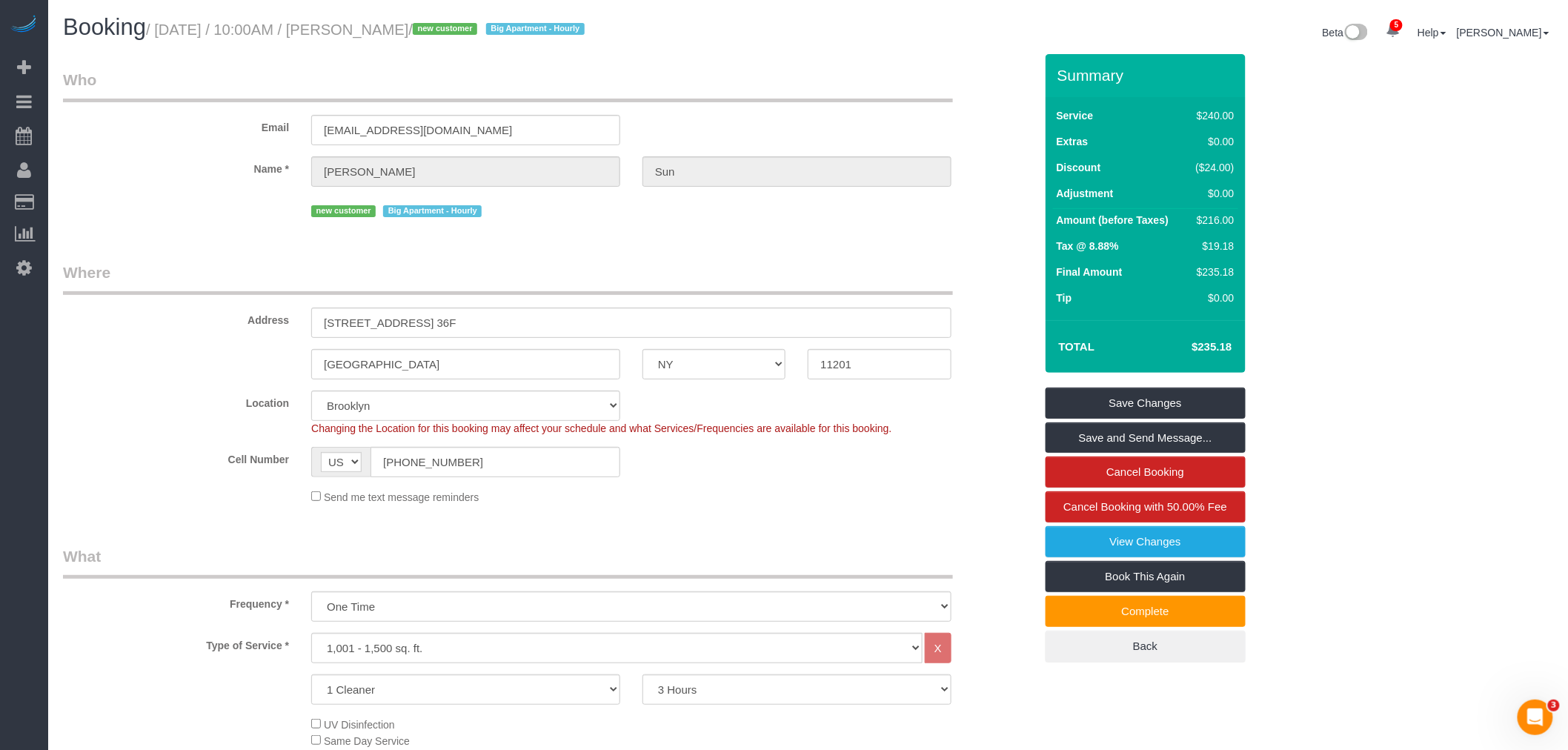
scroll to position [494, 0]
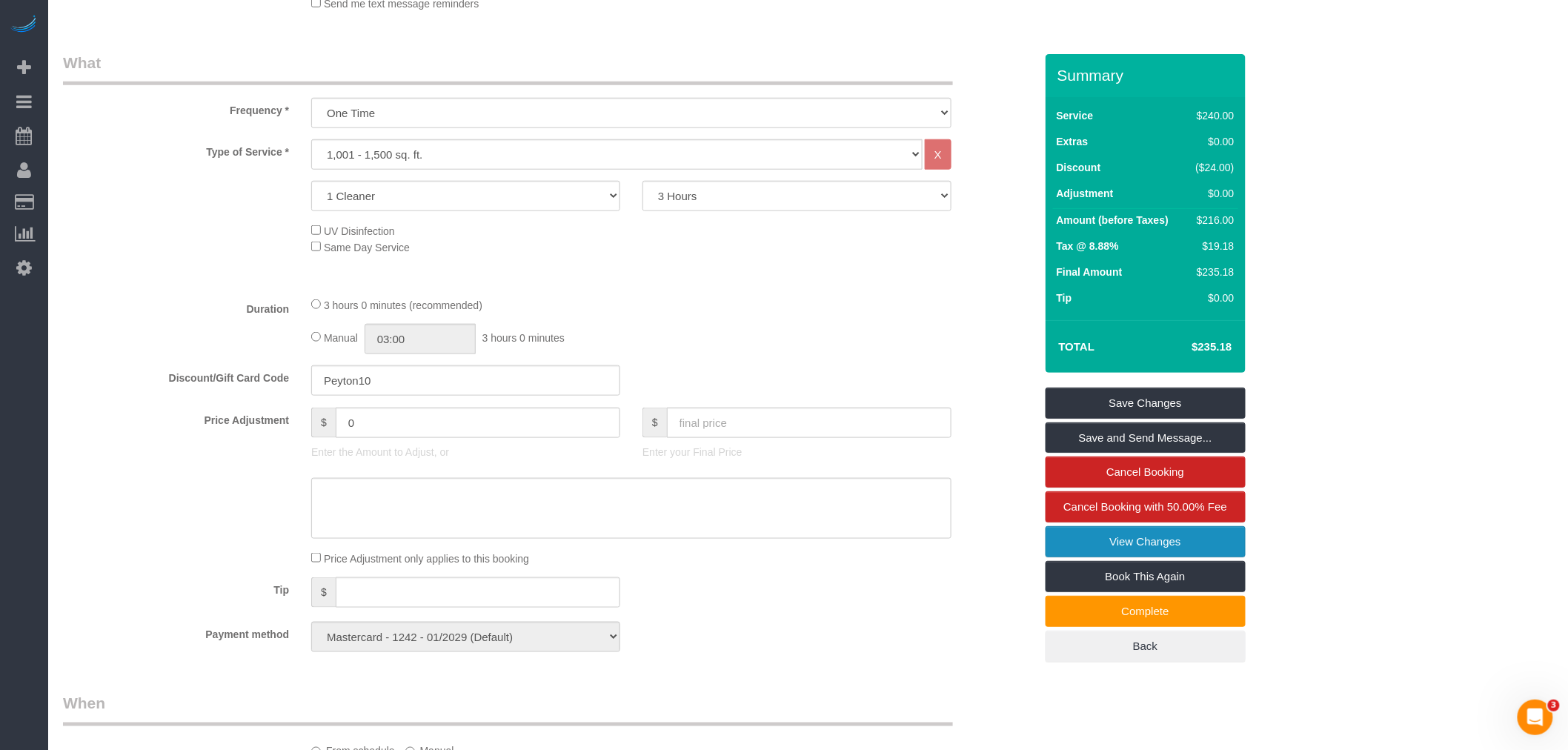
click at [1151, 543] on link "View Changes" at bounding box center [1146, 541] width 200 height 31
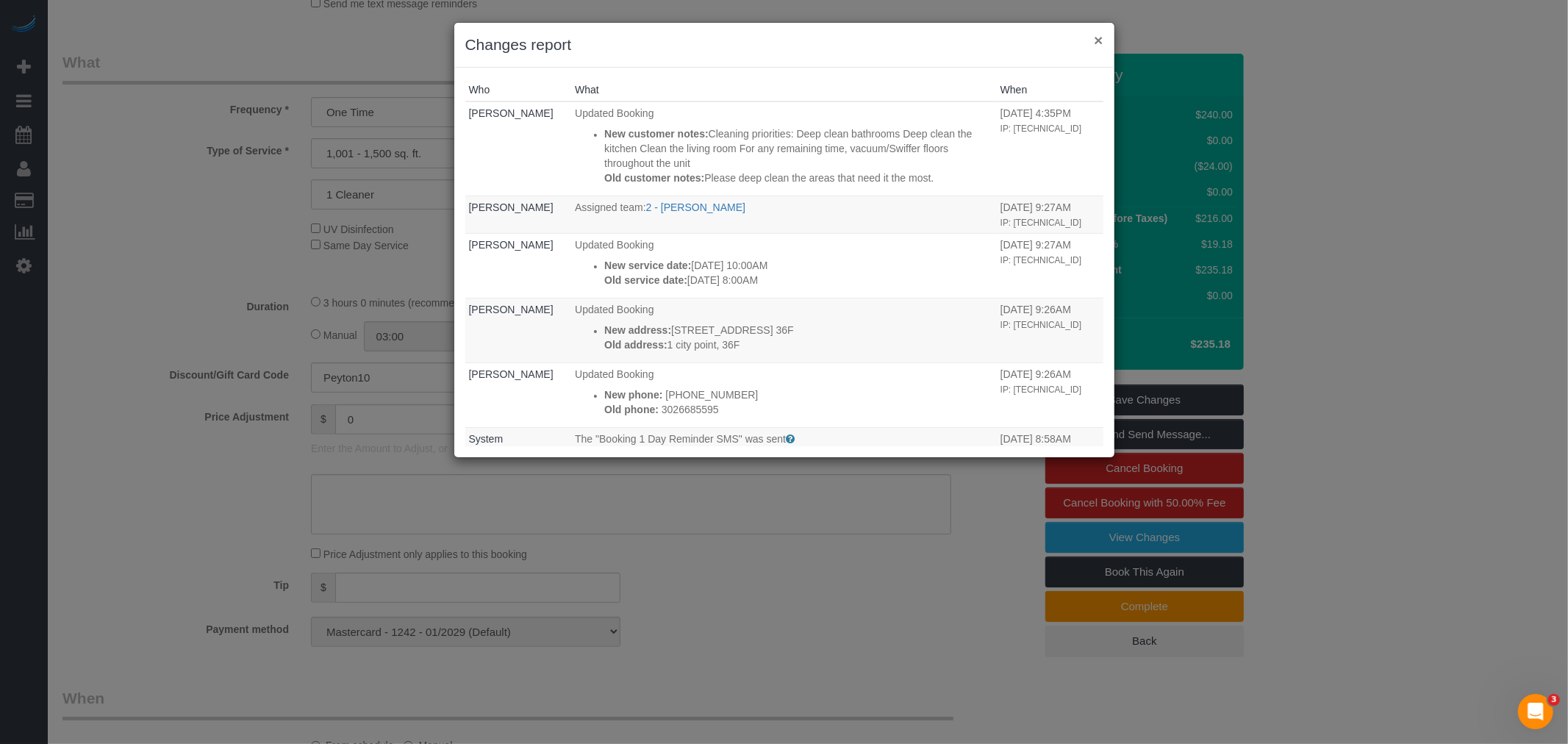
click at [1098, 44] on button "×" at bounding box center [1098, 40] width 9 height 15
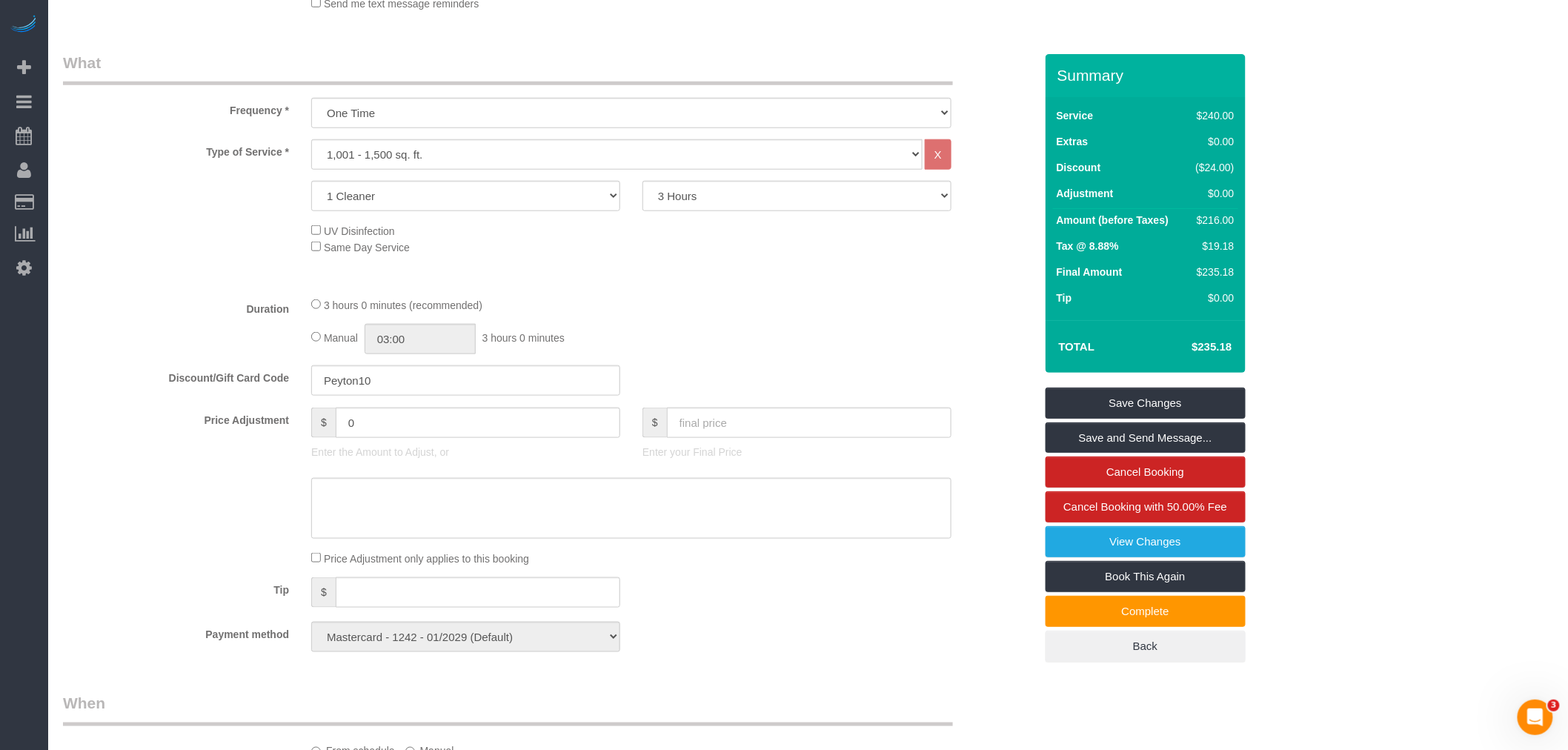
click at [834, 297] on fieldset "What Frequency * One Time Weekly (20% Off) - 20.00% Every 2 Weeks (15% Off) - 1…" at bounding box center [548, 357] width 971 height 611
drag, startPoint x: 759, startPoint y: 311, endPoint x: 458, endPoint y: 40, distance: 405.0
click at [759, 311] on div "3 hours 0 minutes (recommended)" at bounding box center [631, 304] width 640 height 16
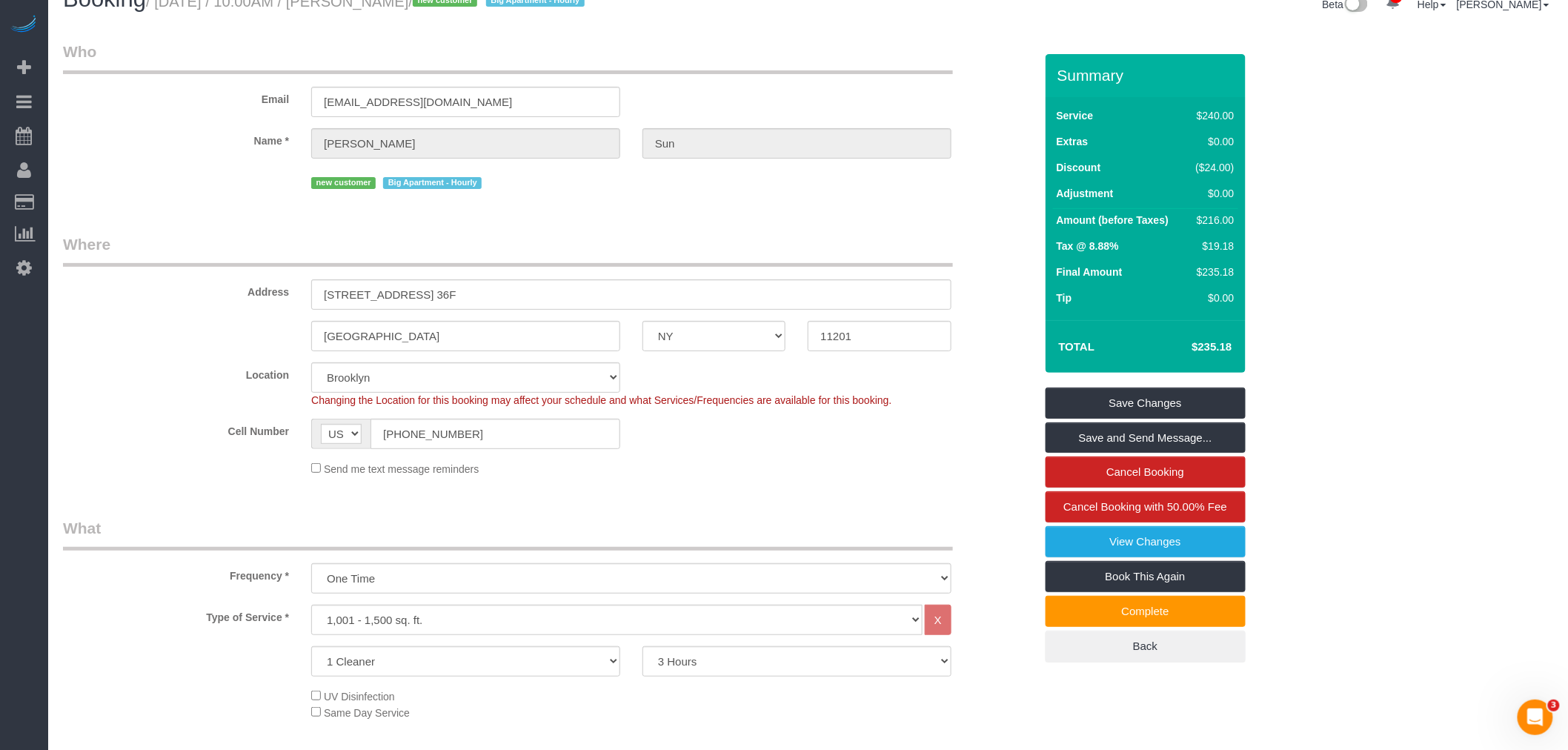
scroll to position [0, 0]
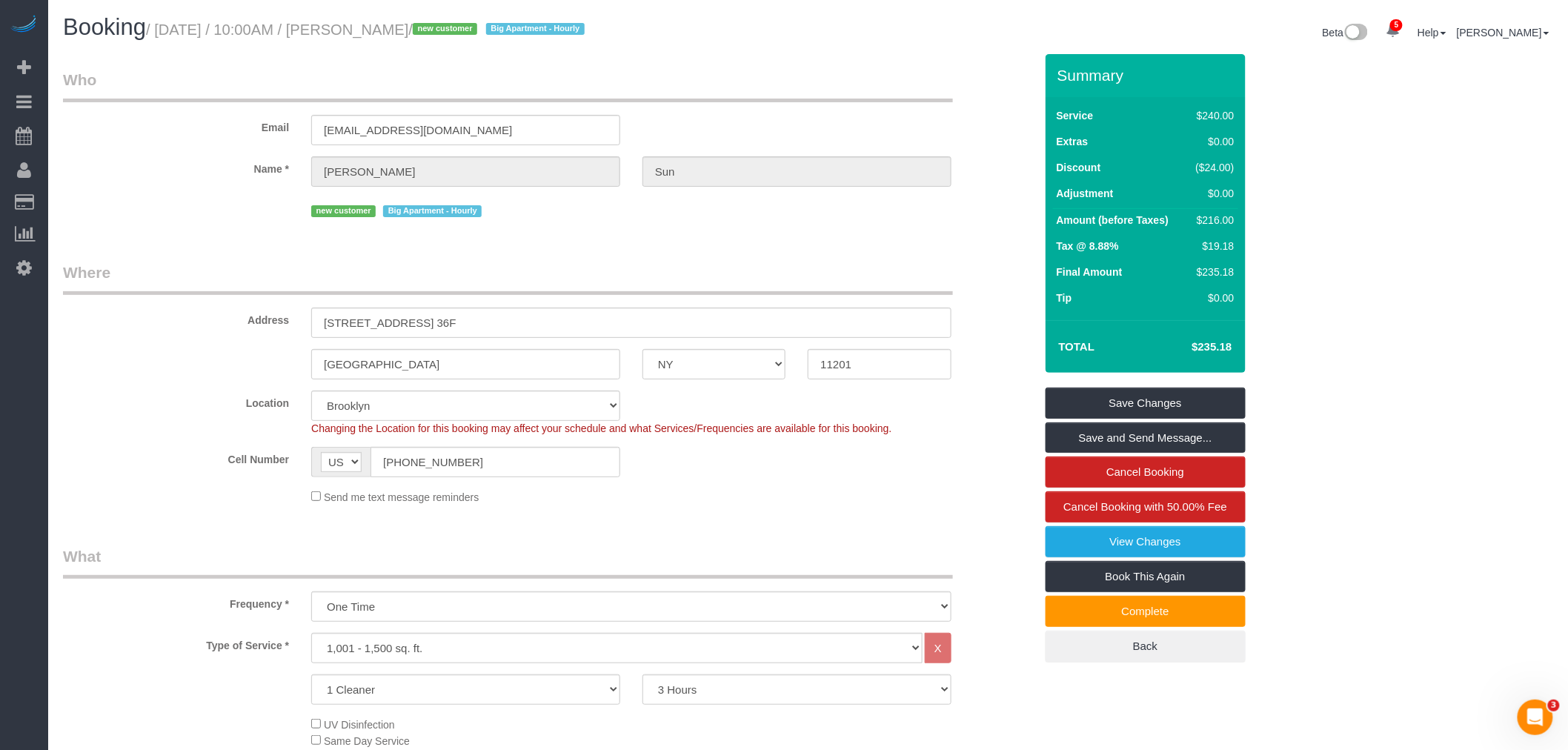
click at [583, 100] on legend "Who" at bounding box center [508, 85] width 890 height 34
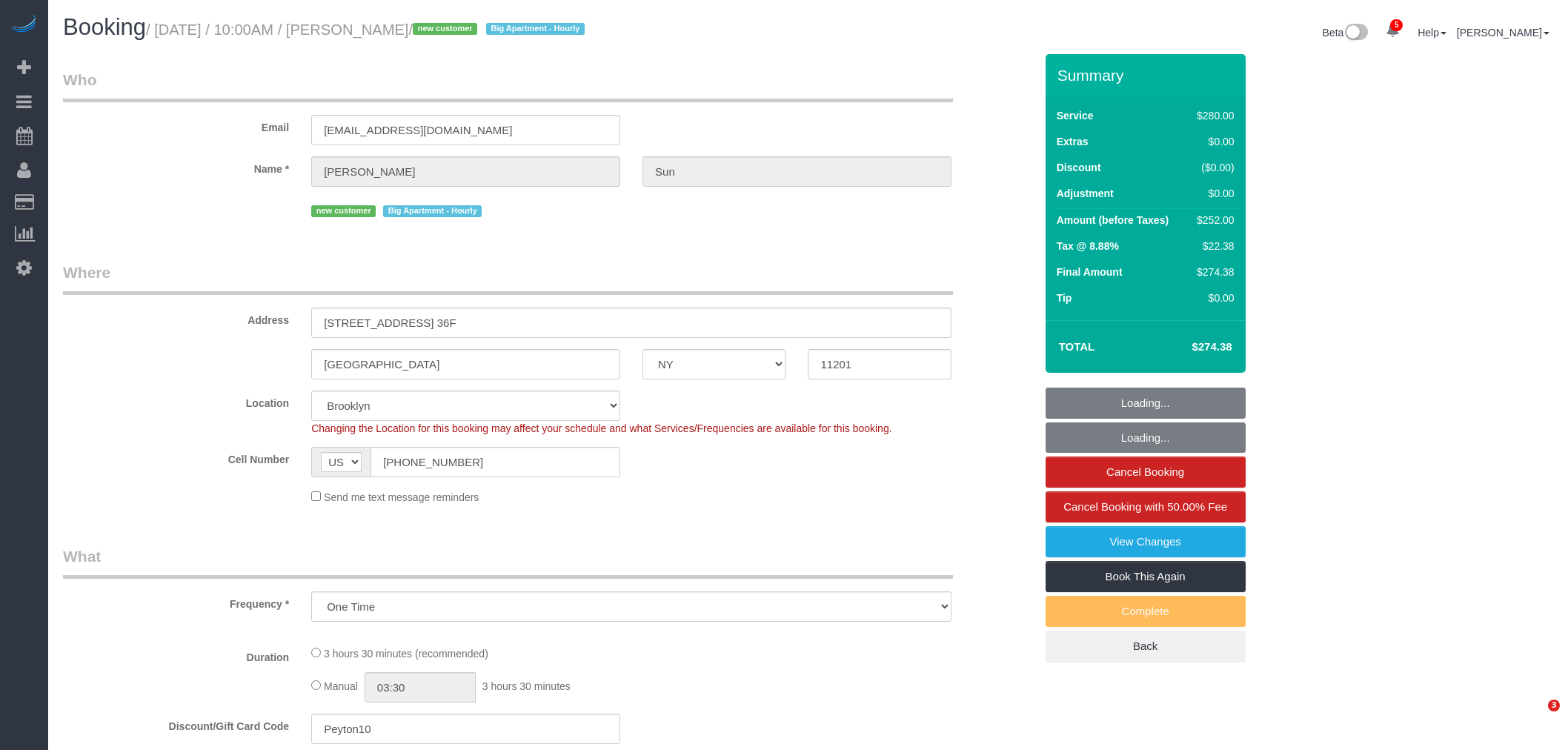
select select "NY"
select select "spot1"
select select "number:56"
select select "number:75"
select select "number:15"
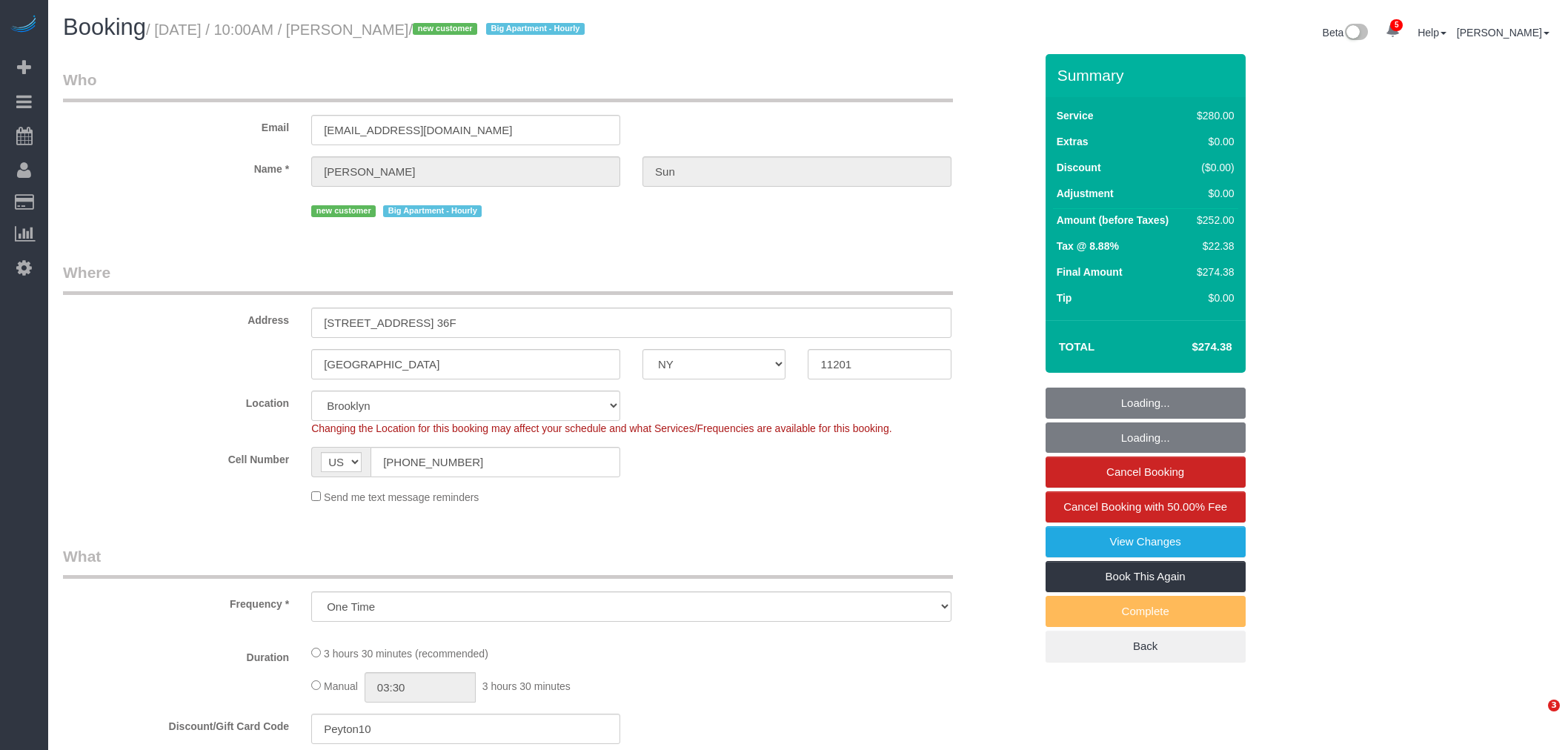
select select "number:5"
select select "object:910"
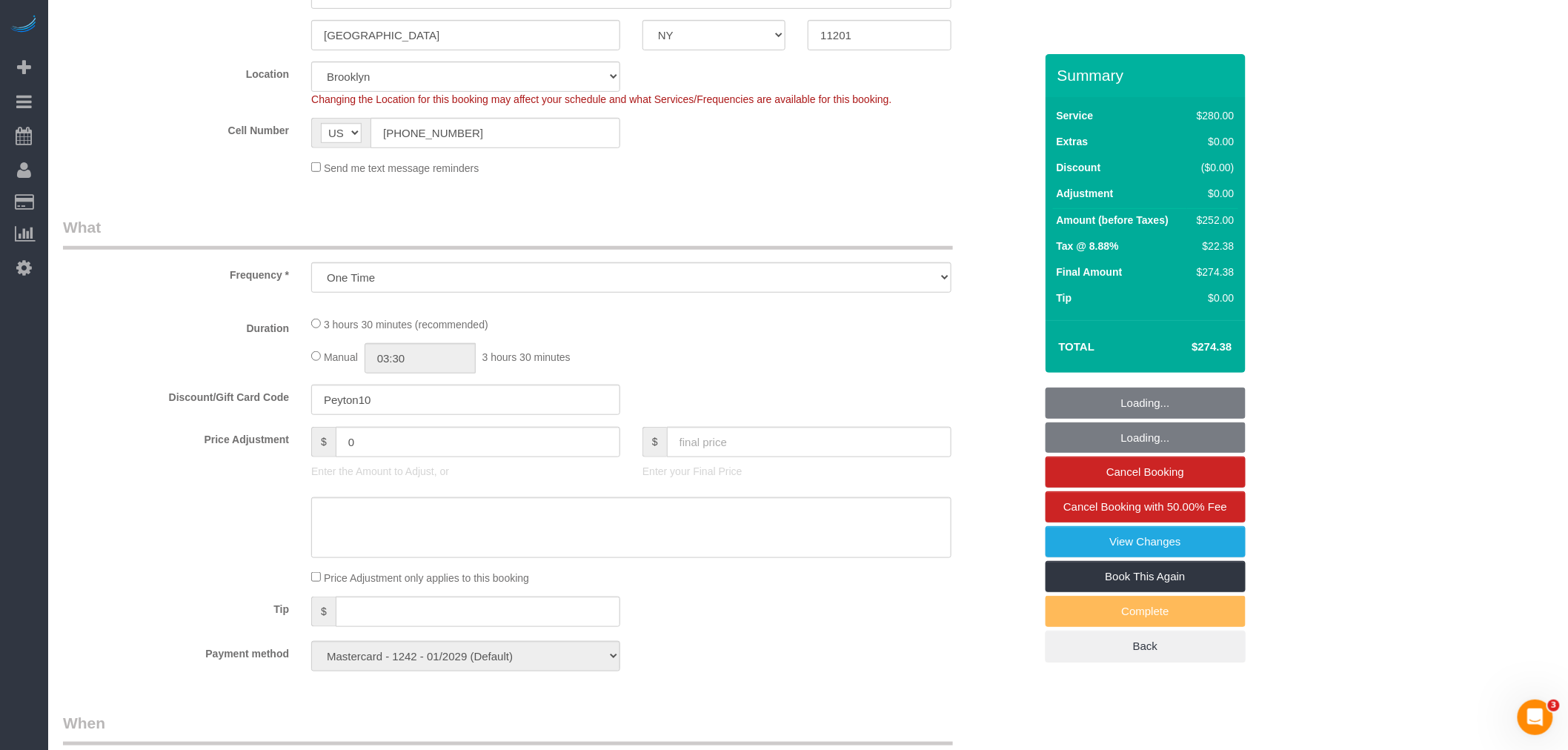
select select "210"
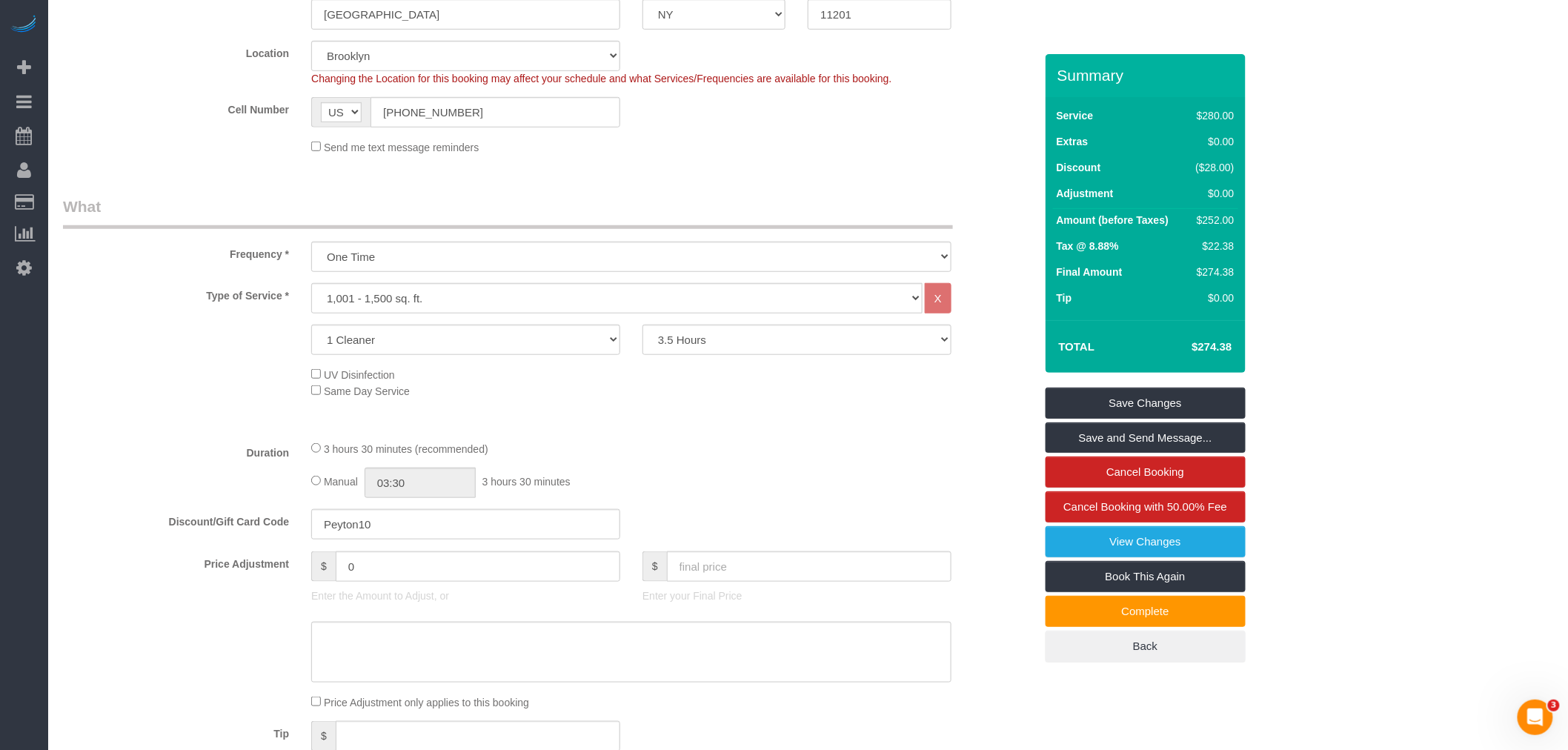
scroll to position [165, 0]
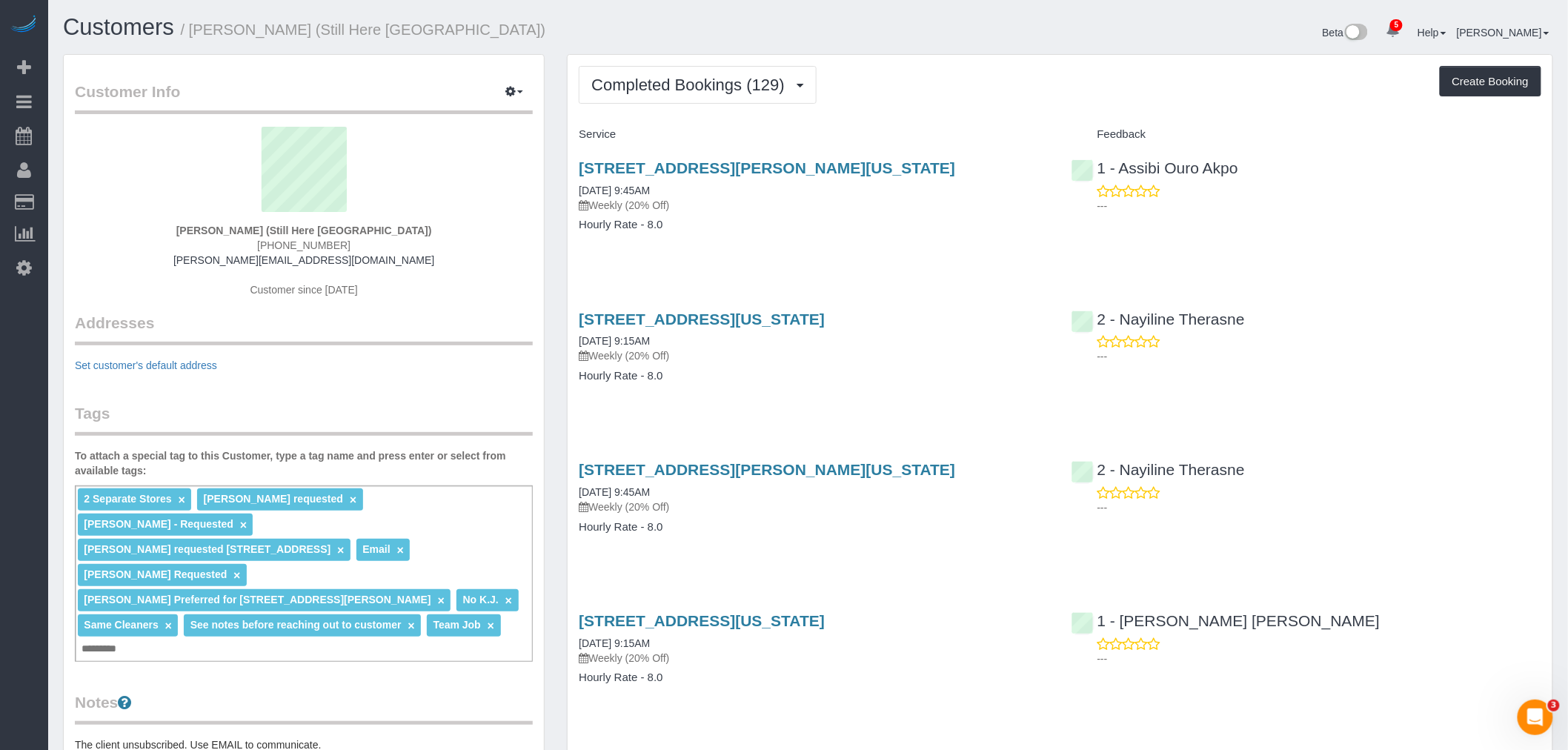
click at [787, 249] on div "[STREET_ADDRESS][PERSON_NAME][US_STATE] [DATE] 9:45AM Weekly (20% Off) Hourly R…" at bounding box center [814, 203] width 492 height 114
